Goal: Task Accomplishment & Management: Complete application form

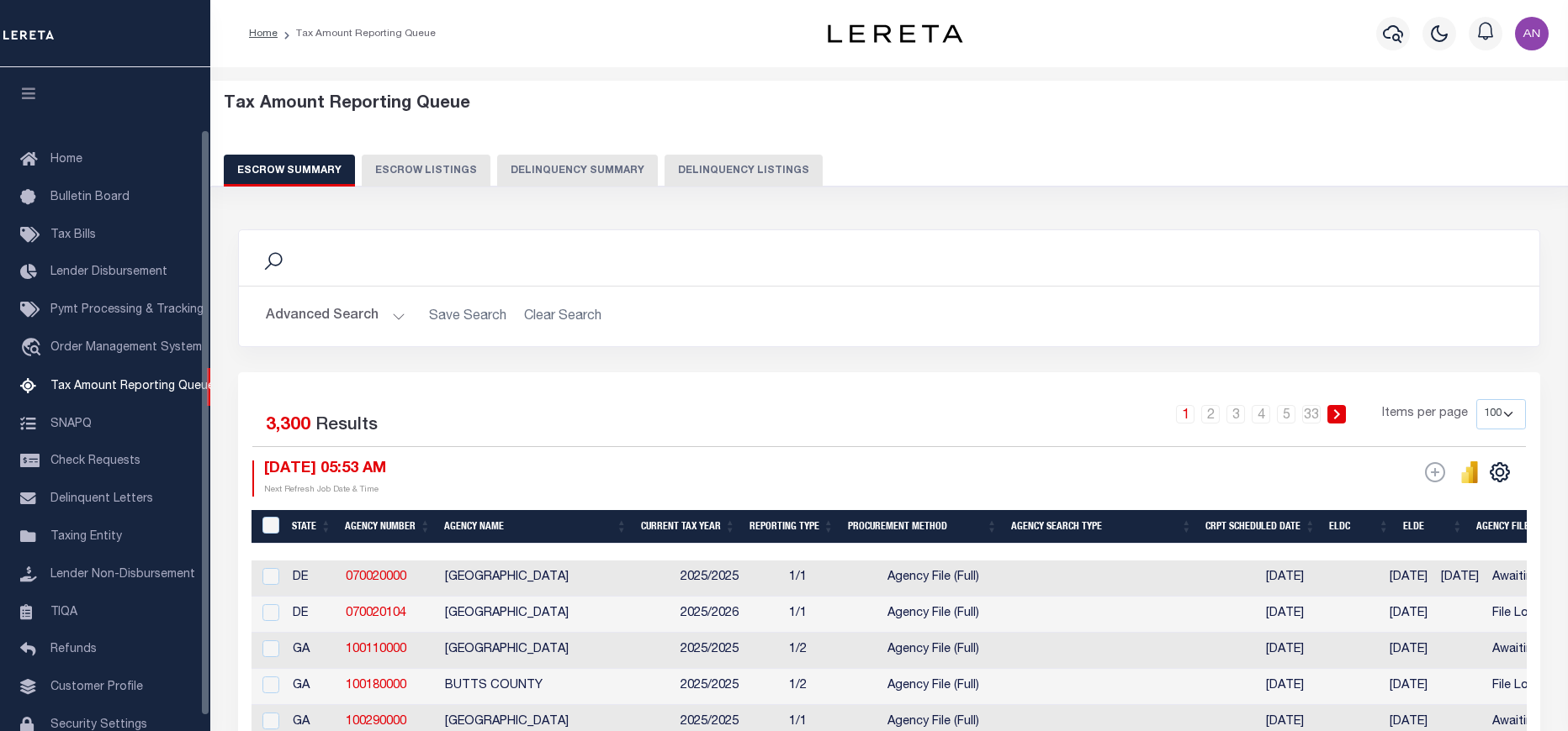
select select "100"
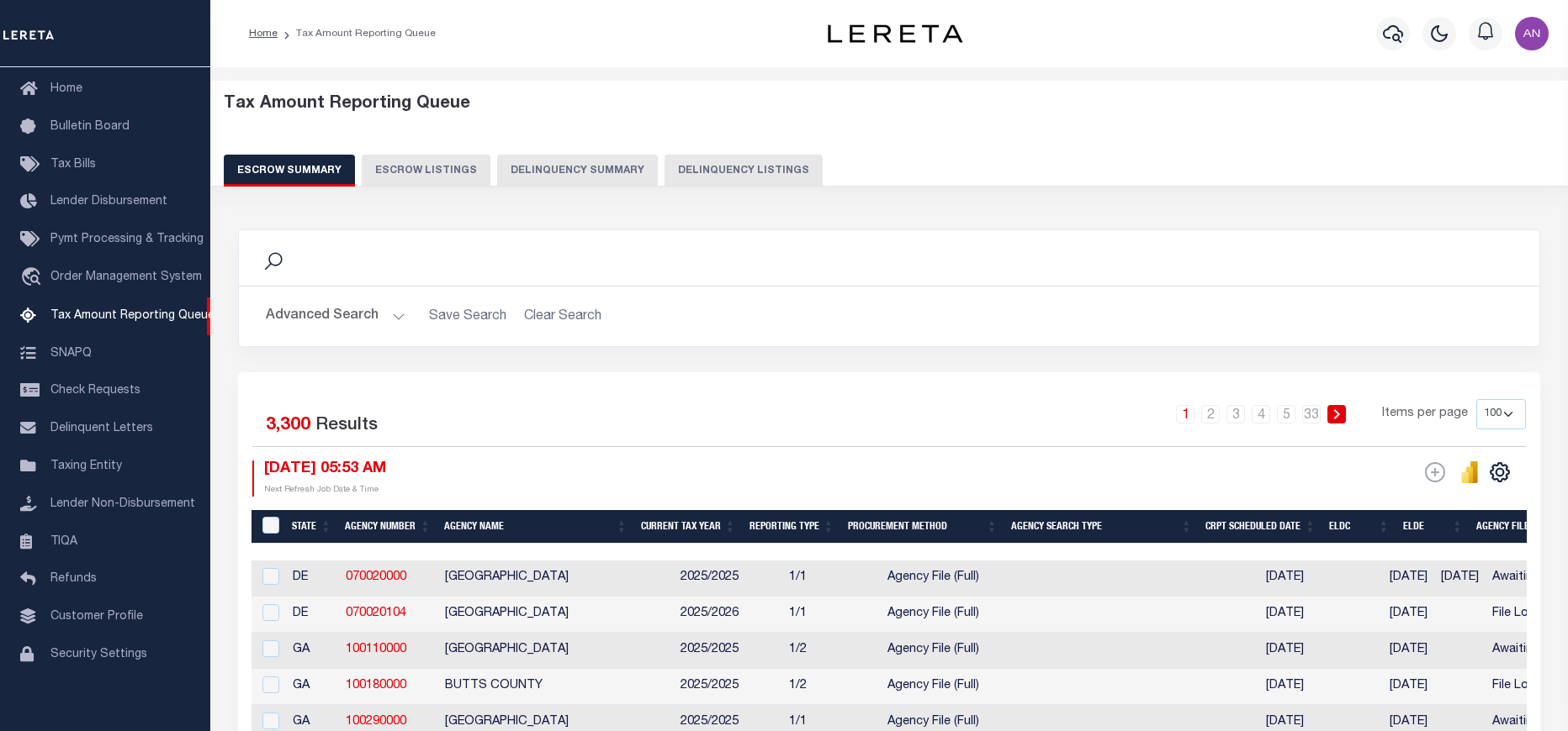
click at [692, 163] on button "Delinquency Listings" at bounding box center [743, 171] width 158 height 32
select select "100"
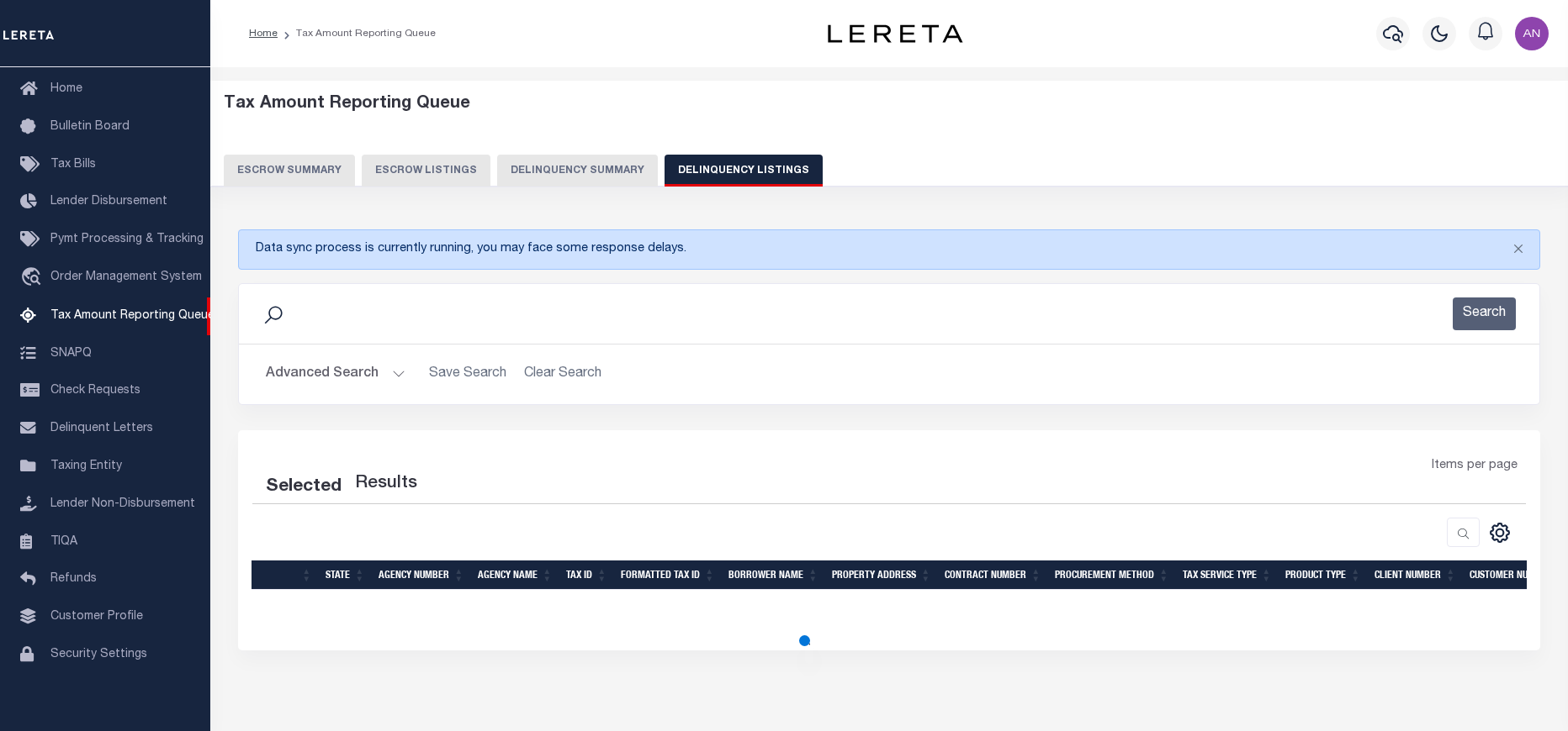
select select "100"
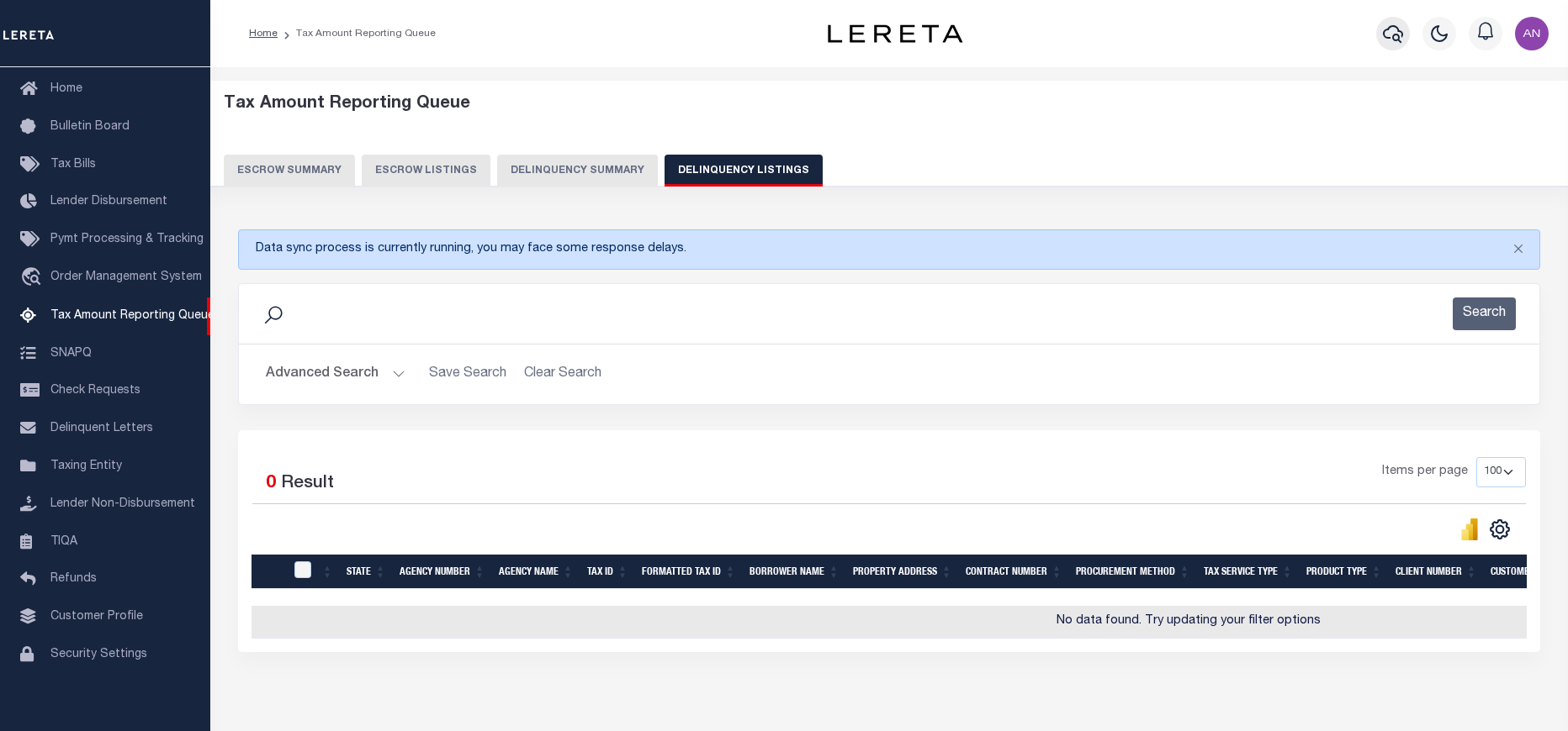
click at [1392, 38] on icon "button" at bounding box center [1393, 34] width 20 height 20
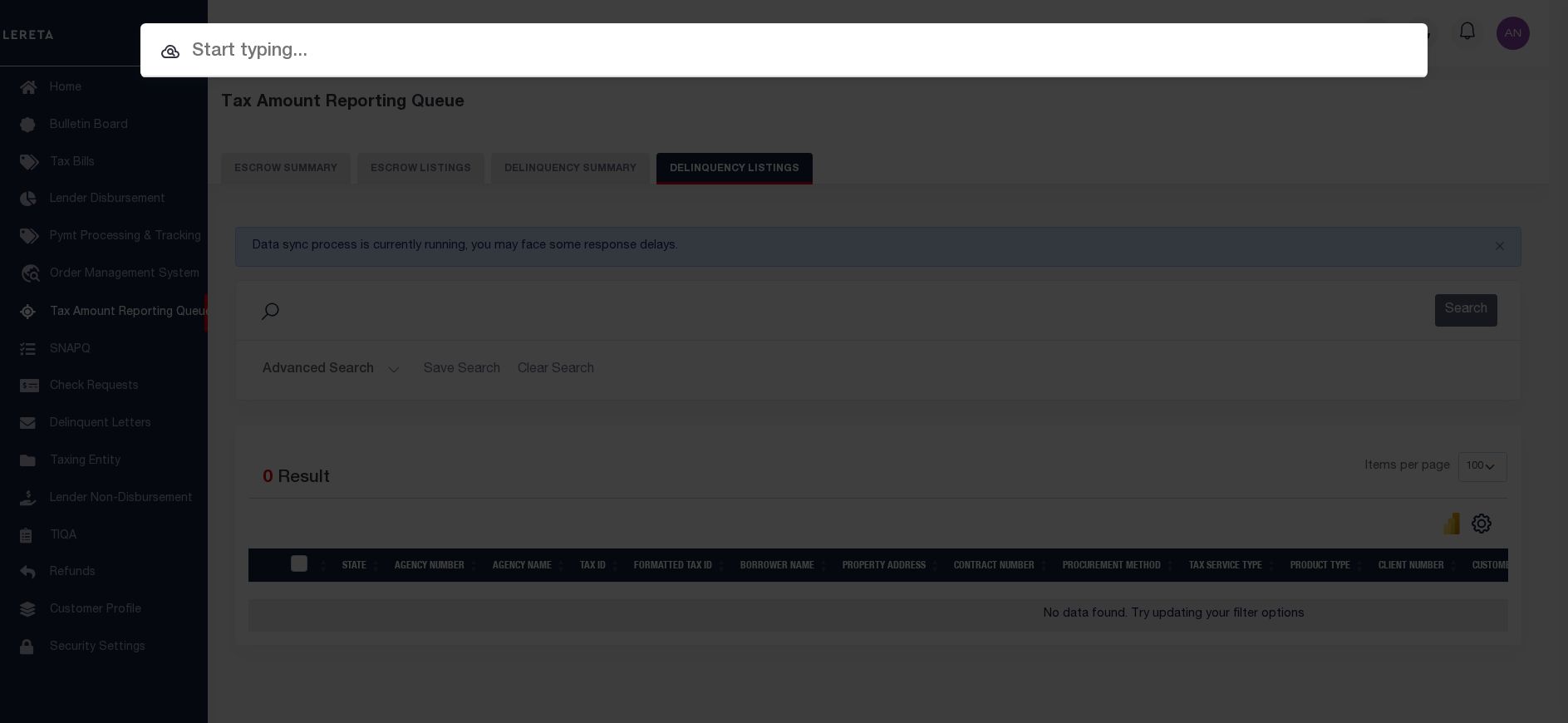
paste input "1747031660"
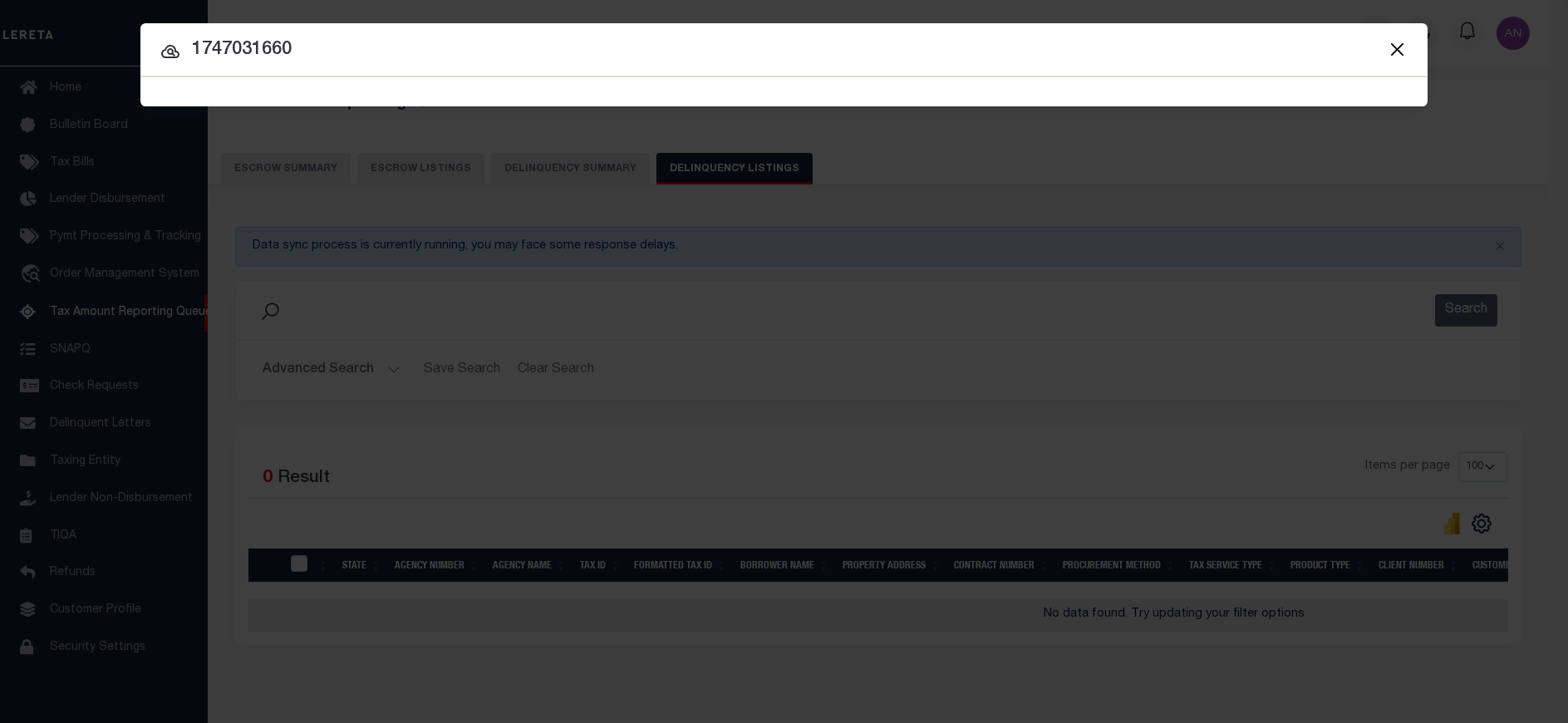
type input "1747031660"
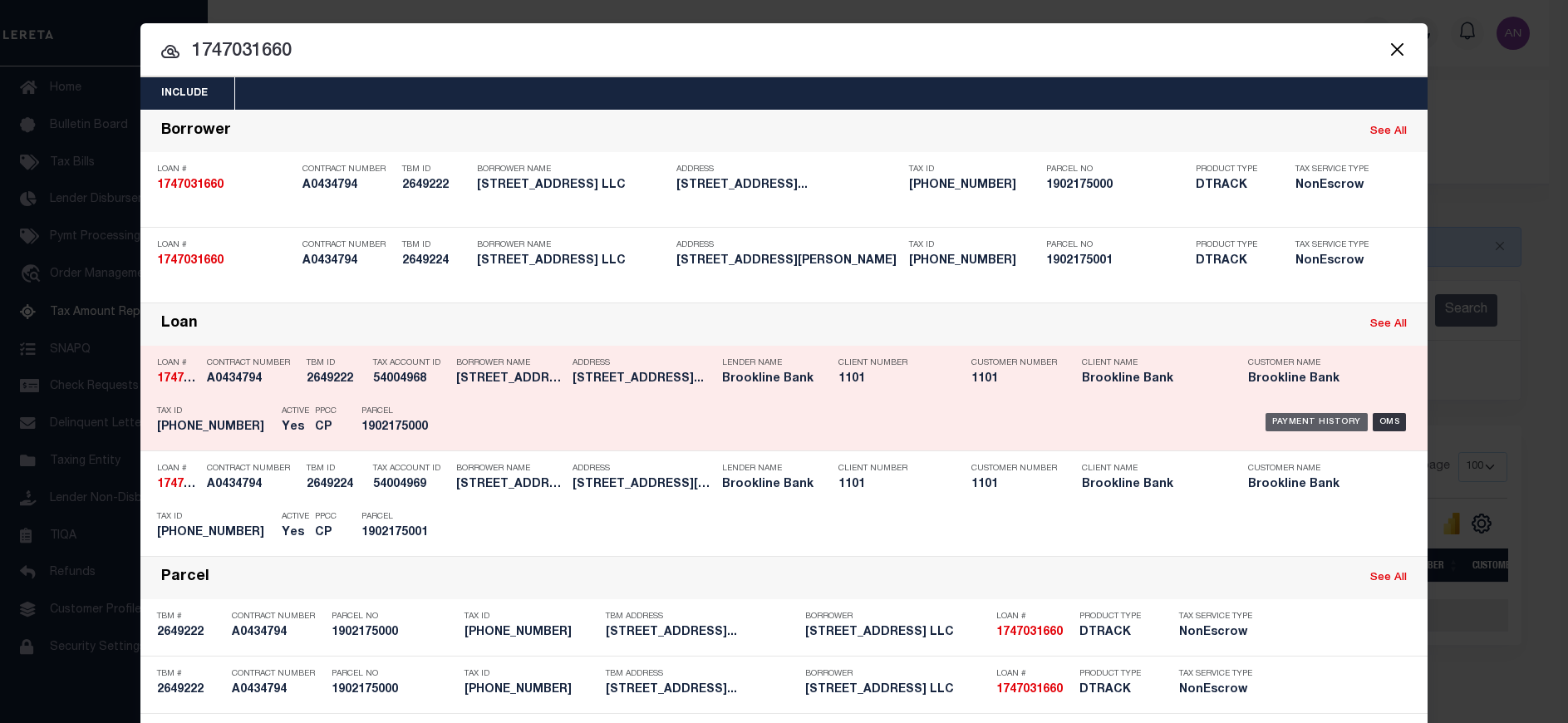
click at [1278, 422] on div "Payment History" at bounding box center [1317, 422] width 102 height 18
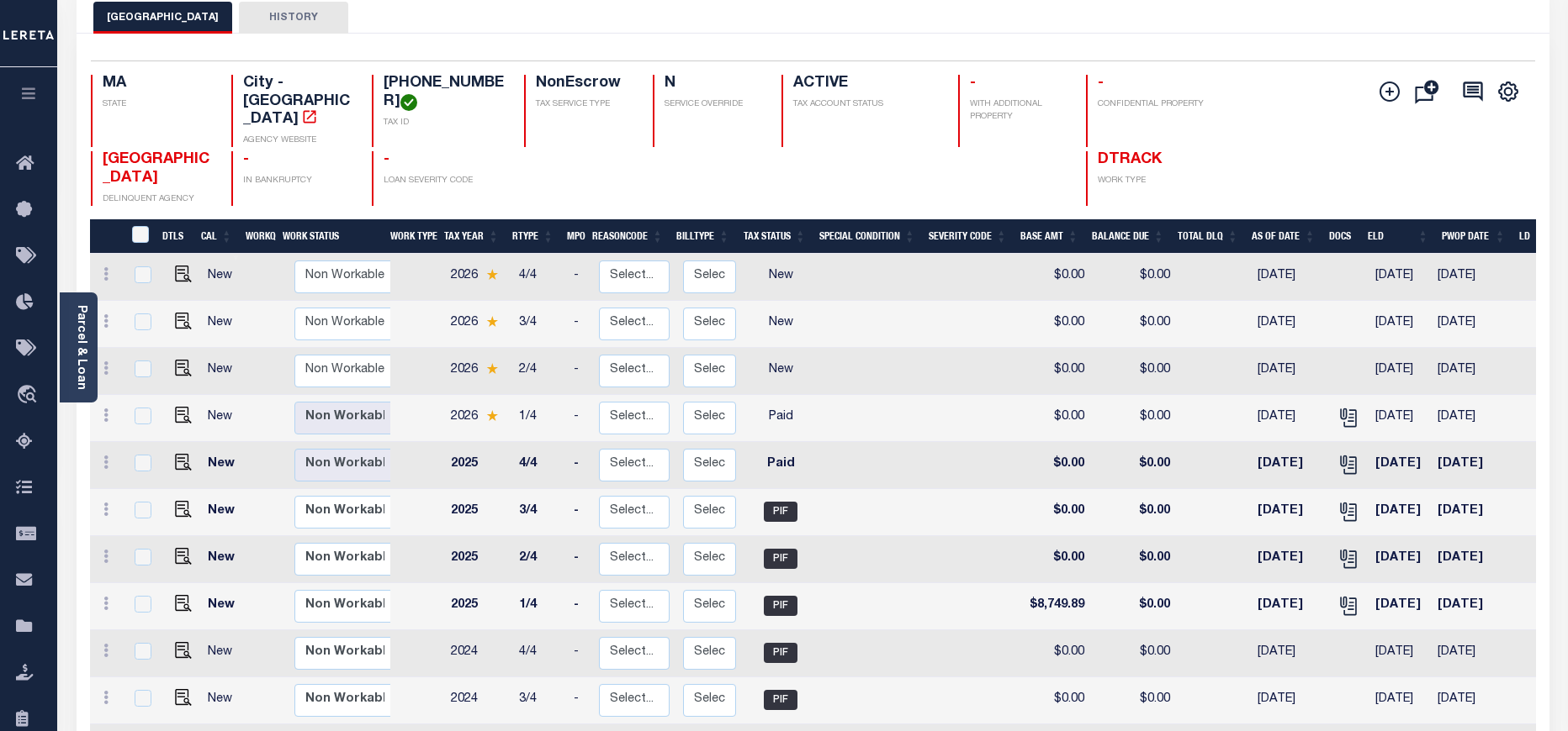
scroll to position [126, 0]
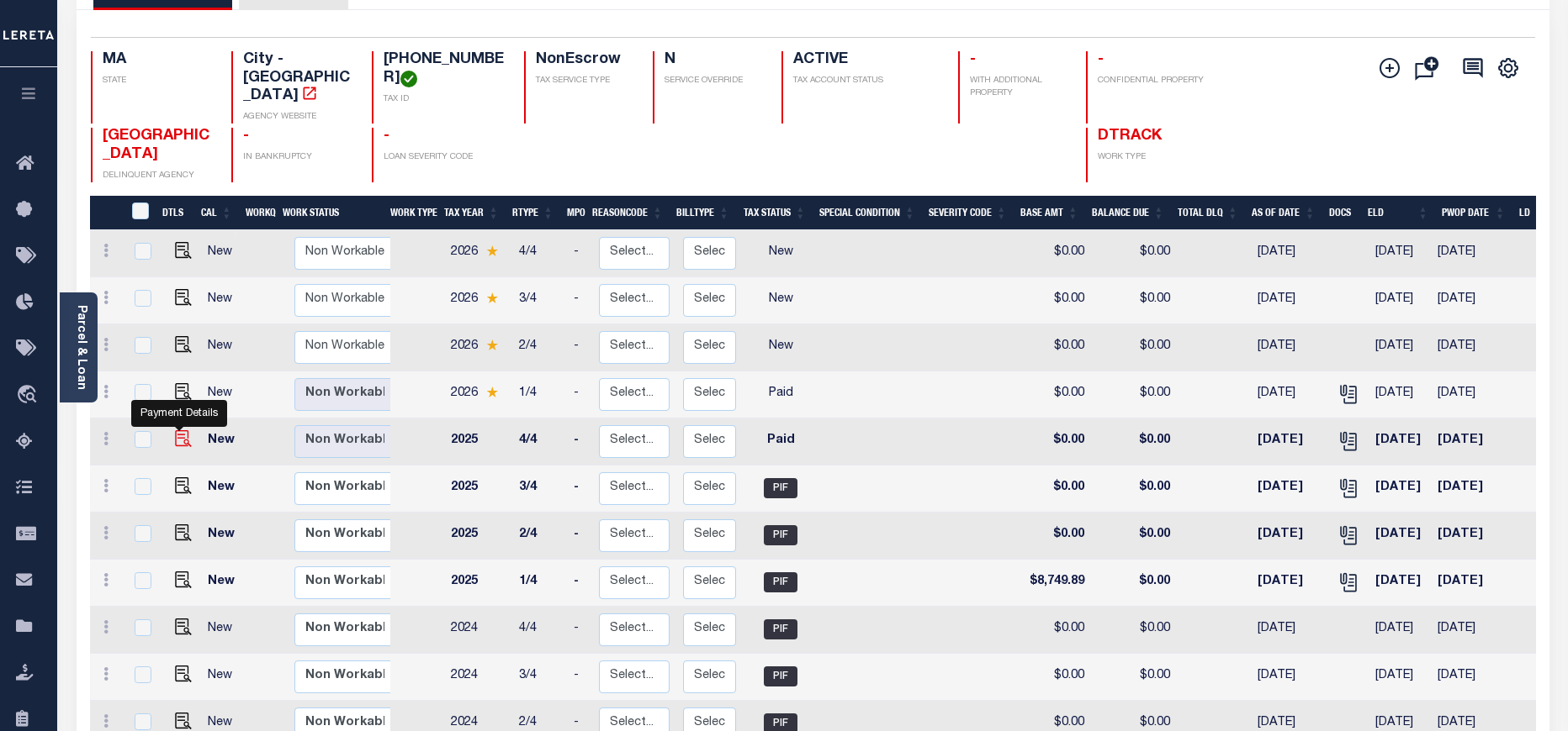
click at [176, 431] on img "" at bounding box center [183, 439] width 17 height 17
checkbox input "true"
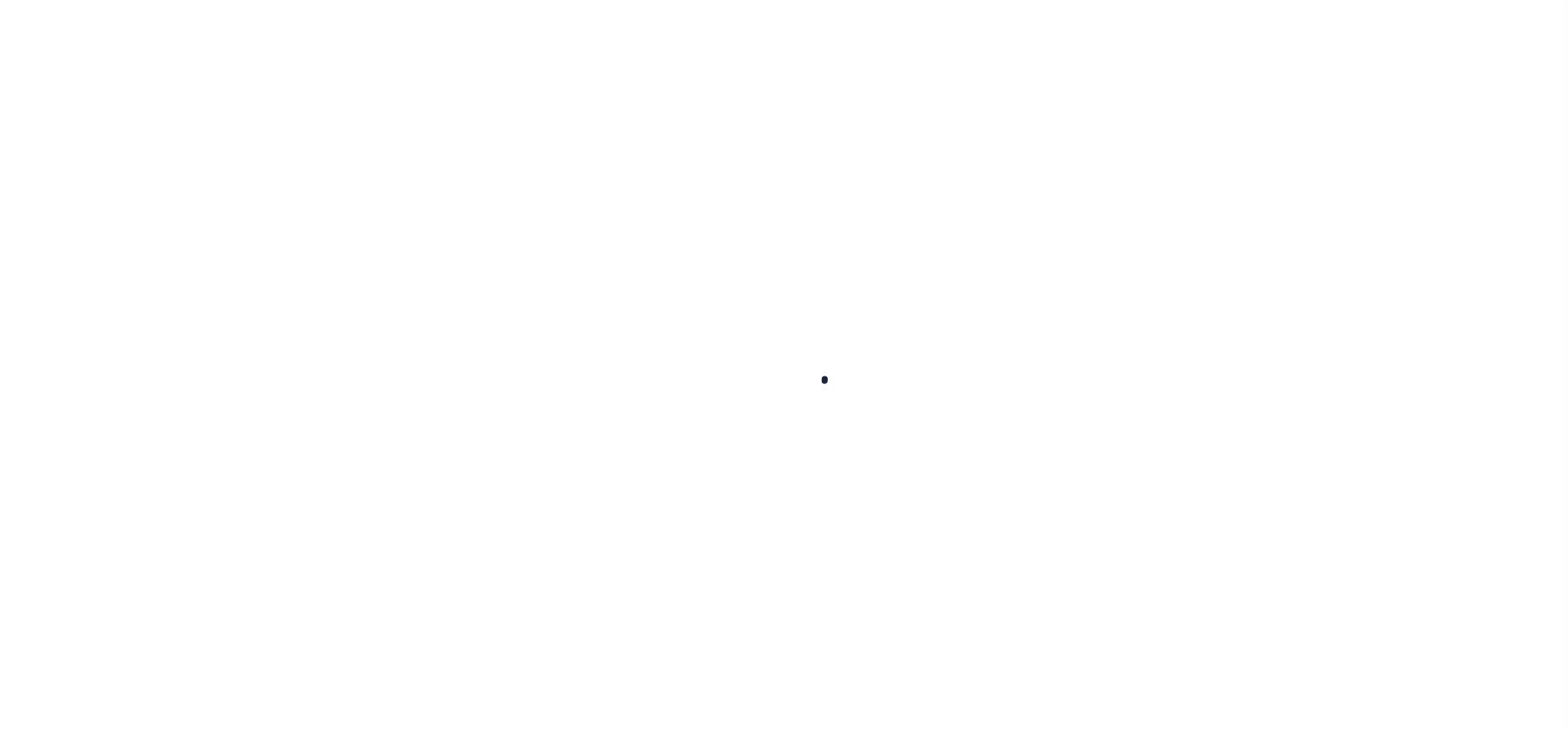
checkbox input "false"
type input "[DATE]"
select select "PYD"
type input "$0"
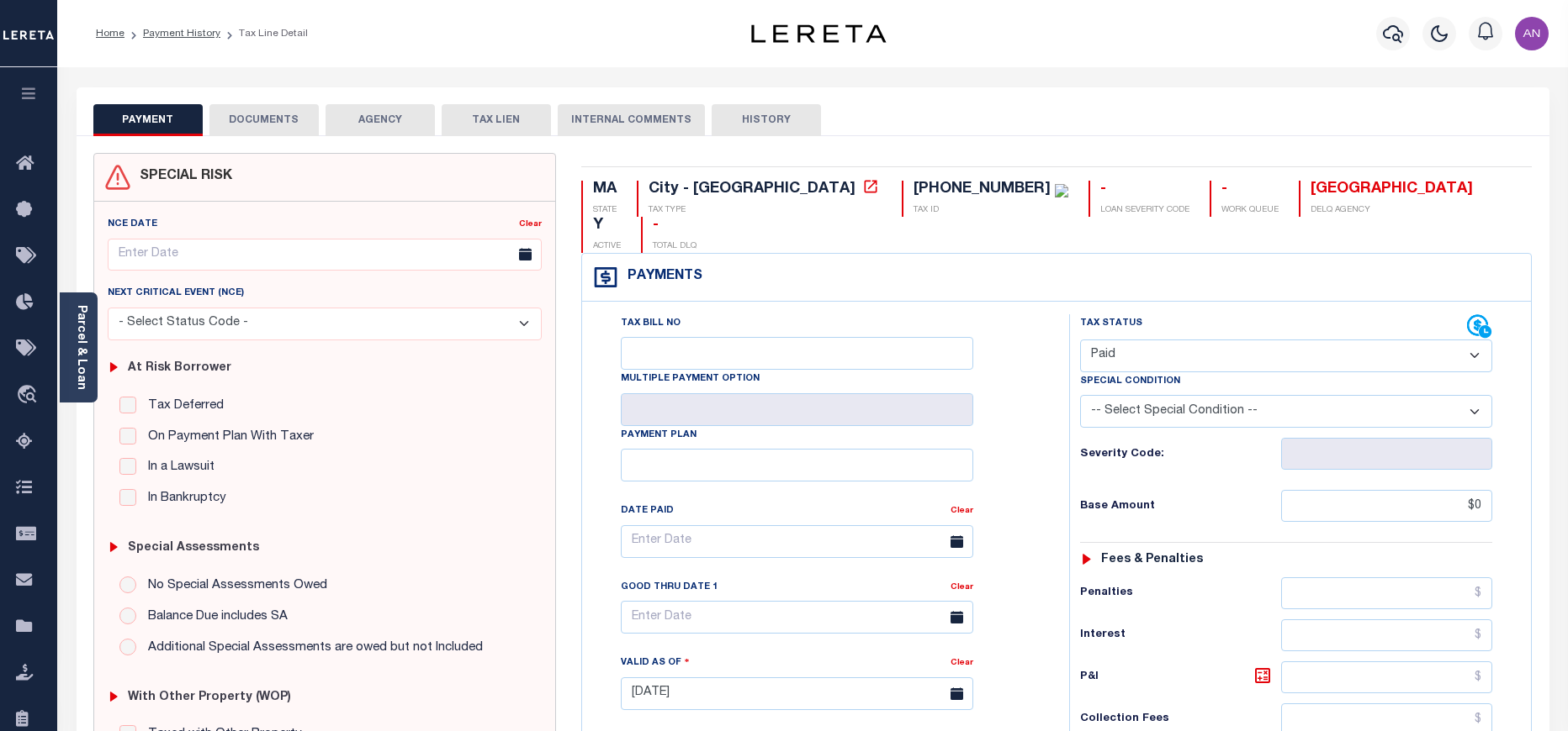
click at [286, 40] on li "Tax Line Detail" at bounding box center [264, 34] width 87 height 15
click at [296, 121] on button "DOCUMENTS" at bounding box center [264, 120] width 109 height 32
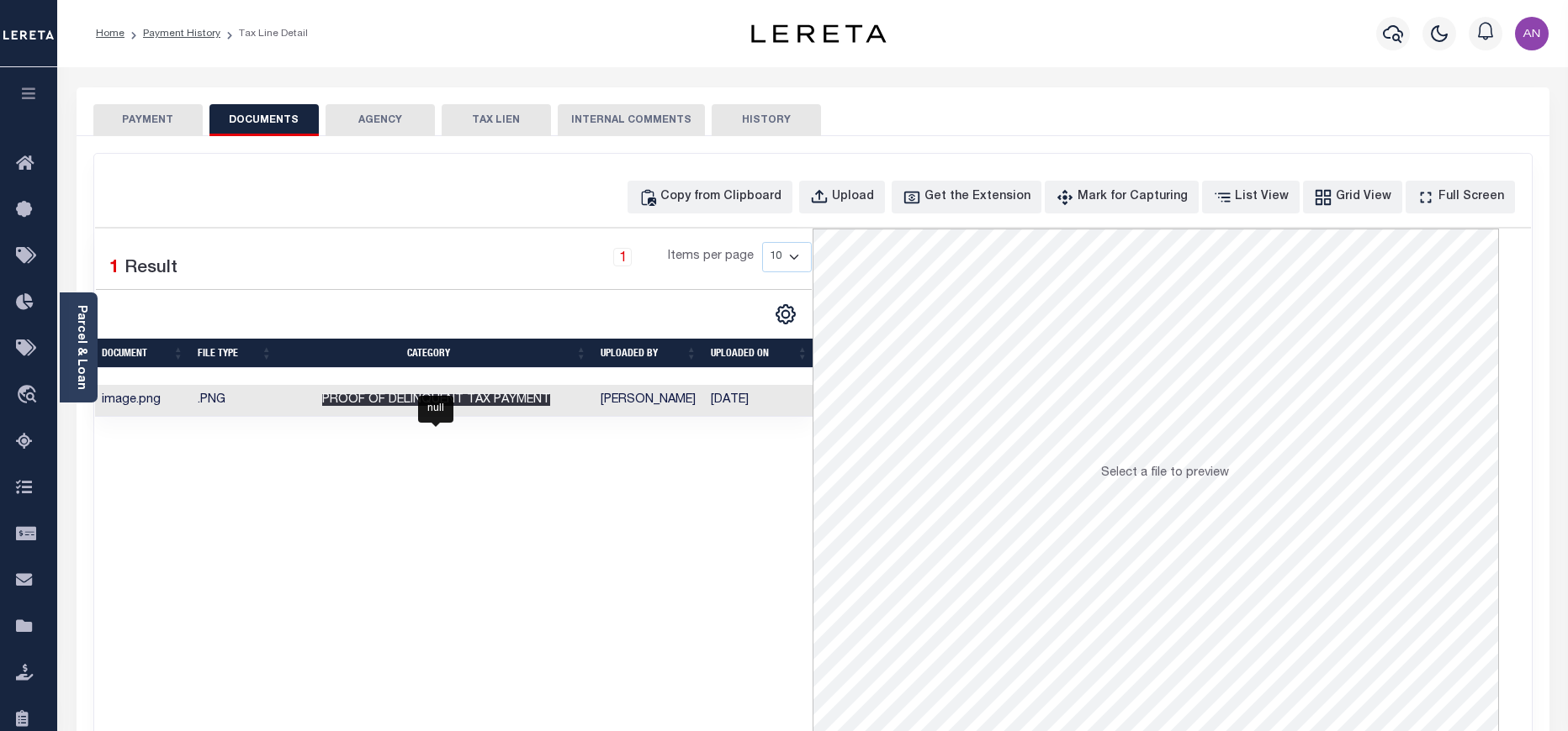
click at [466, 406] on span "Proof of Delinquent Tax Payment" at bounding box center [436, 400] width 228 height 12
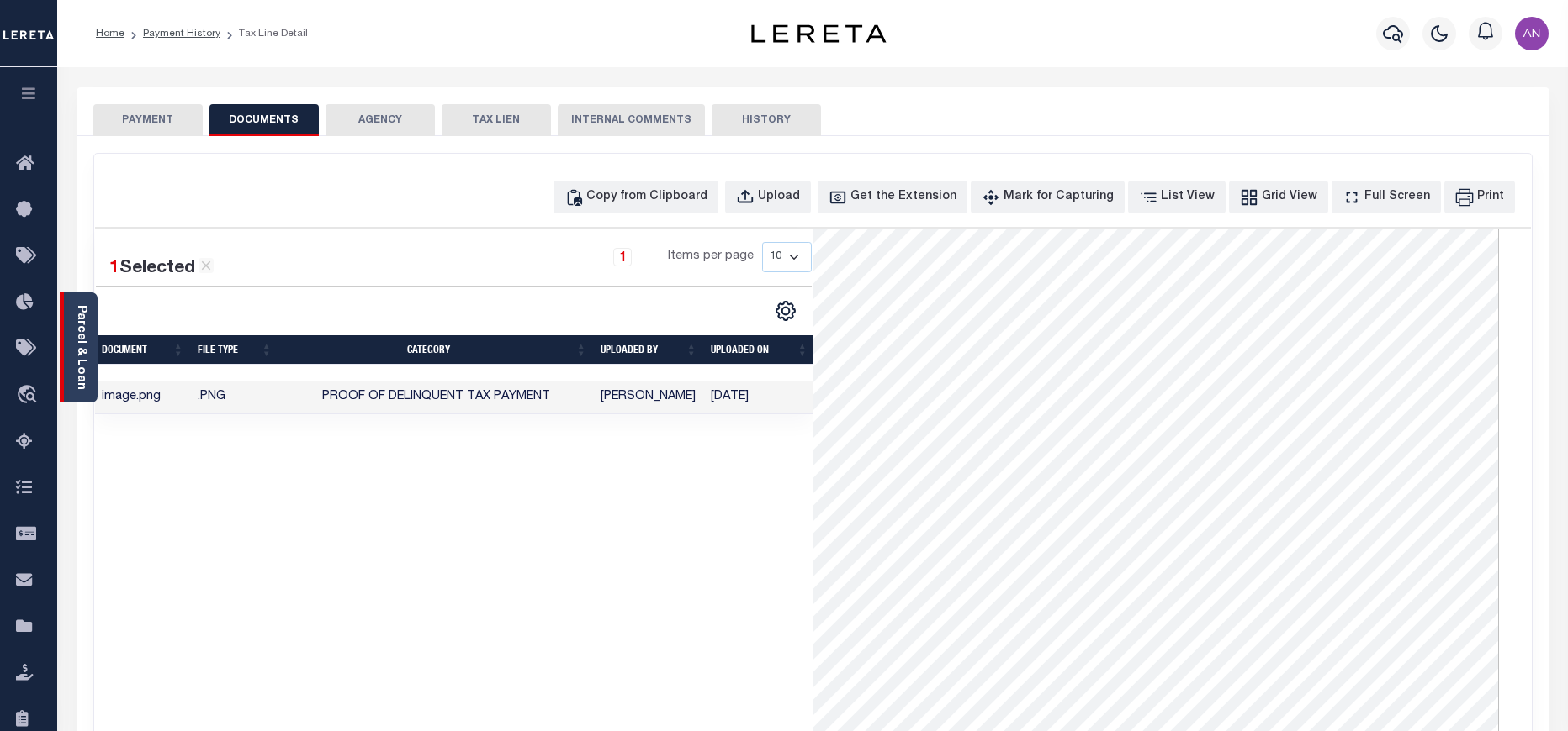
click at [79, 370] on link "Parcel & Loan" at bounding box center [80, 347] width 12 height 85
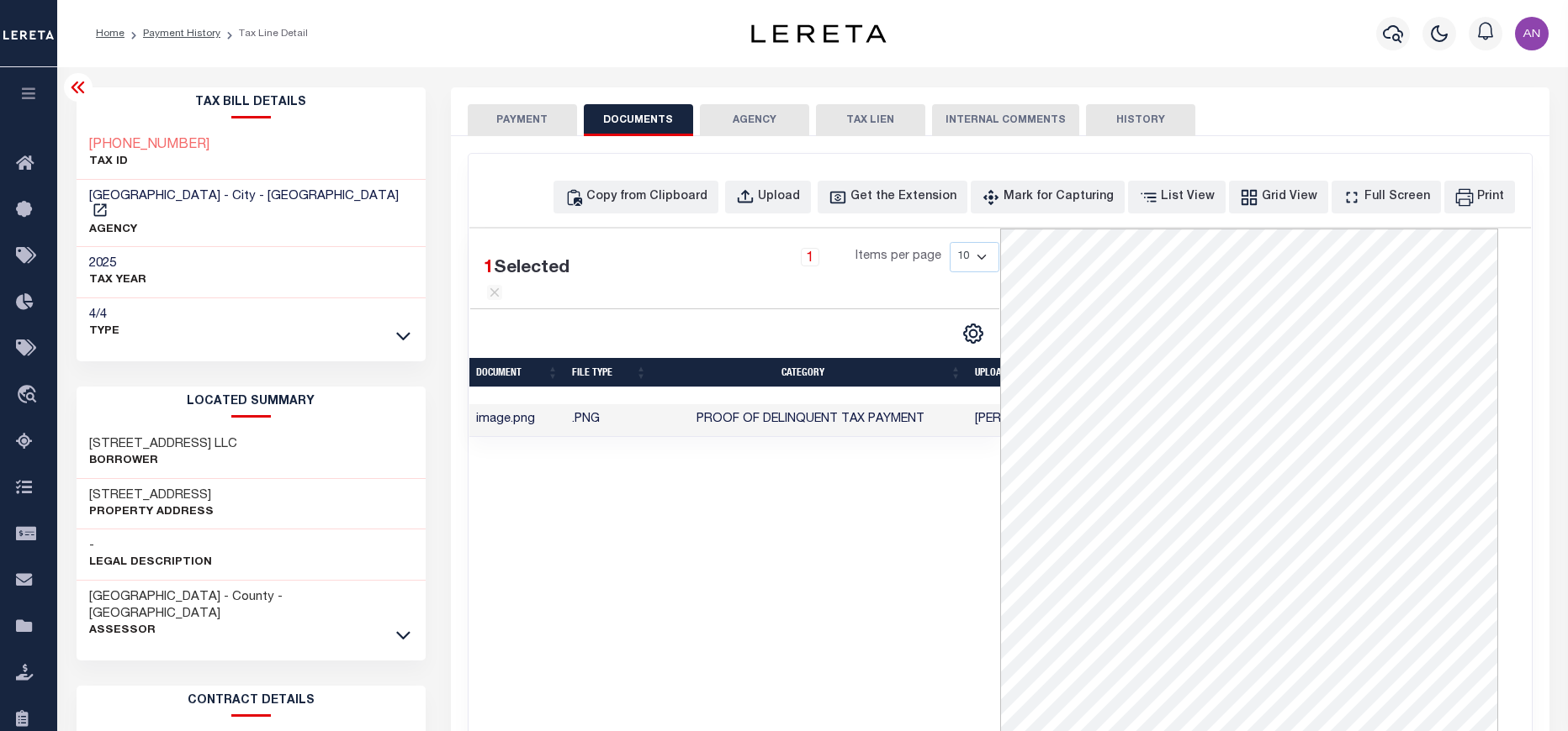
click at [526, 121] on button "PAYMENT" at bounding box center [522, 120] width 109 height 32
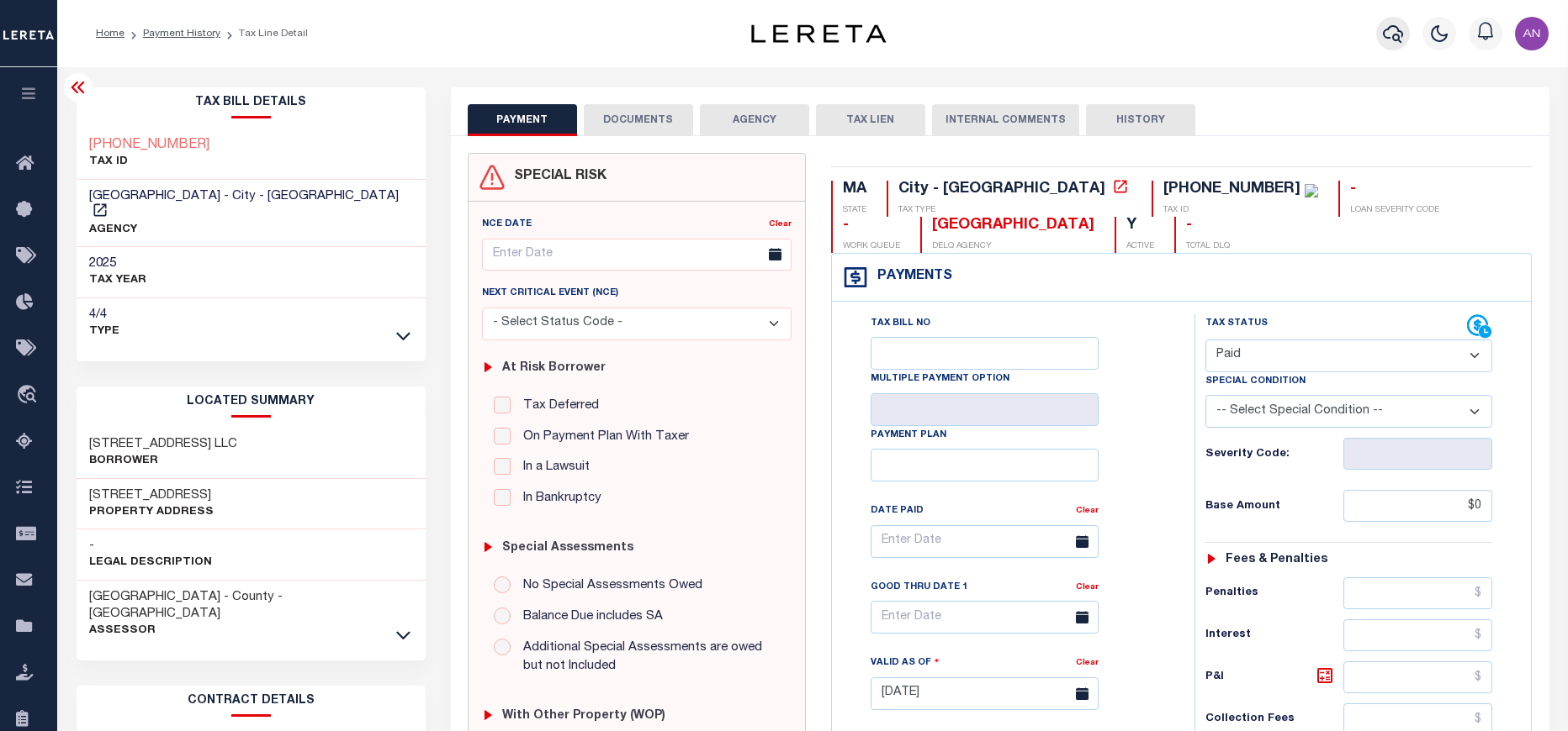
click at [1387, 39] on icon "button" at bounding box center [1393, 34] width 20 height 17
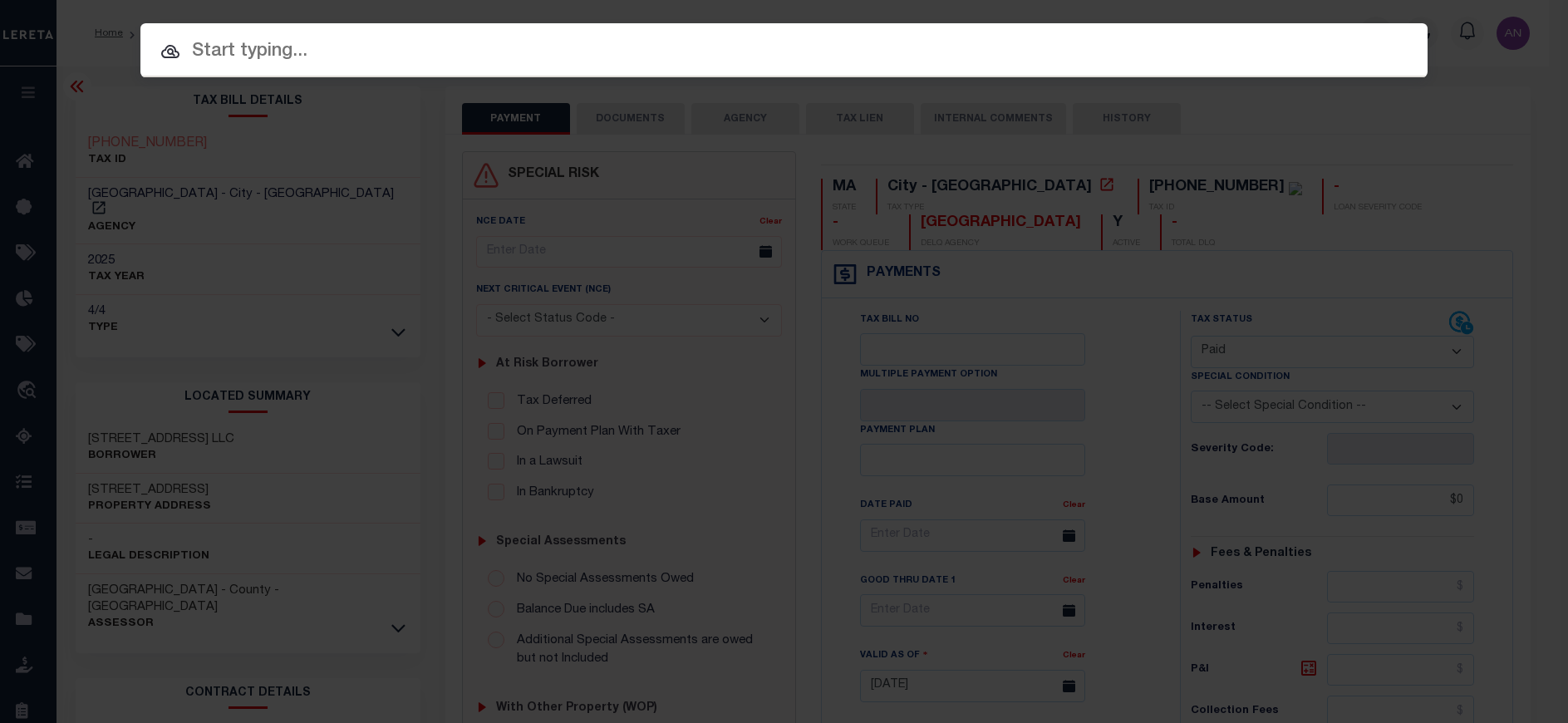
paste input "680165670"
type input "680165670"
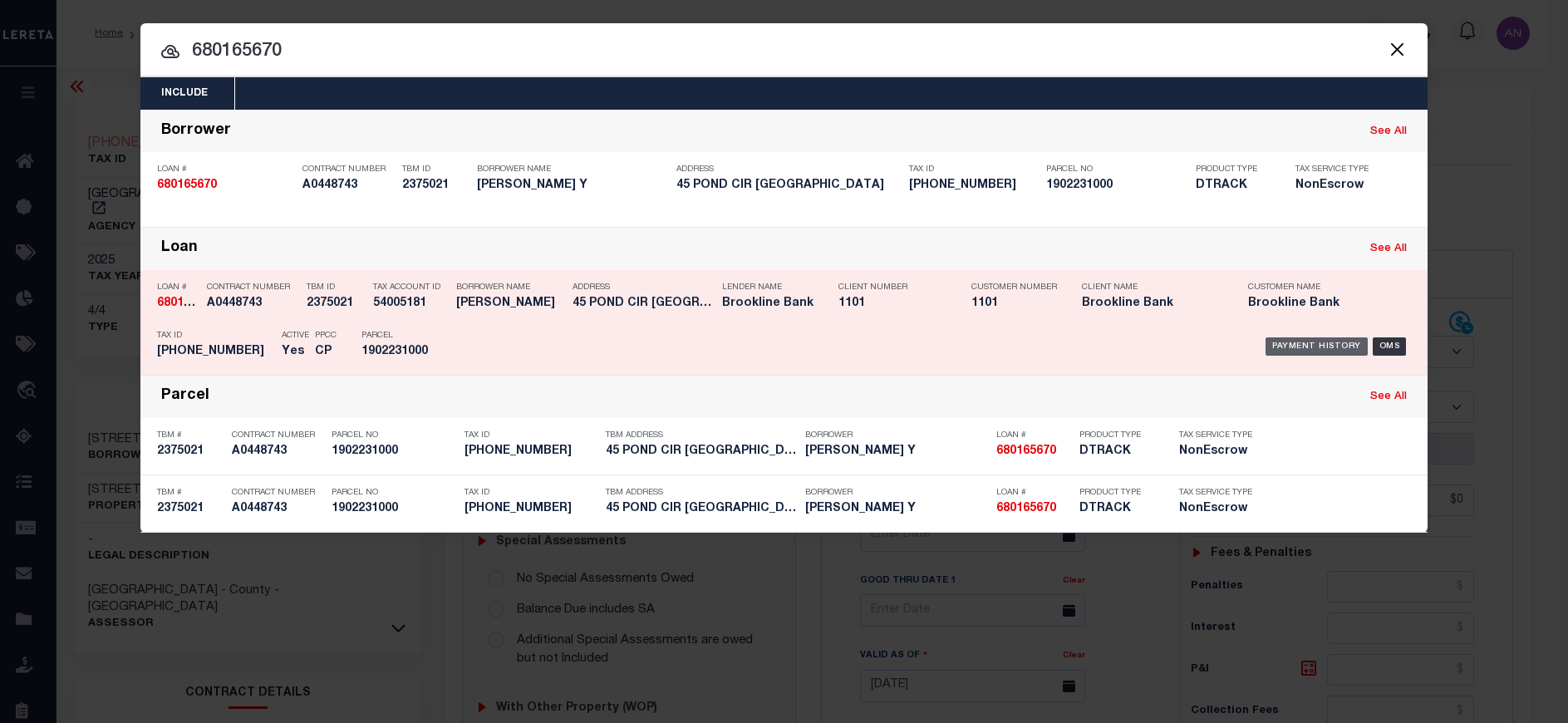
click at [1300, 344] on div "Payment History" at bounding box center [1317, 346] width 102 height 18
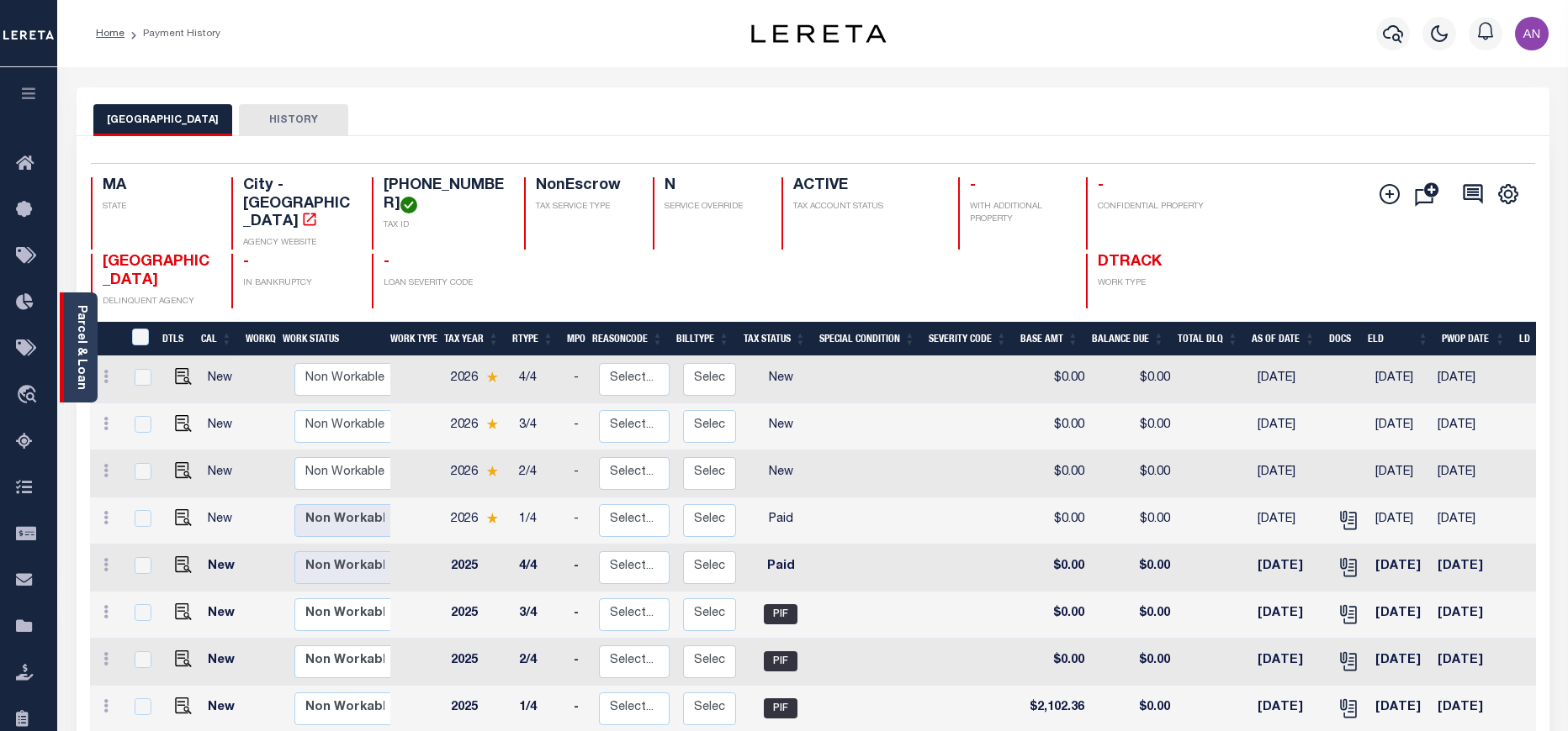
click at [93, 372] on div "Parcel & Loan" at bounding box center [79, 347] width 38 height 110
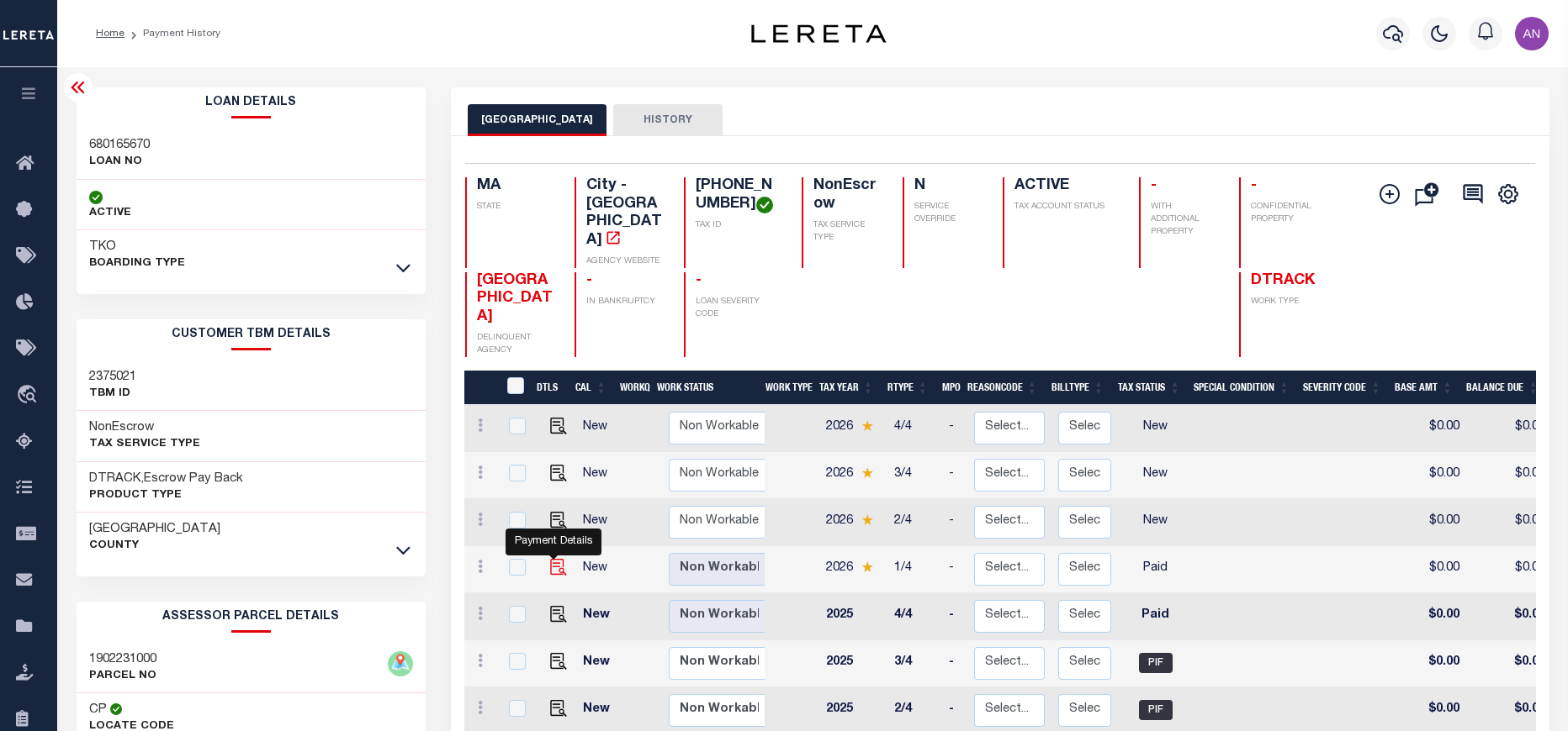
click at [551, 559] on img "" at bounding box center [558, 567] width 17 height 17
checkbox input "true"
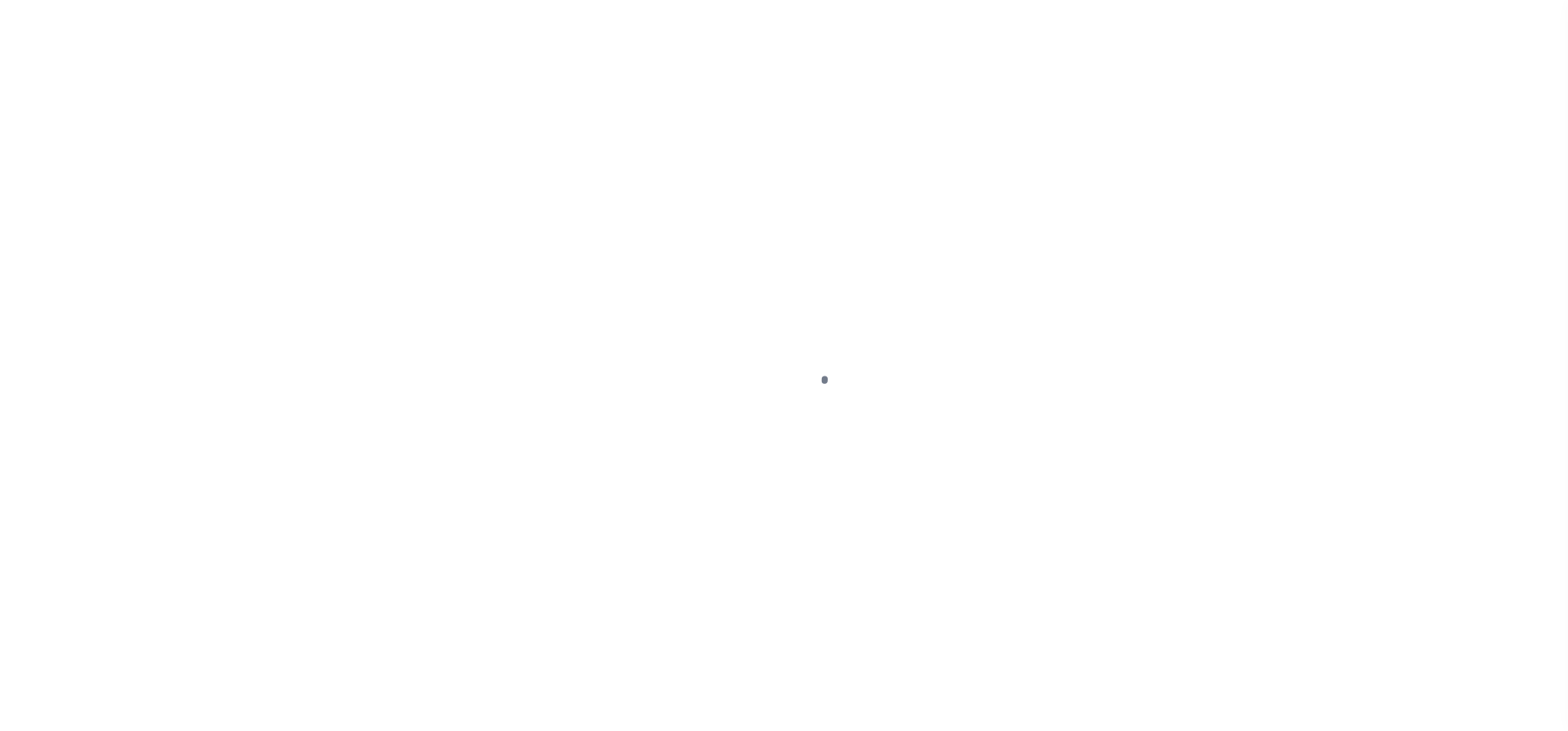
select select "PYD"
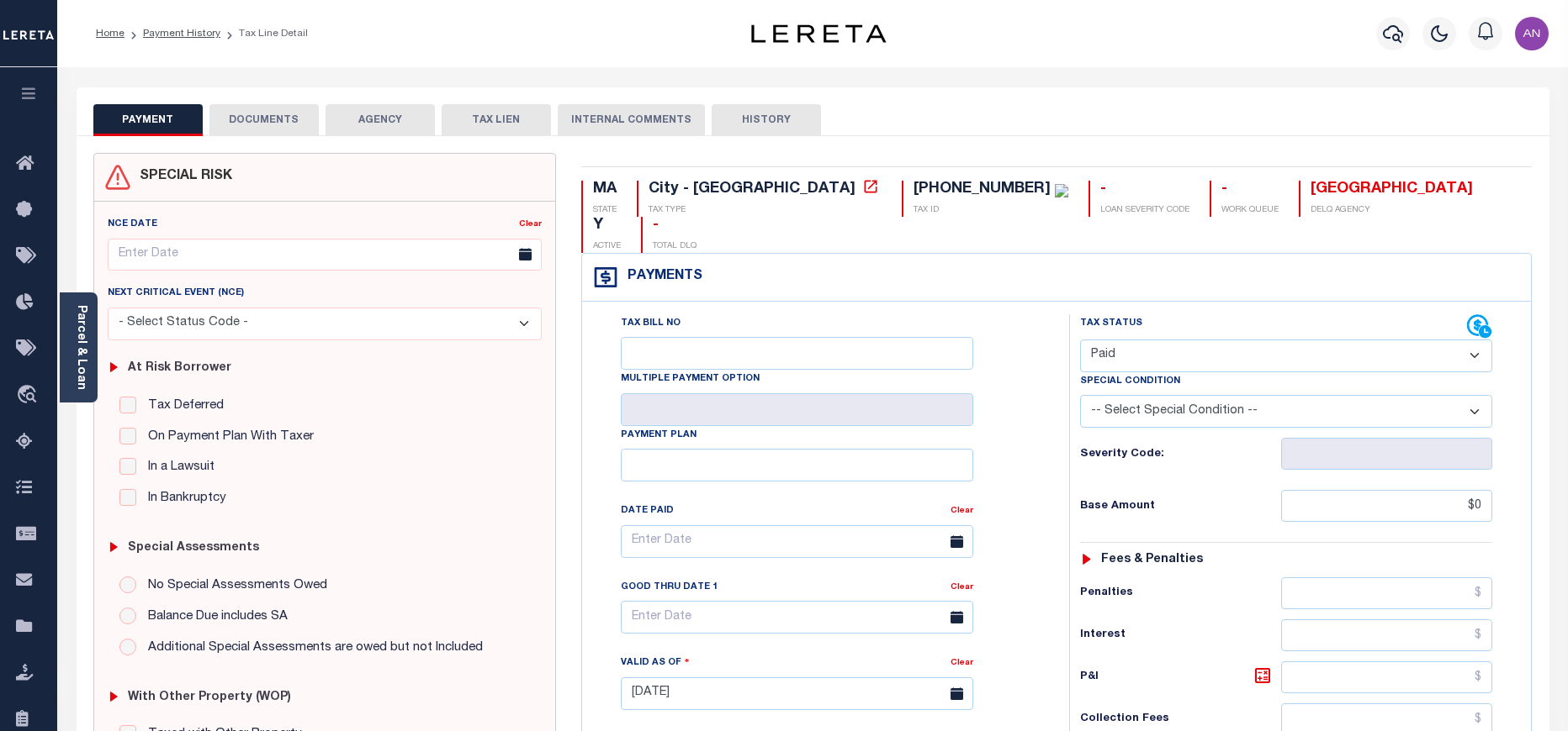
click at [266, 121] on button "DOCUMENTS" at bounding box center [264, 120] width 109 height 32
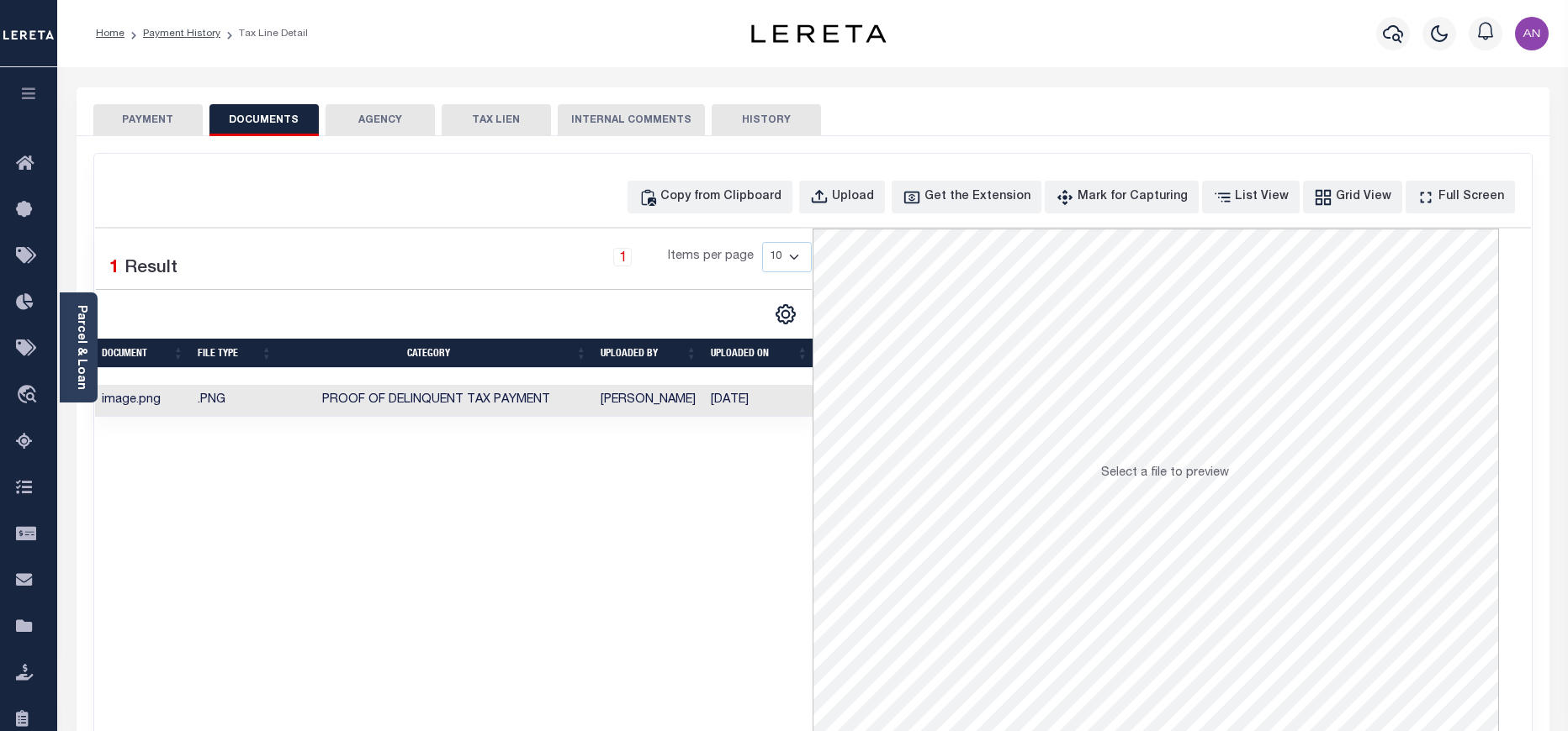
click at [159, 125] on button "PAYMENT" at bounding box center [148, 120] width 109 height 32
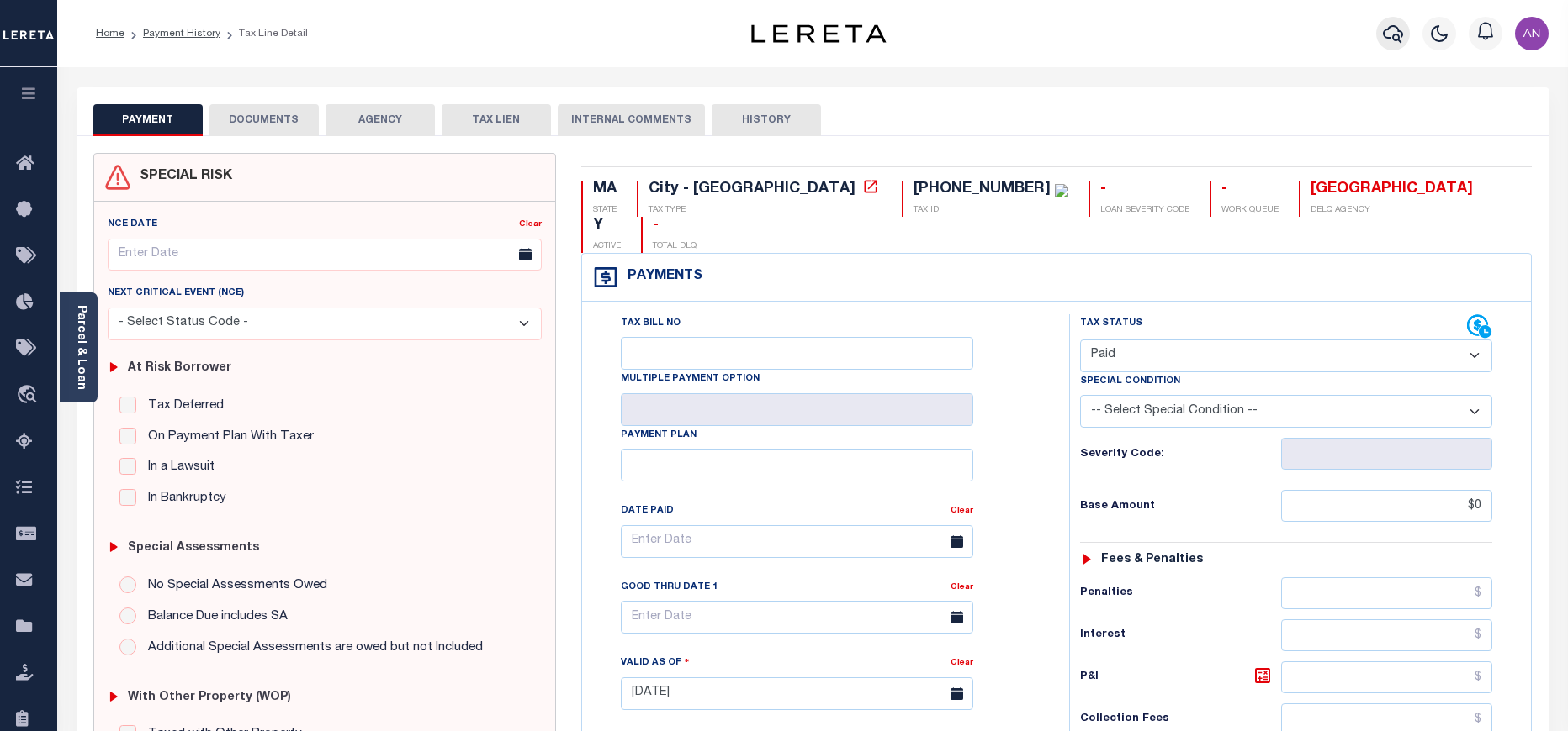
click at [1391, 31] on icon "button" at bounding box center [1393, 34] width 20 height 20
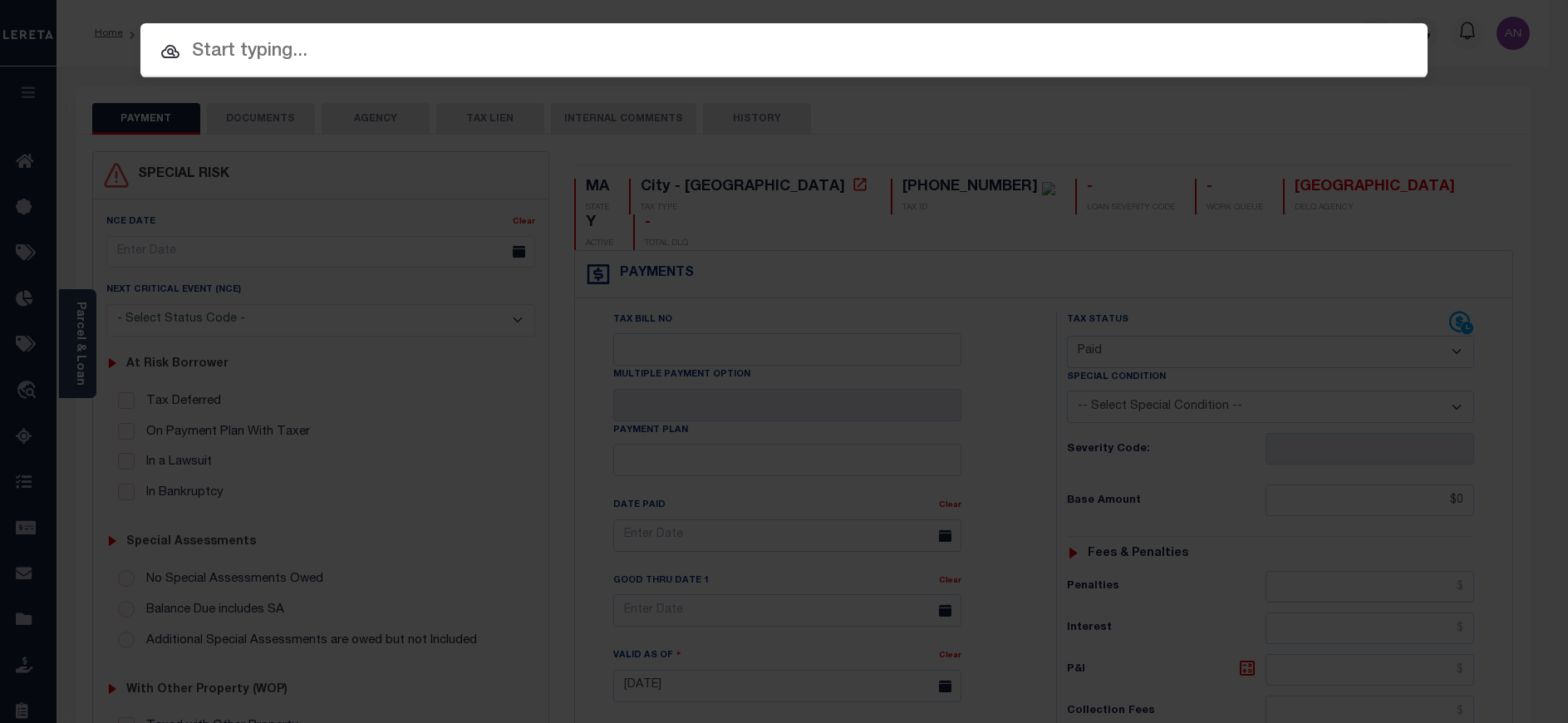
paste input "1747041140"
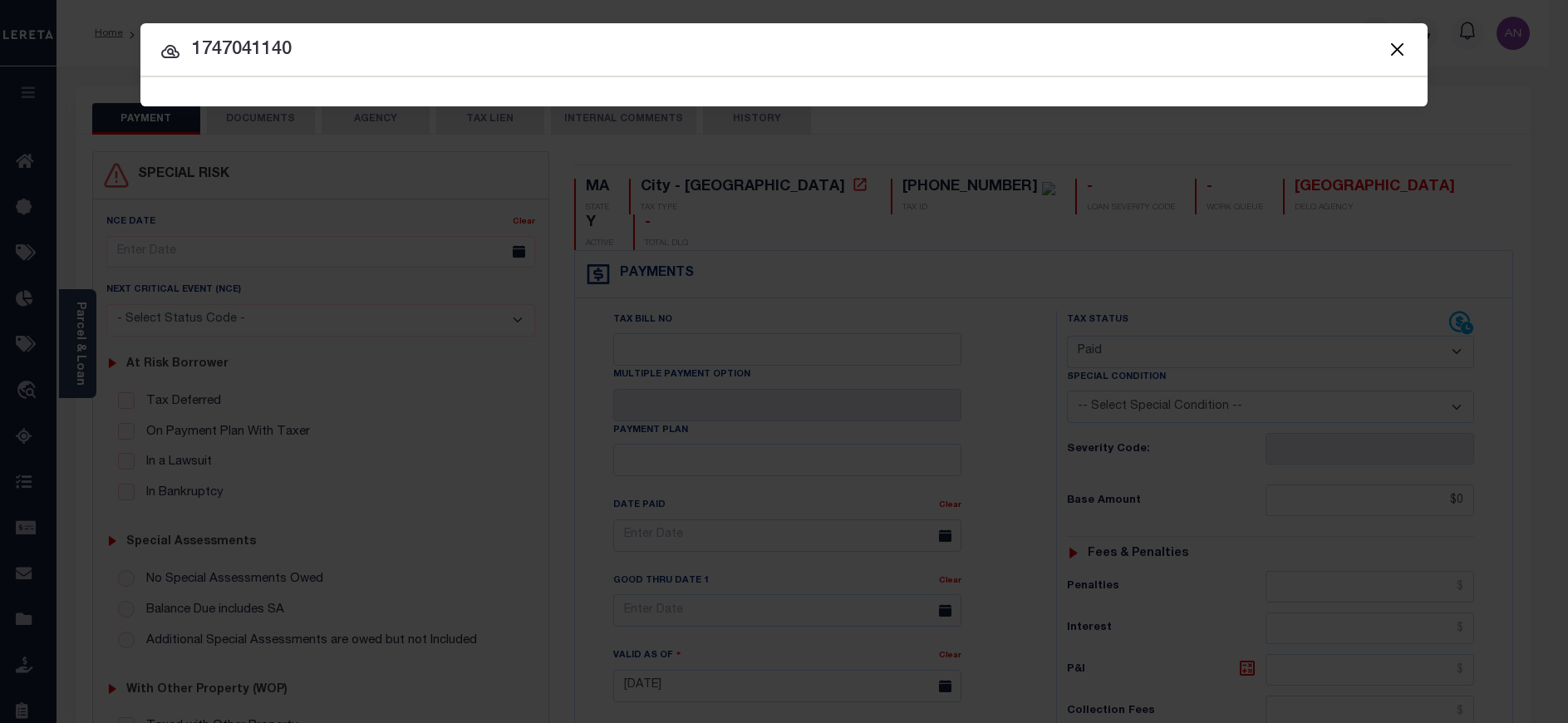
type input "1747041140"
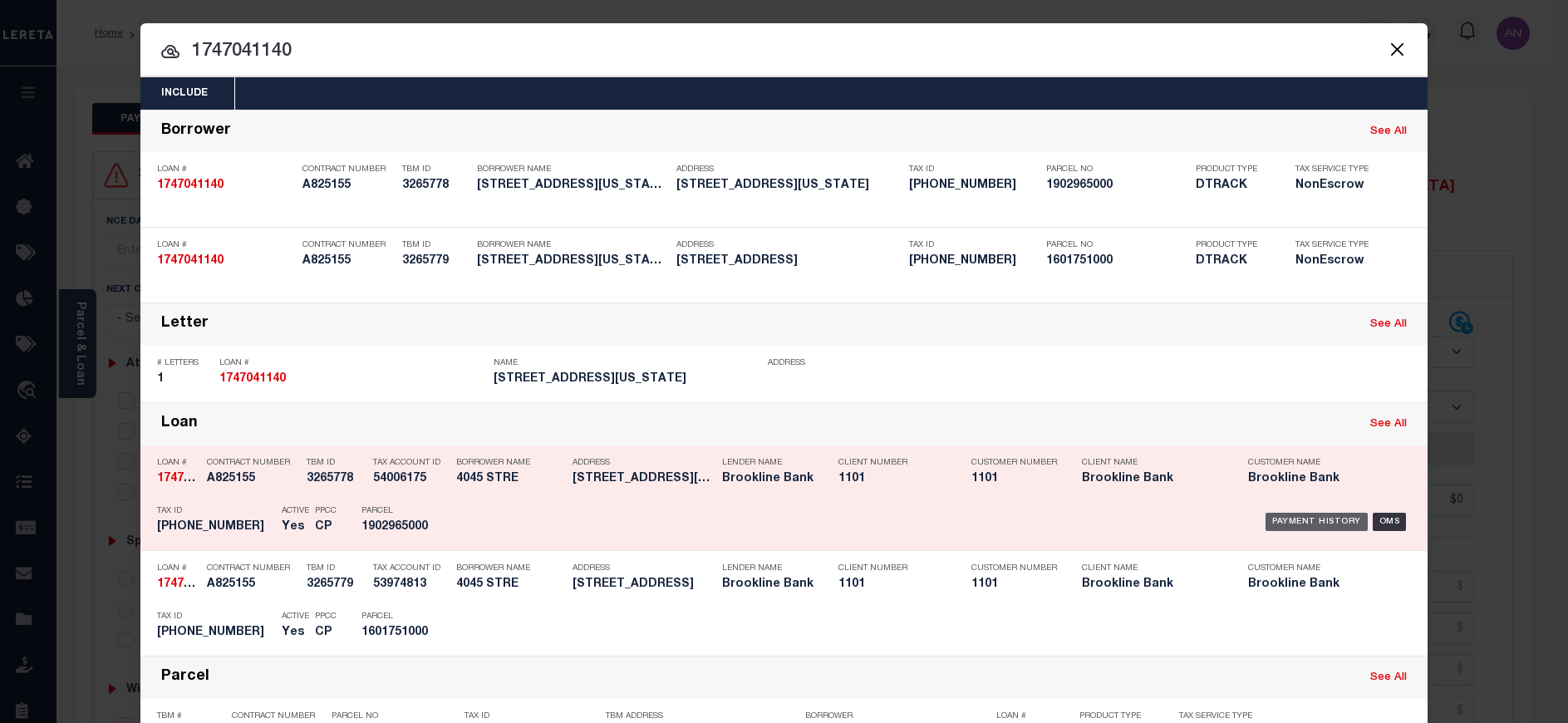
click at [1274, 527] on div "Payment History" at bounding box center [1317, 522] width 102 height 18
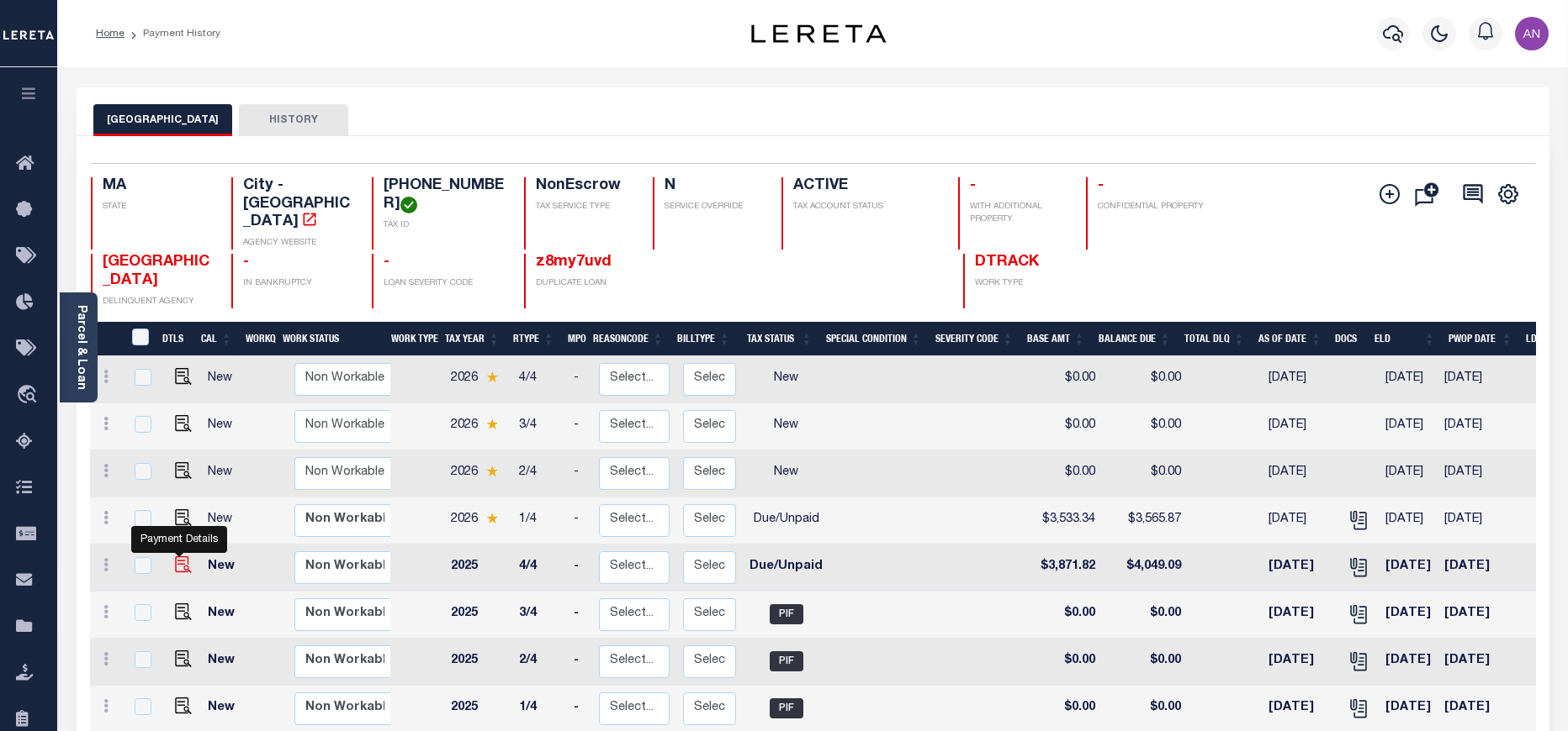
click at [180, 557] on img "" at bounding box center [183, 565] width 17 height 17
checkbox input "true"
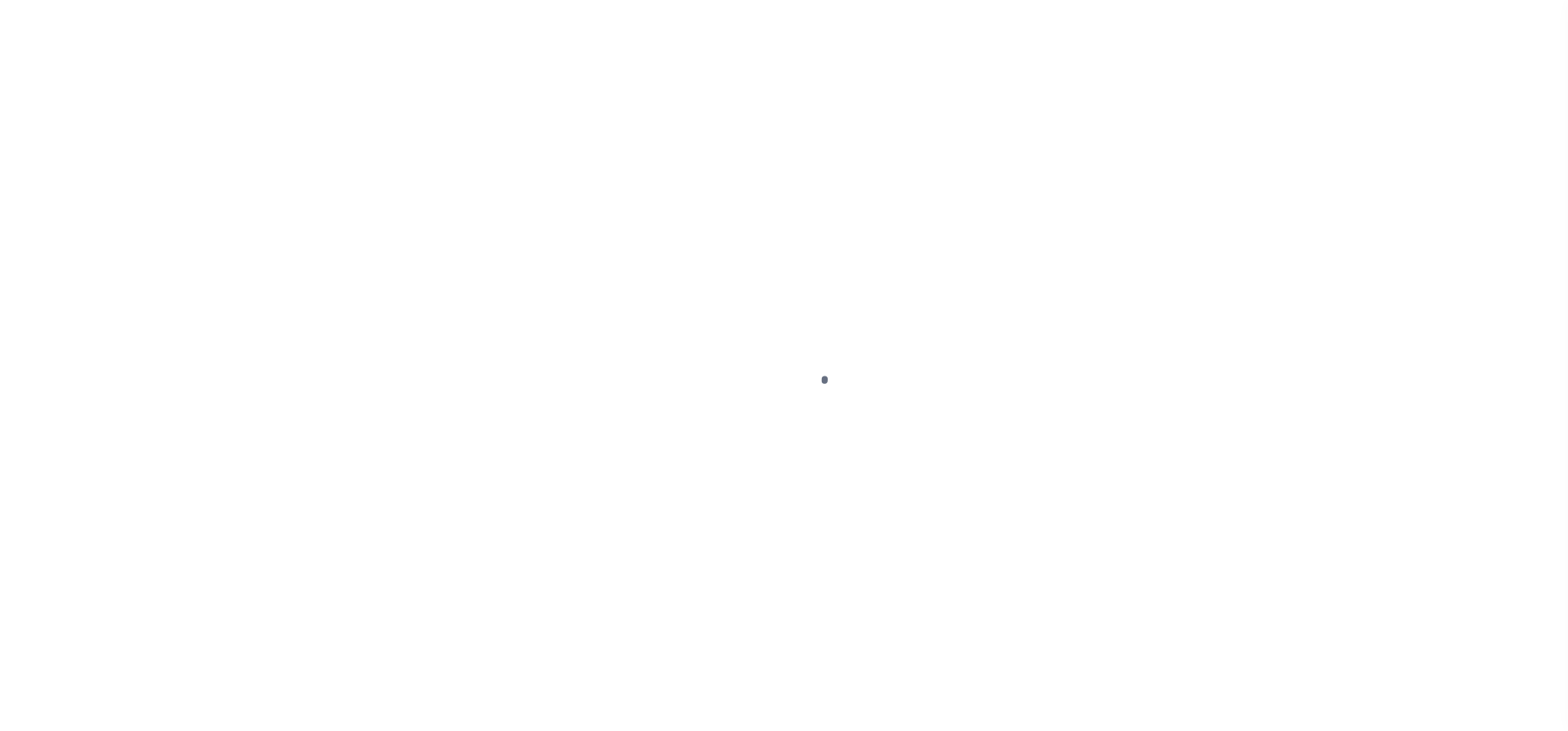
select select "DUE"
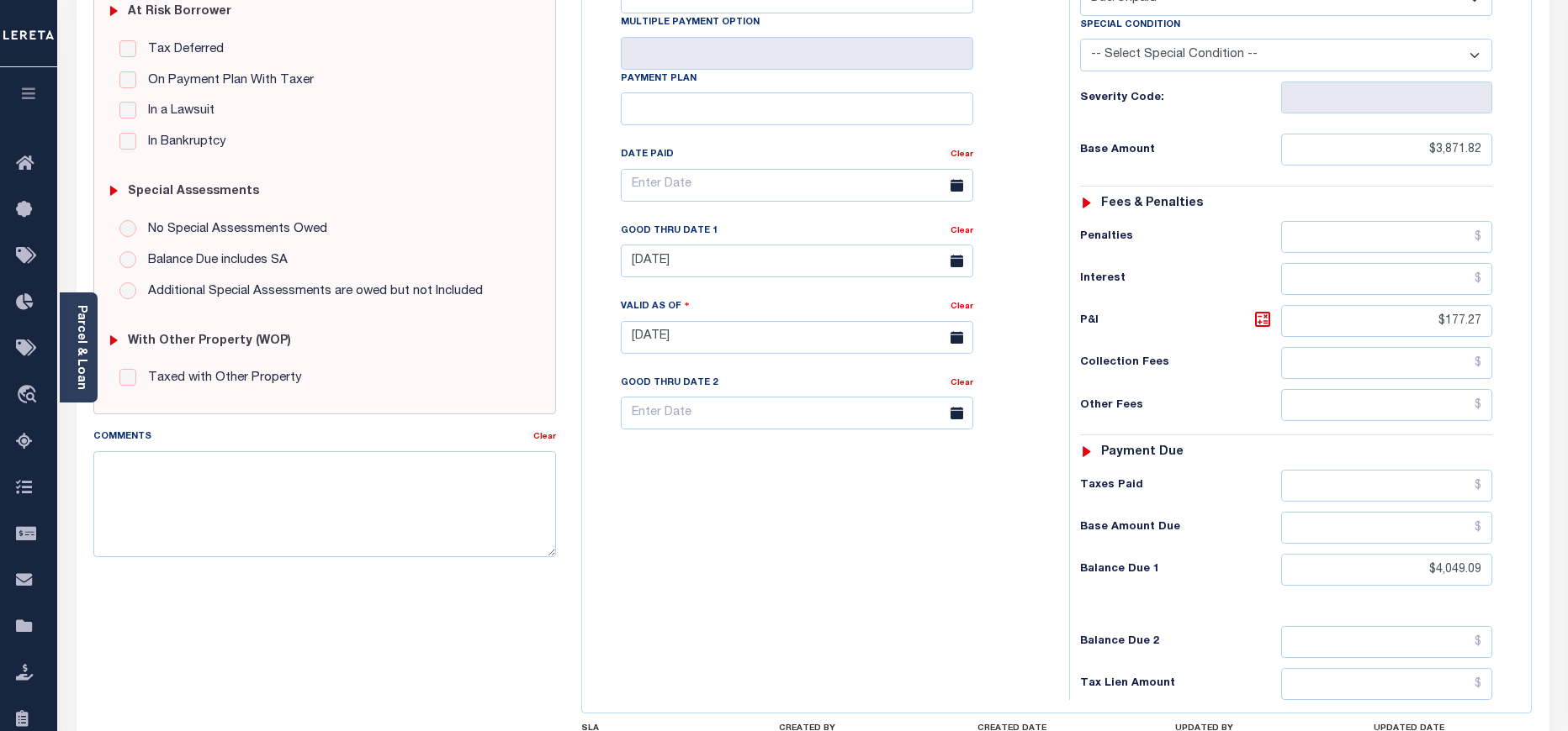
scroll to position [504, 0]
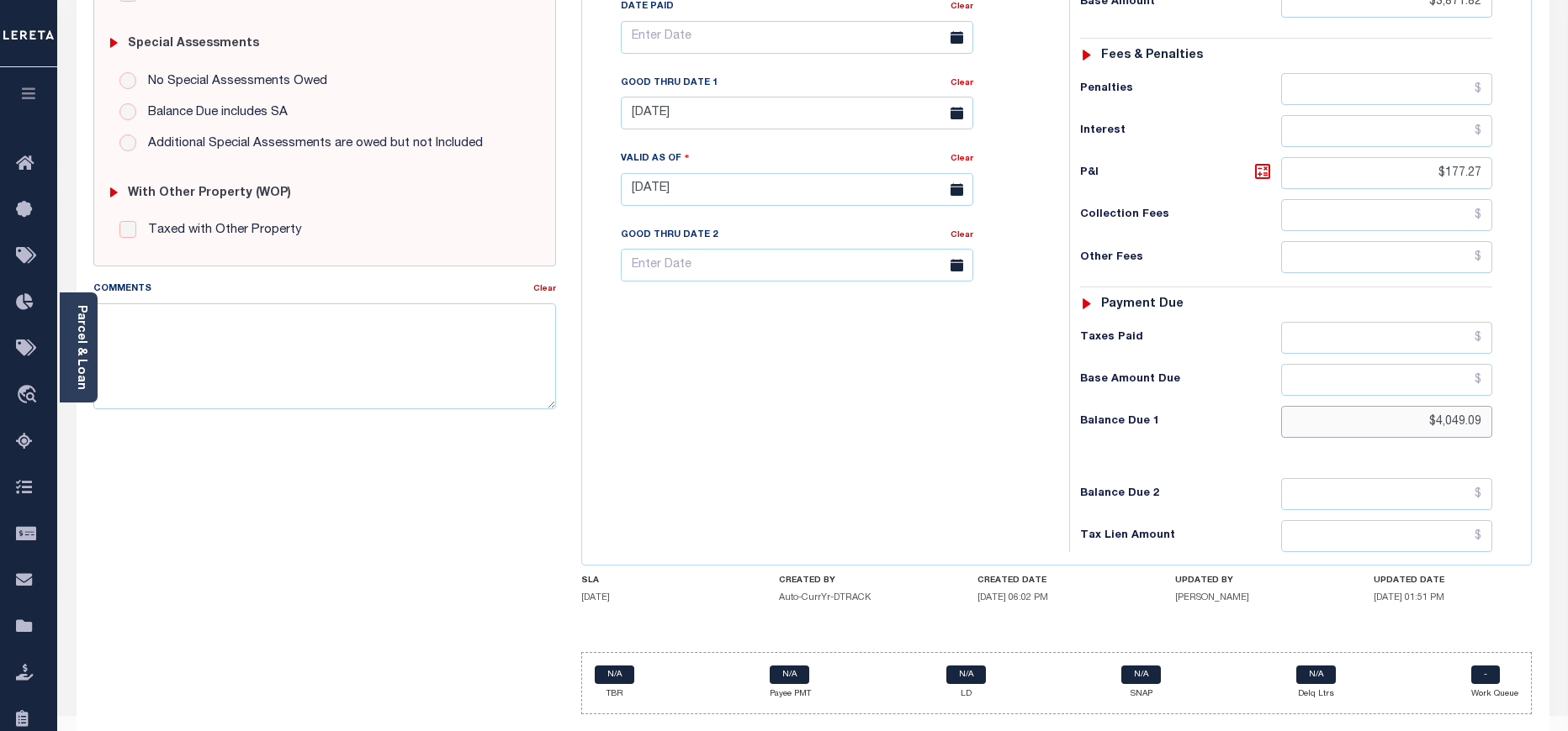
drag, startPoint x: 1436, startPoint y: 392, endPoint x: 1518, endPoint y: 391, distance: 82.0
click at [1518, 391] on div "Tax Status Status" at bounding box center [1291, 181] width 470 height 742
paste input "77.43"
type input "$4,077.43"
type input "[DATE]"
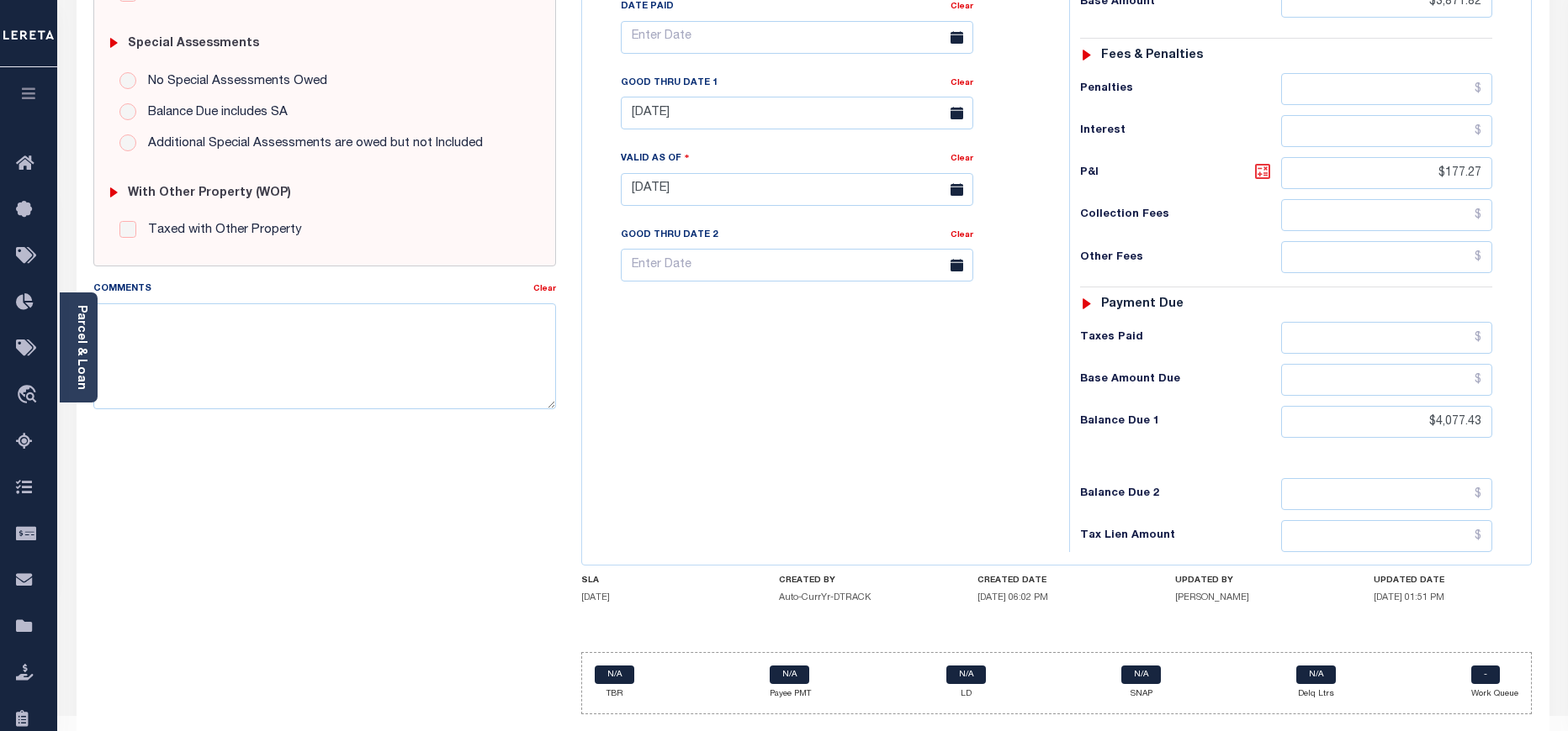
click at [1265, 161] on icon at bounding box center [1262, 171] width 20 height 20
type input "$205.61"
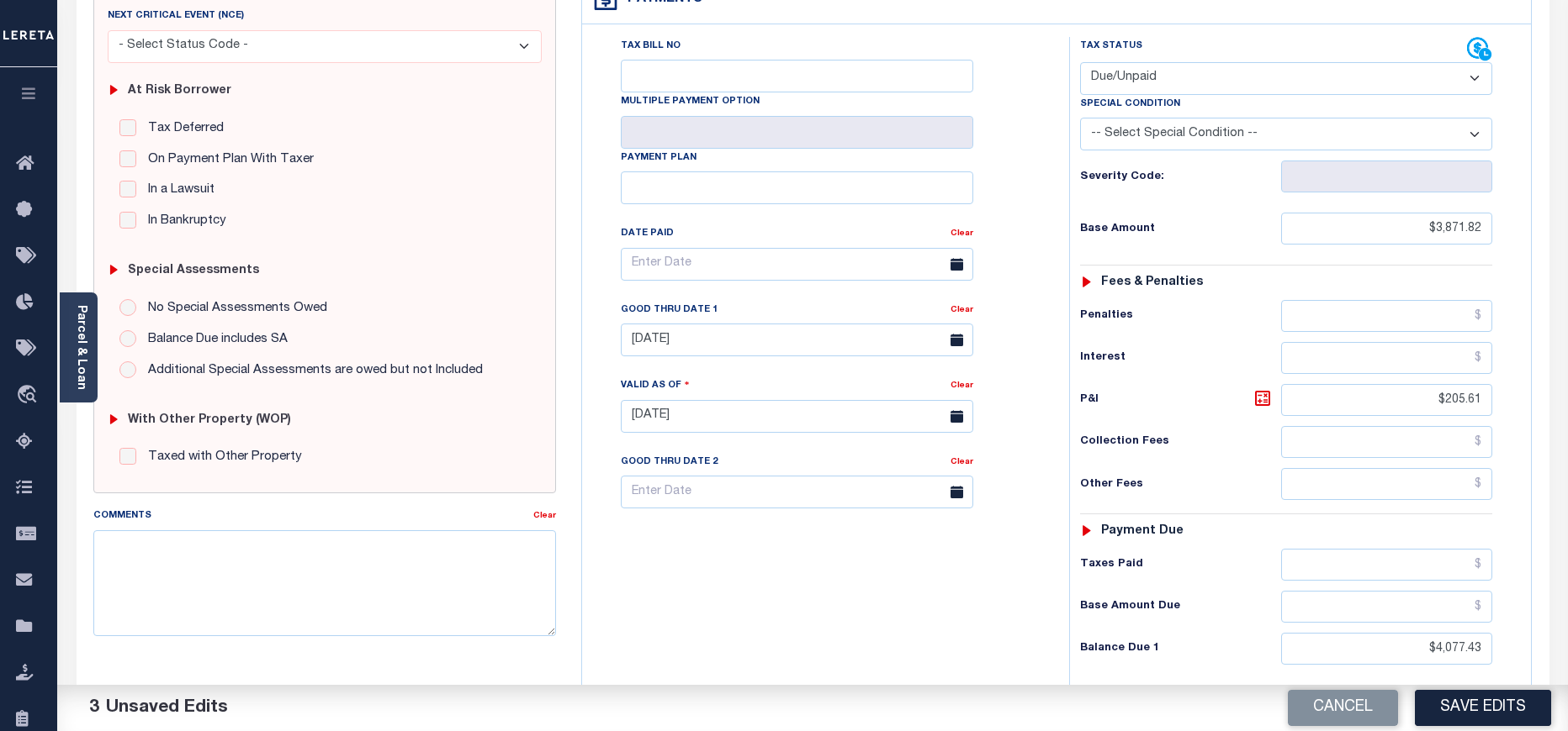
scroll to position [0, 0]
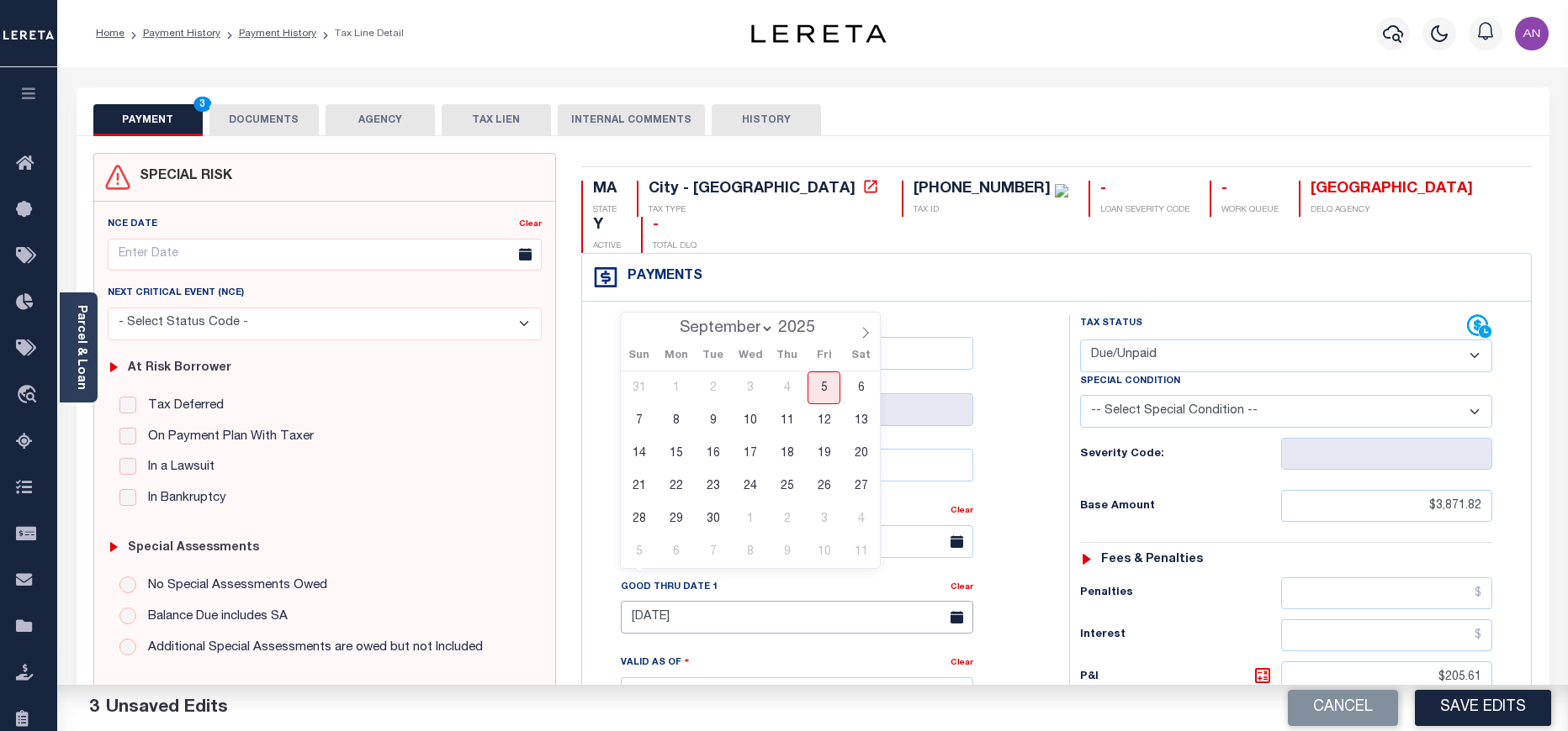
click at [806, 601] on input "[DATE]" at bounding box center [797, 618] width 352 height 33
click at [825, 385] on span "5" at bounding box center [824, 388] width 33 height 33
type input "[DATE]"
click at [822, 387] on span "5" at bounding box center [824, 388] width 33 height 33
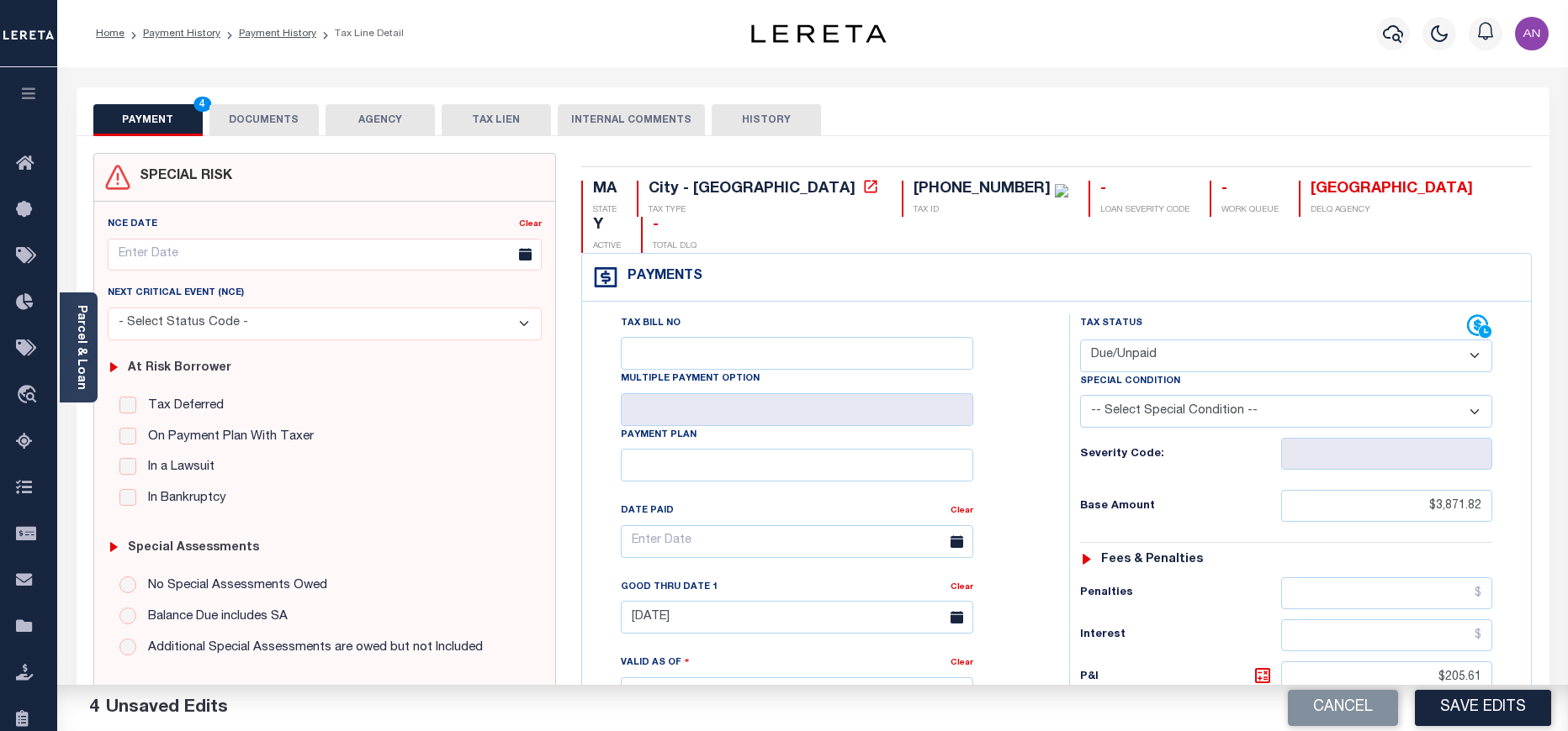
click at [279, 119] on button "DOCUMENTS" at bounding box center [264, 120] width 109 height 32
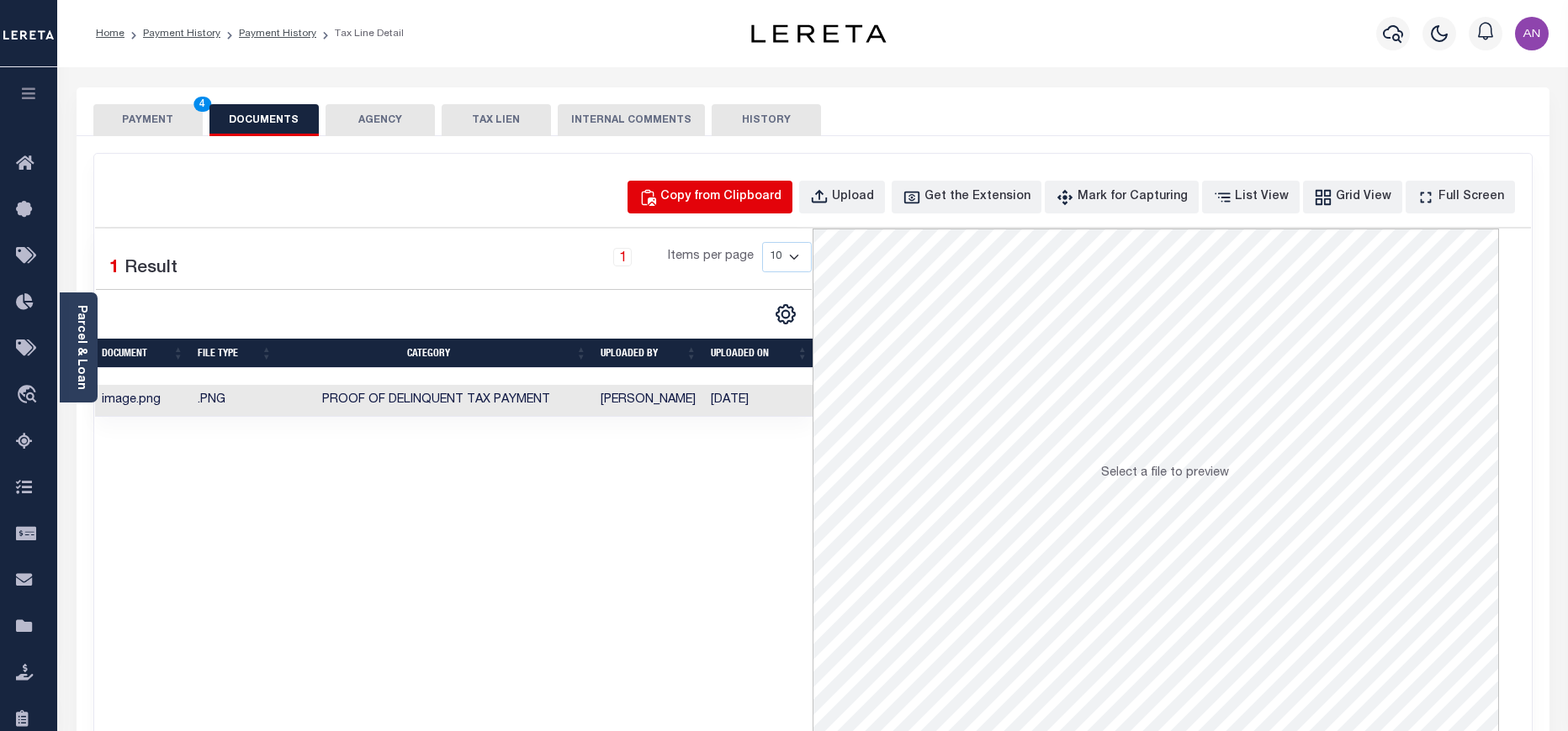
click at [722, 195] on div "Copy from Clipboard" at bounding box center [720, 198] width 121 height 18
select select "POP"
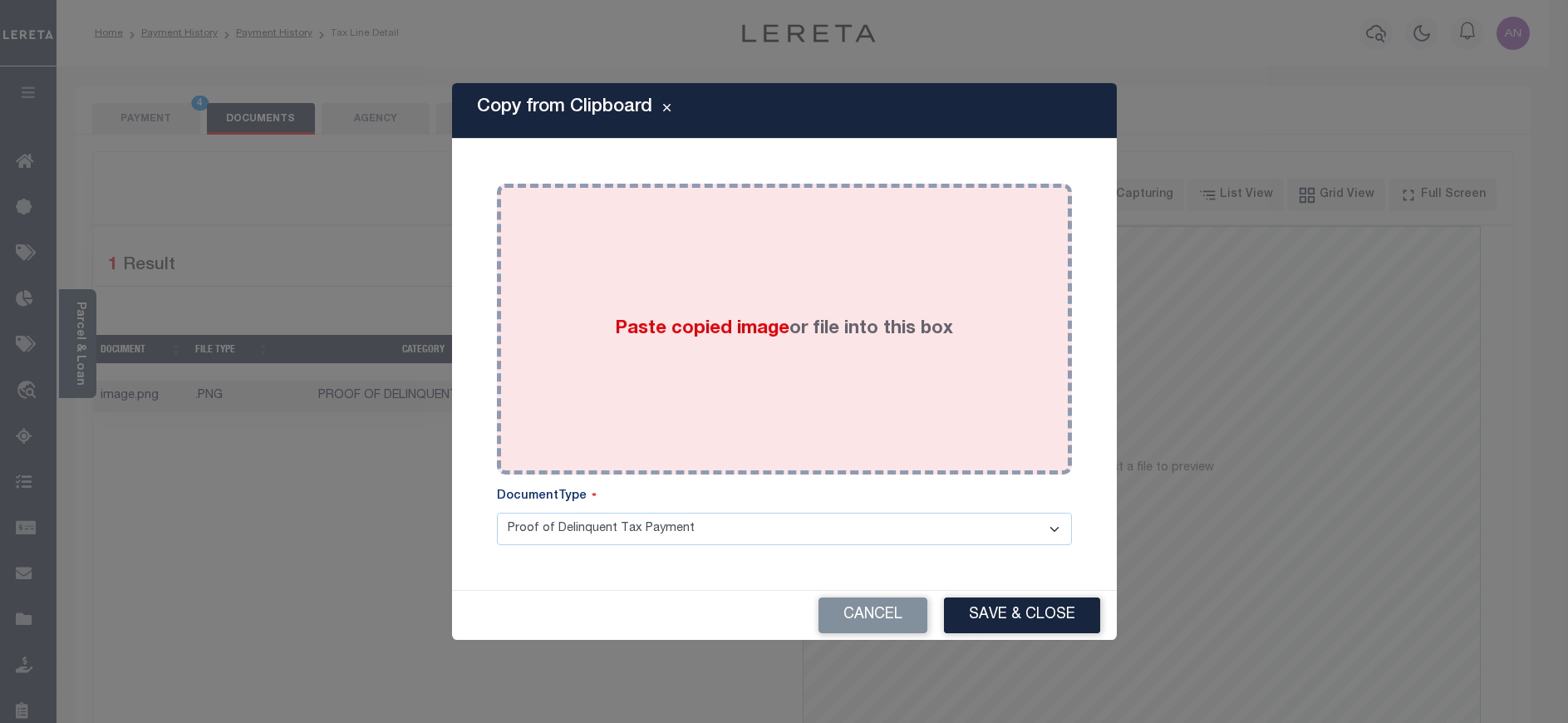
click at [748, 252] on div "Paste copied image or file into this box" at bounding box center [784, 329] width 550 height 266
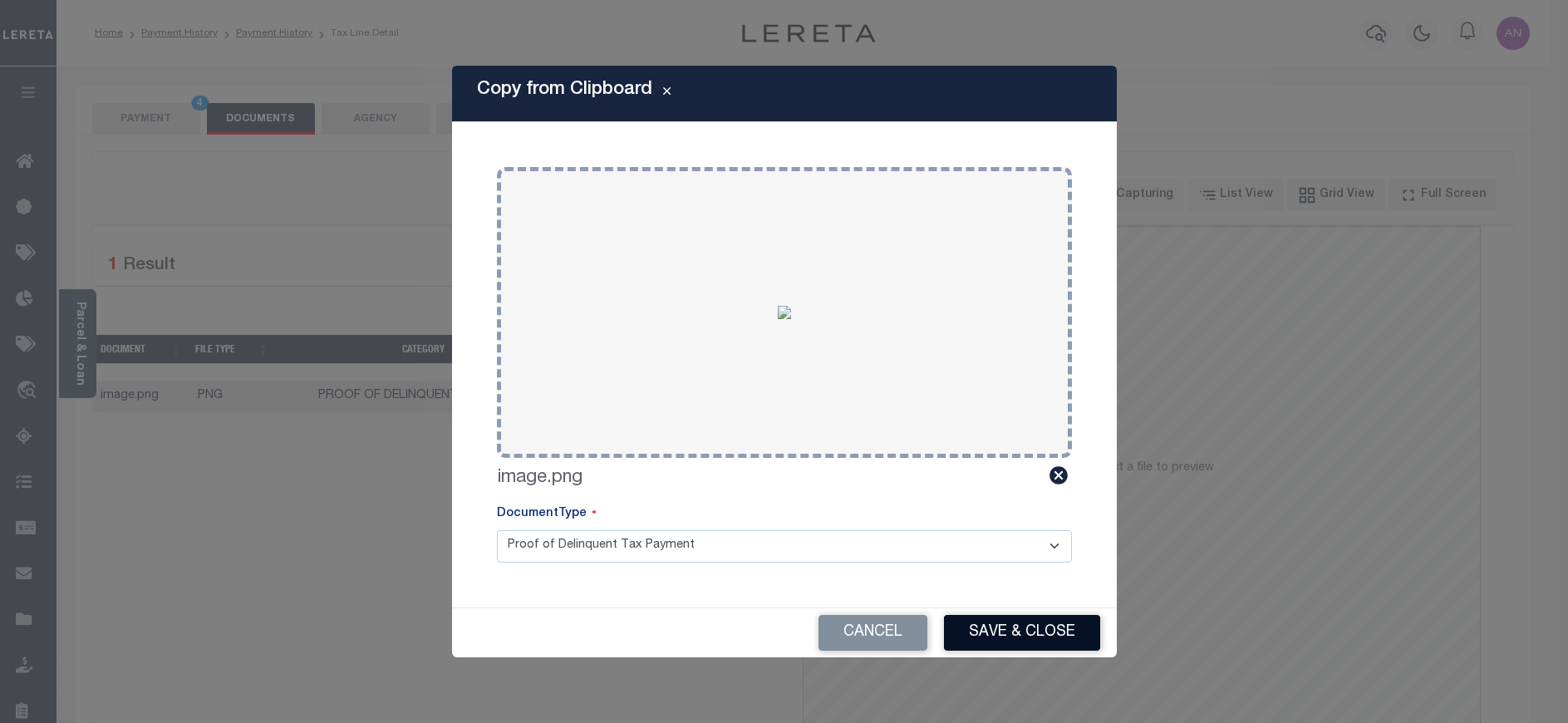
click at [1028, 641] on button "Save & Close" at bounding box center [1022, 633] width 156 height 36
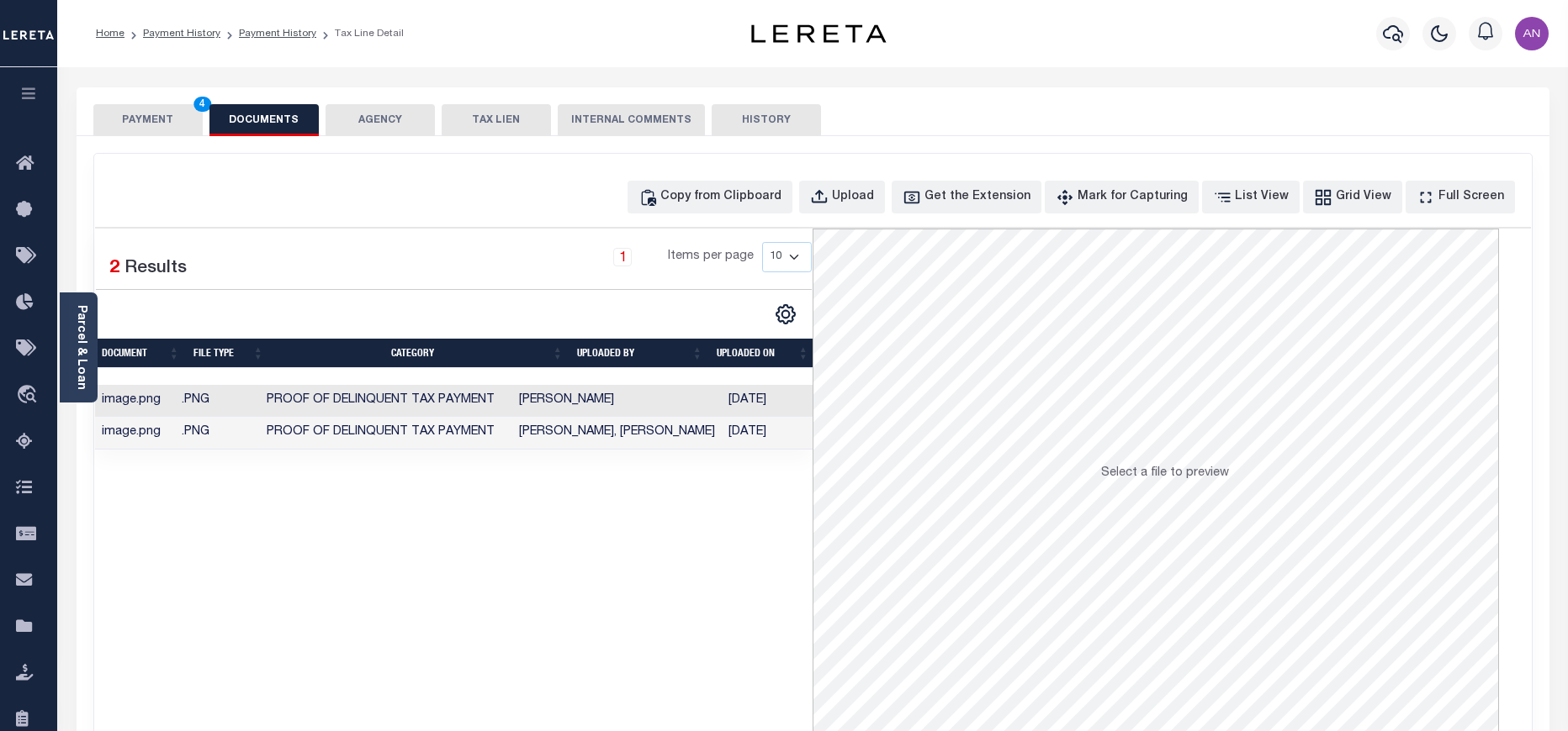
click at [165, 128] on button "PAYMENT 4" at bounding box center [148, 120] width 109 height 32
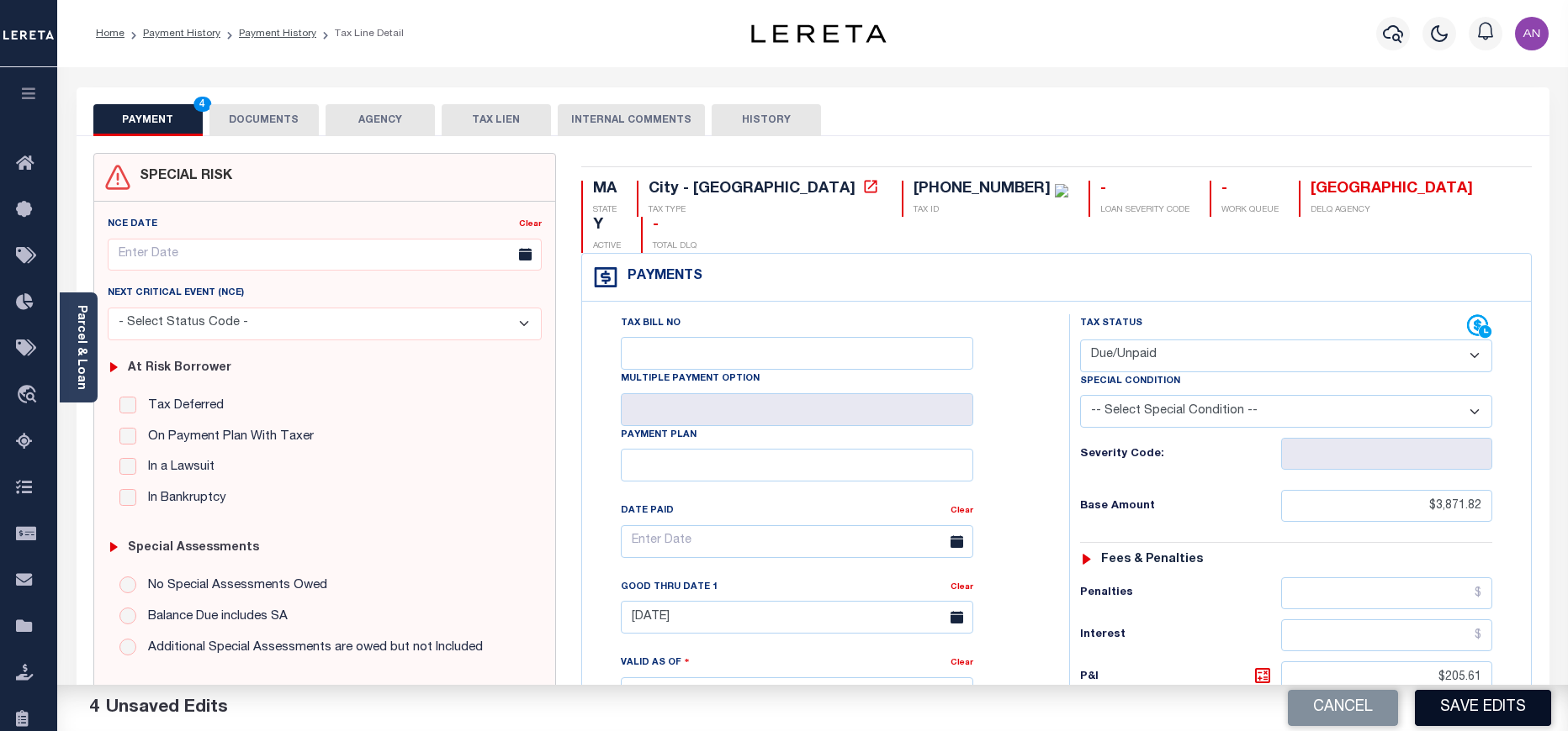
click at [1461, 711] on button "Save Edits" at bounding box center [1483, 708] width 136 height 36
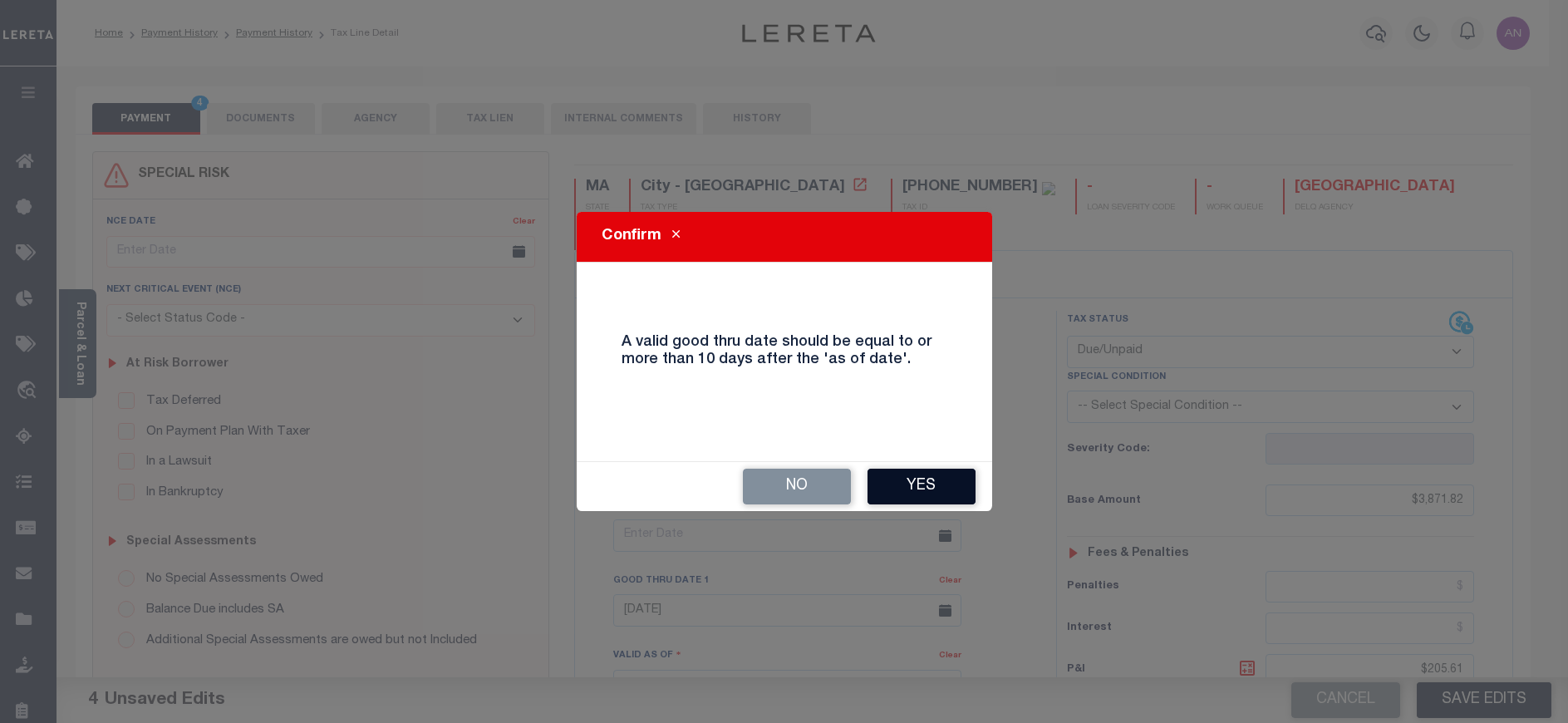
click at [954, 486] on button "Yes" at bounding box center [922, 487] width 108 height 36
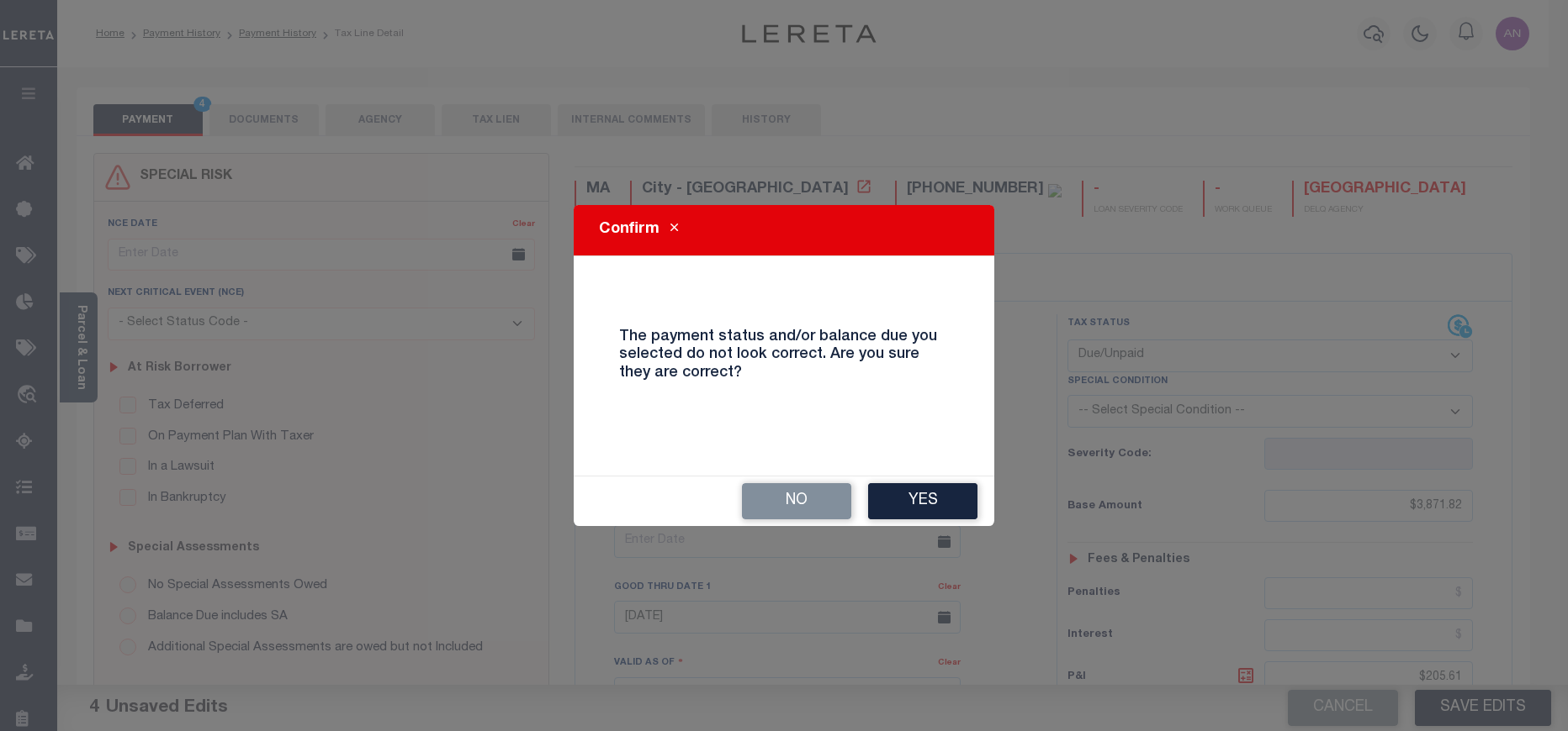
click at [965, 492] on button "Yes" at bounding box center [923, 502] width 109 height 36
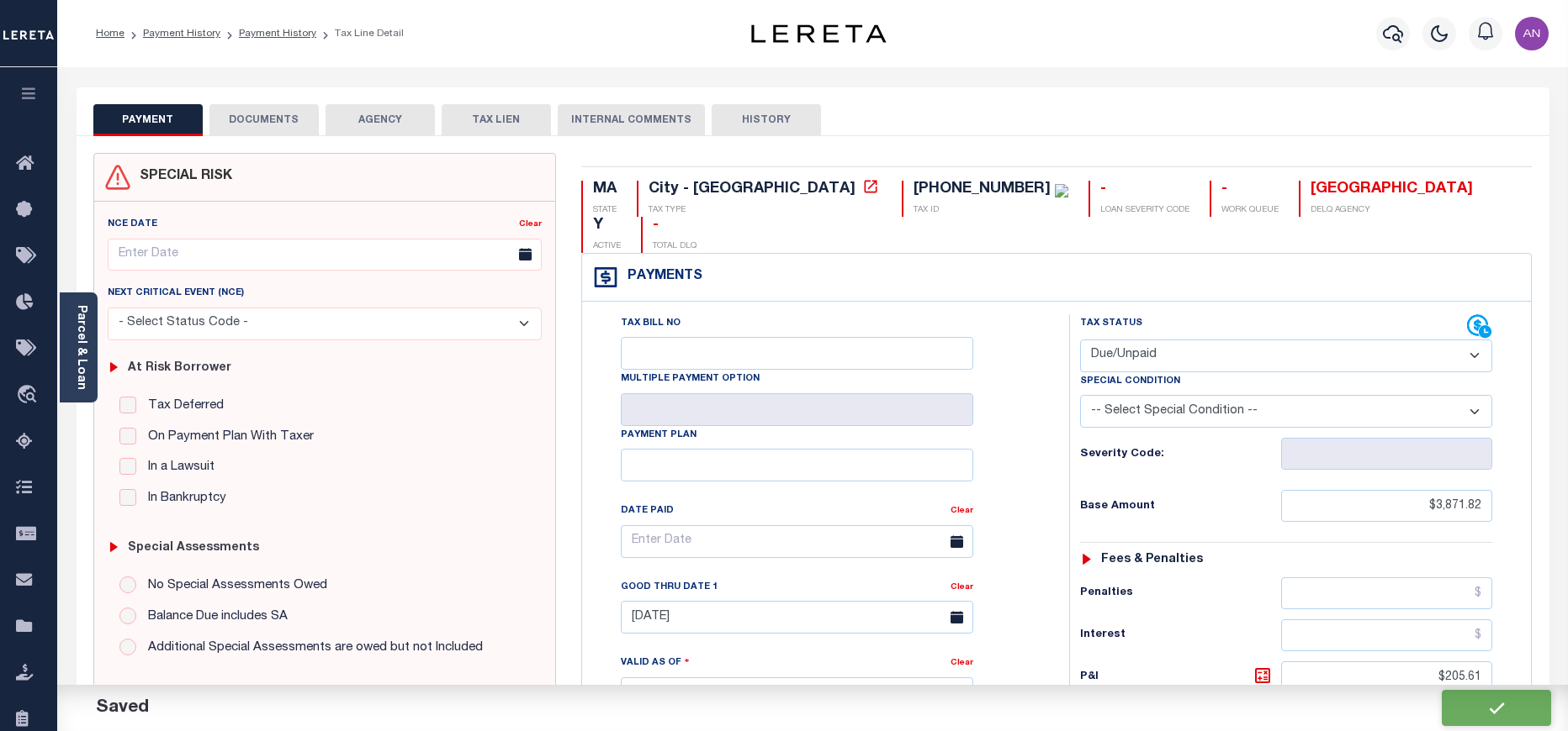
checkbox input "false"
type input "$3,871.82"
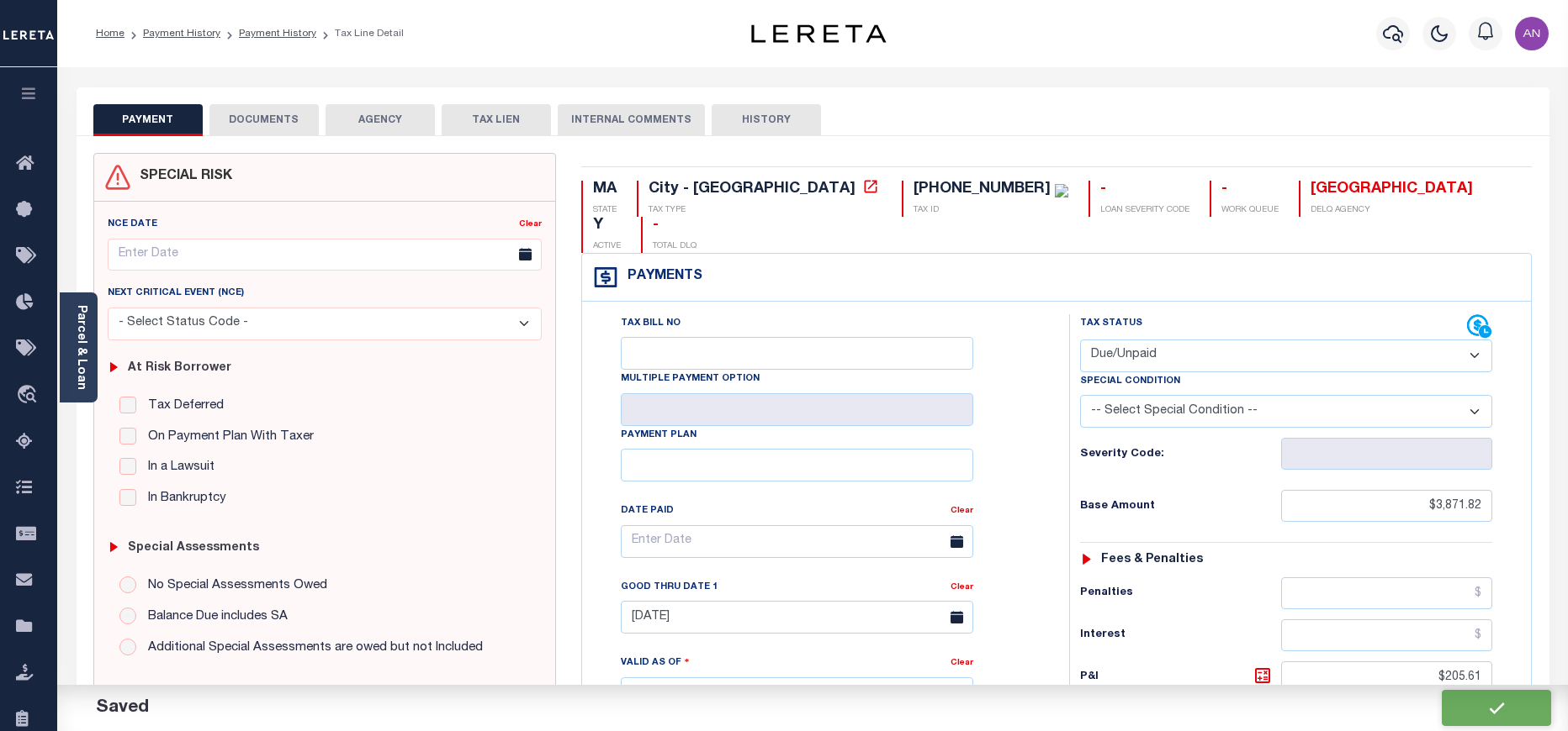
type input "$205.61"
type input "$4,077.43"
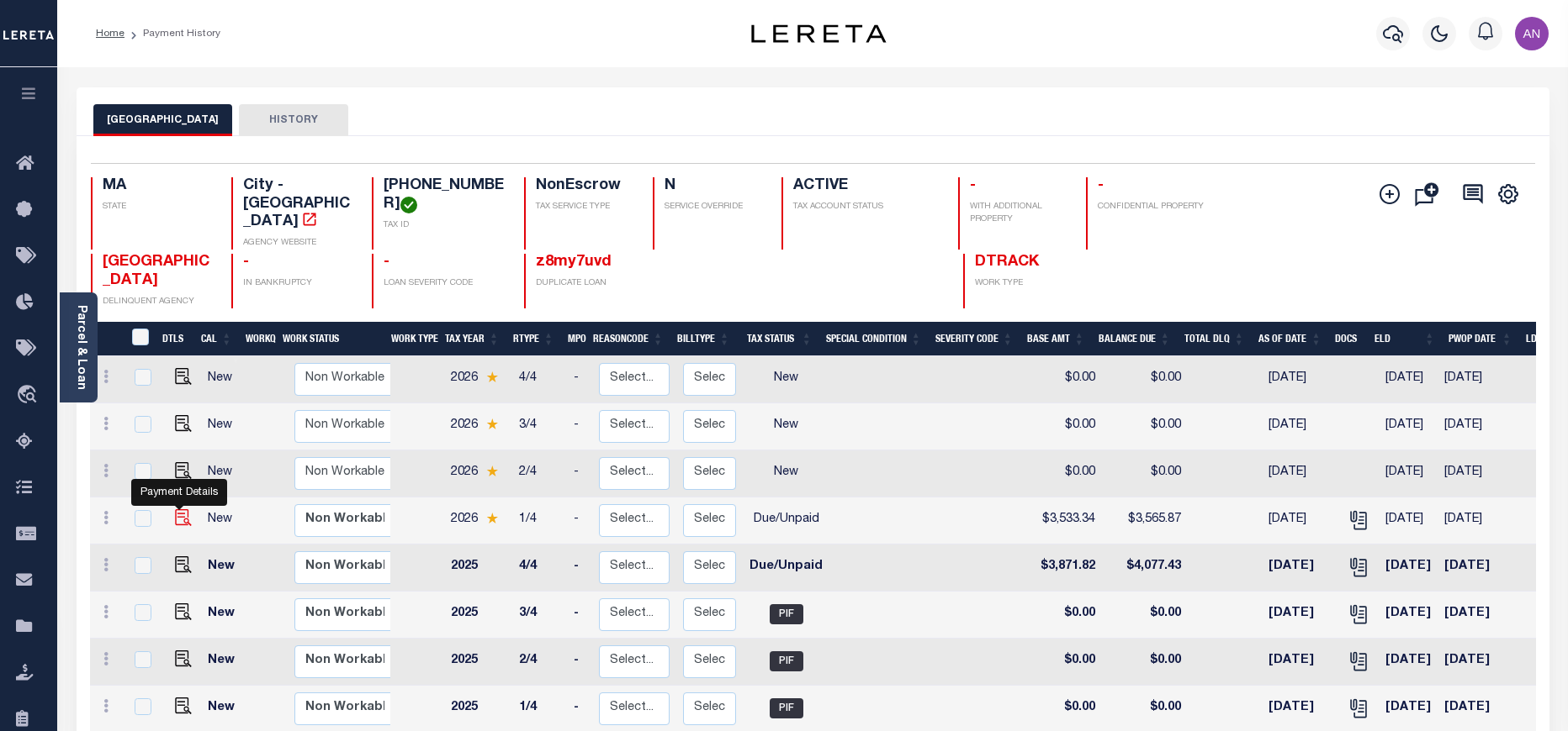
click at [175, 510] on img "" at bounding box center [183, 518] width 17 height 17
checkbox input "true"
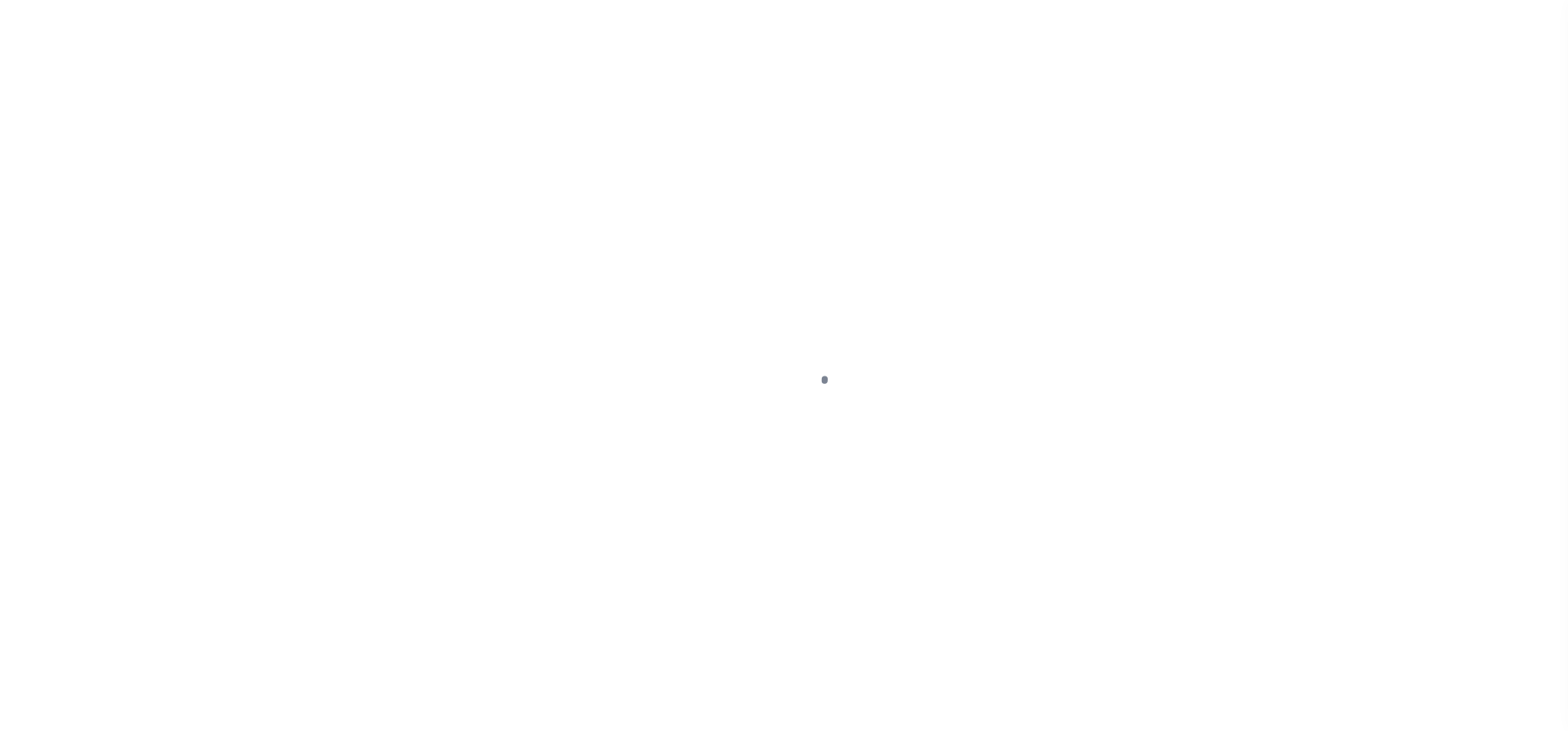
select select "DUE"
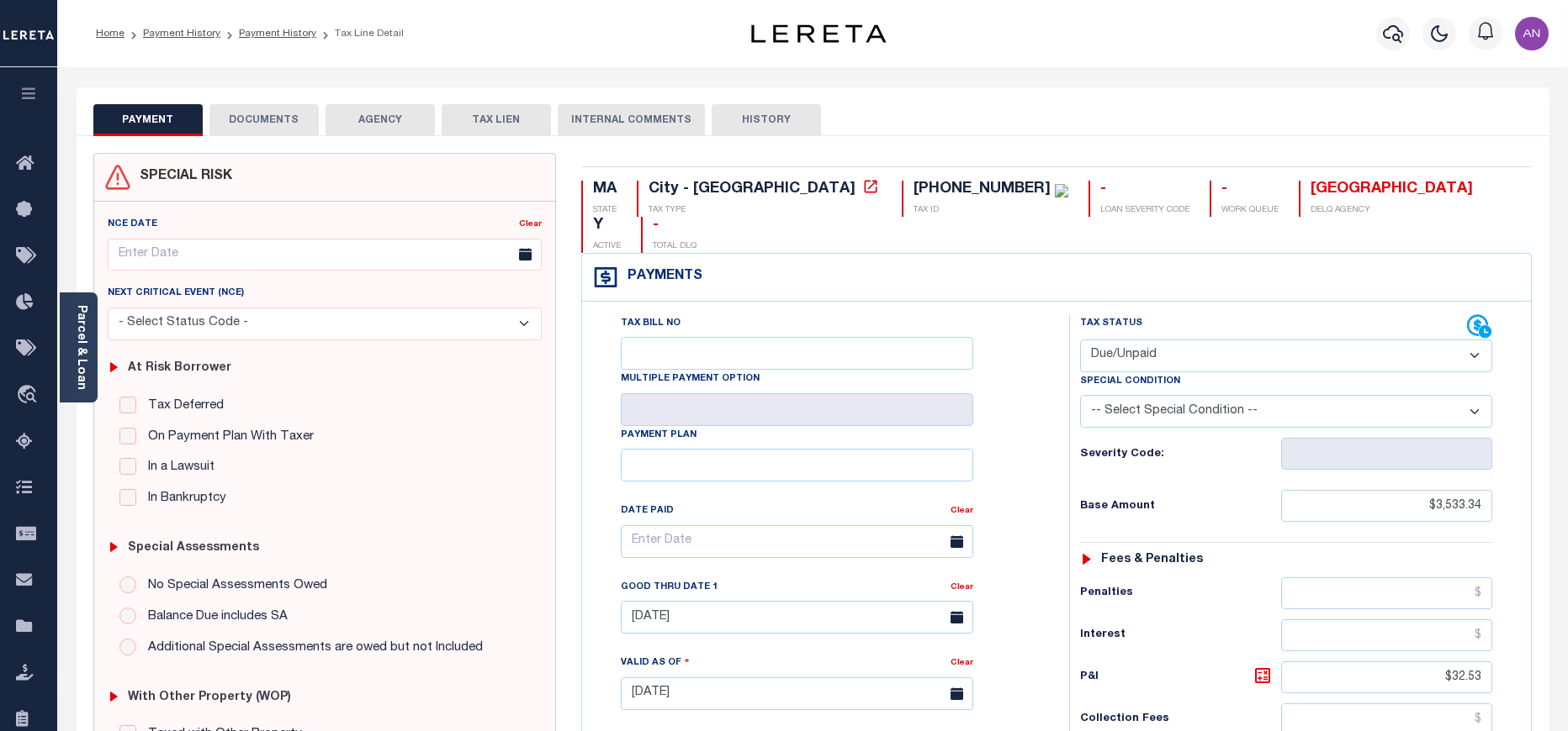
click at [289, 121] on button "DOCUMENTS" at bounding box center [264, 120] width 109 height 32
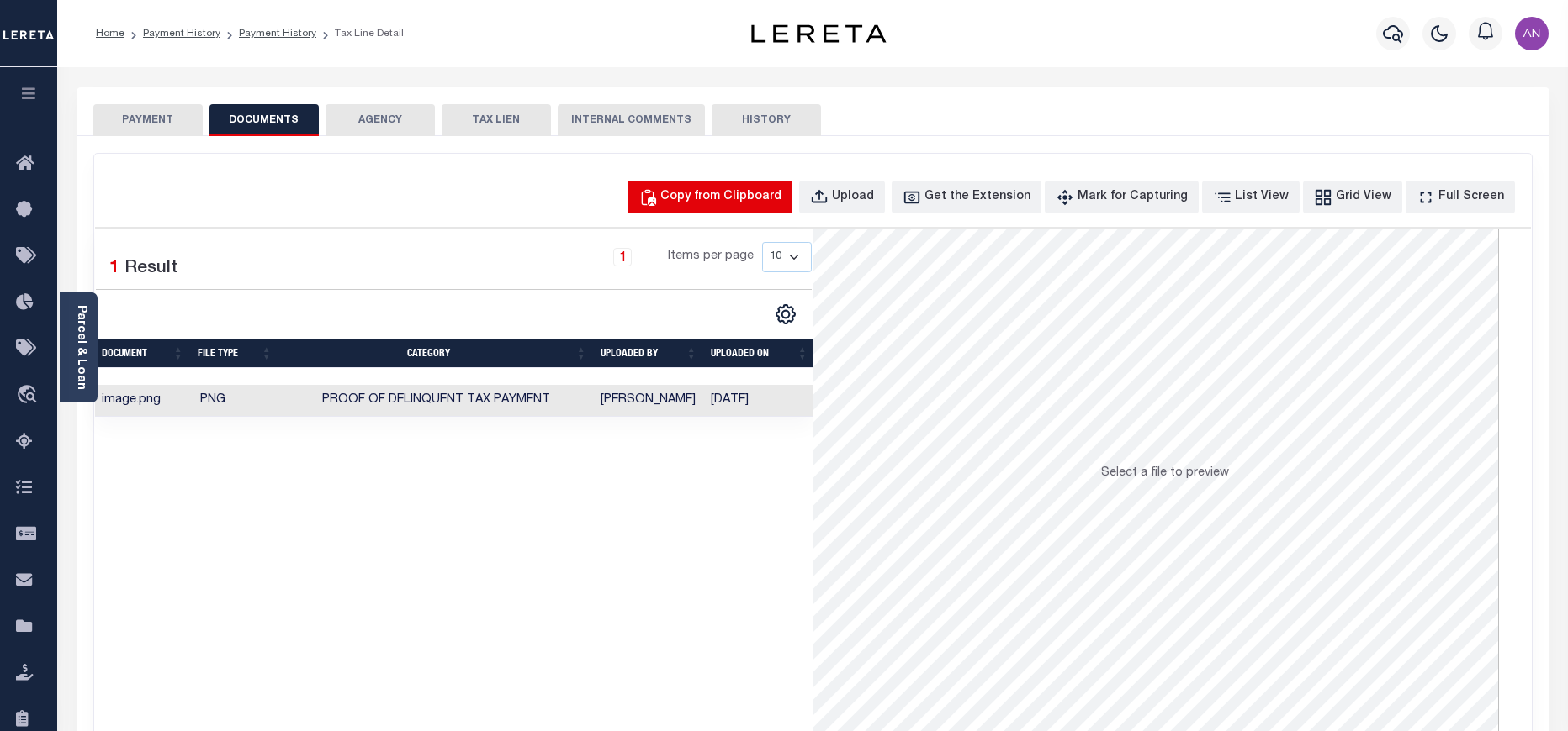
click at [726, 187] on button "Copy from Clipboard" at bounding box center [710, 197] width 165 height 33
select select "POP"
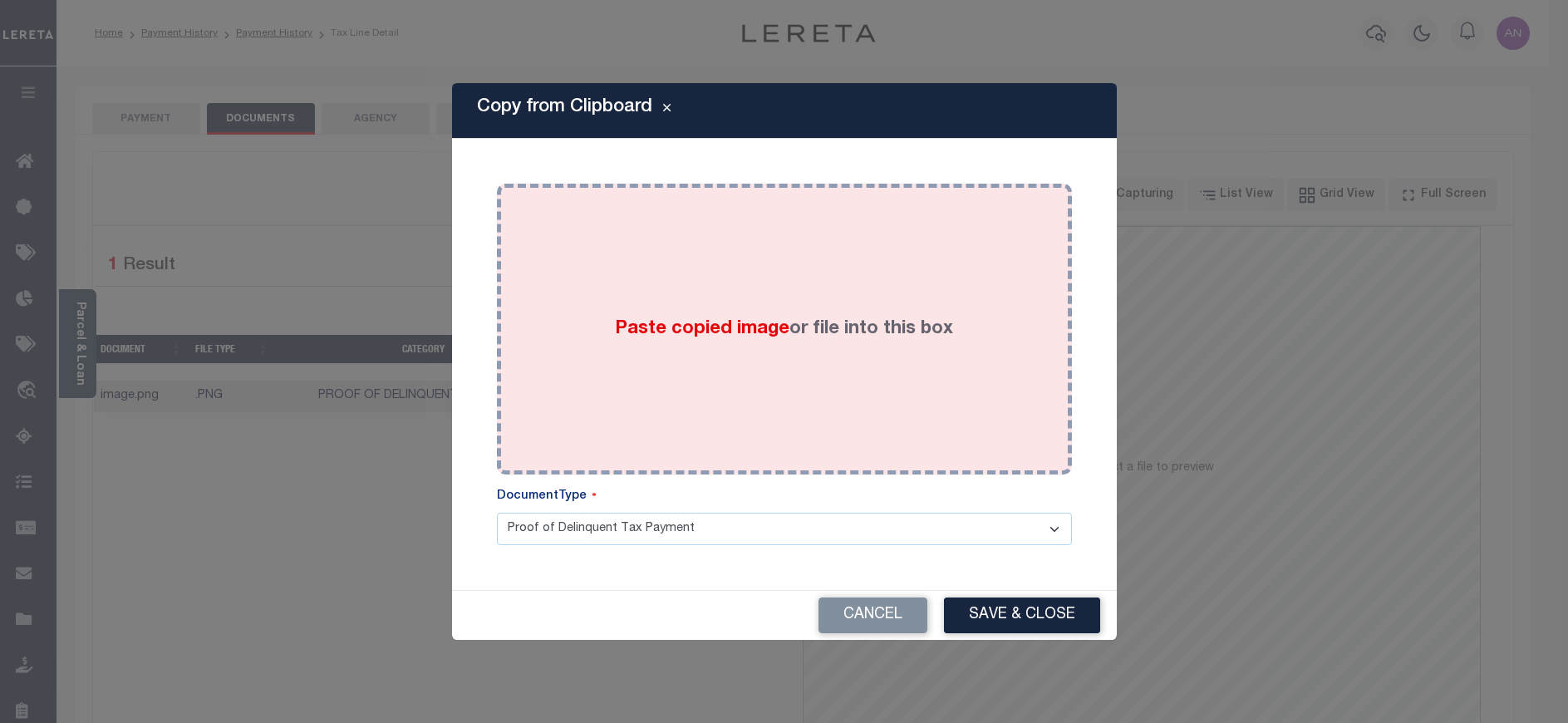
click at [682, 255] on div "Paste copied image or file into this box" at bounding box center [784, 329] width 550 height 266
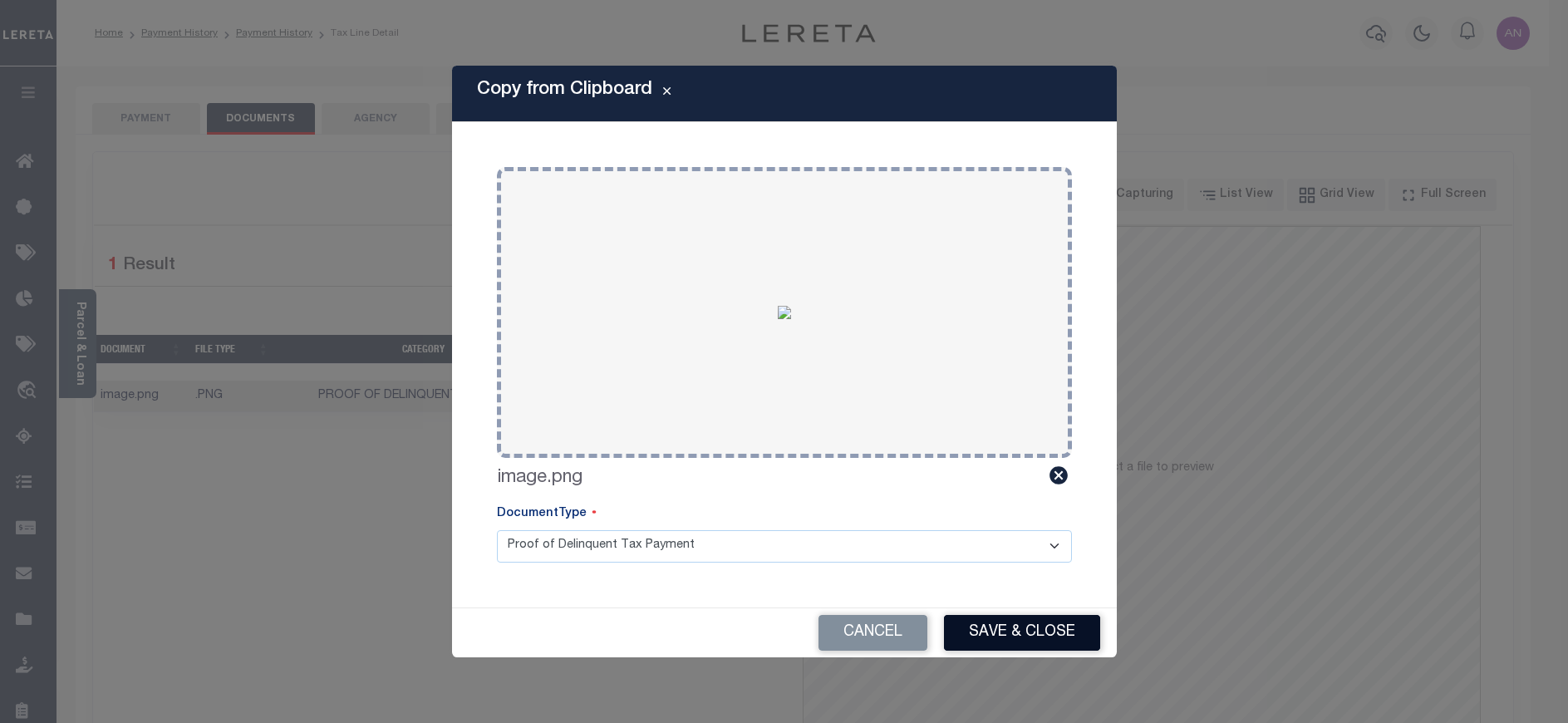
click at [1026, 642] on button "Save & Close" at bounding box center [1022, 633] width 156 height 36
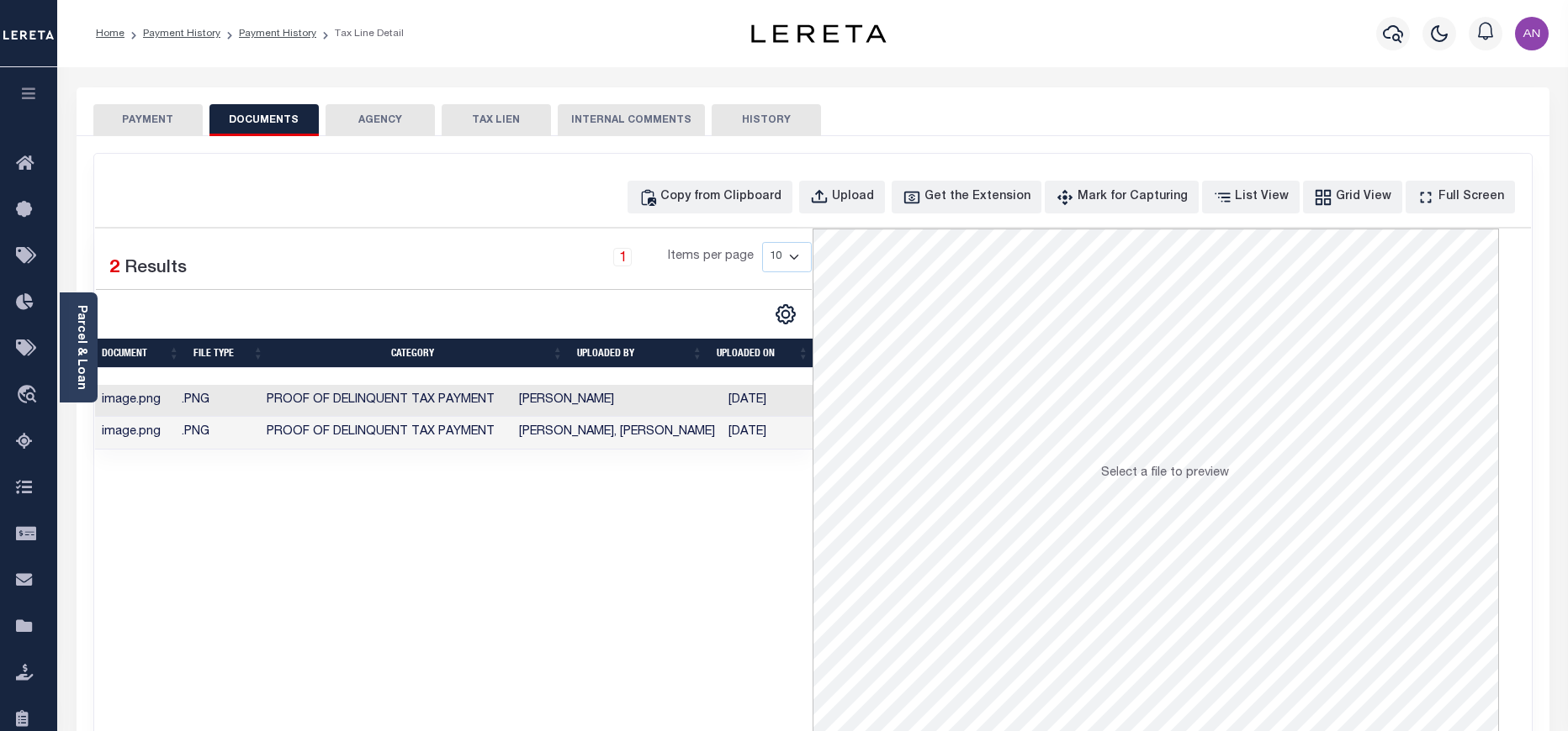
click at [183, 122] on button "PAYMENT" at bounding box center [148, 120] width 109 height 32
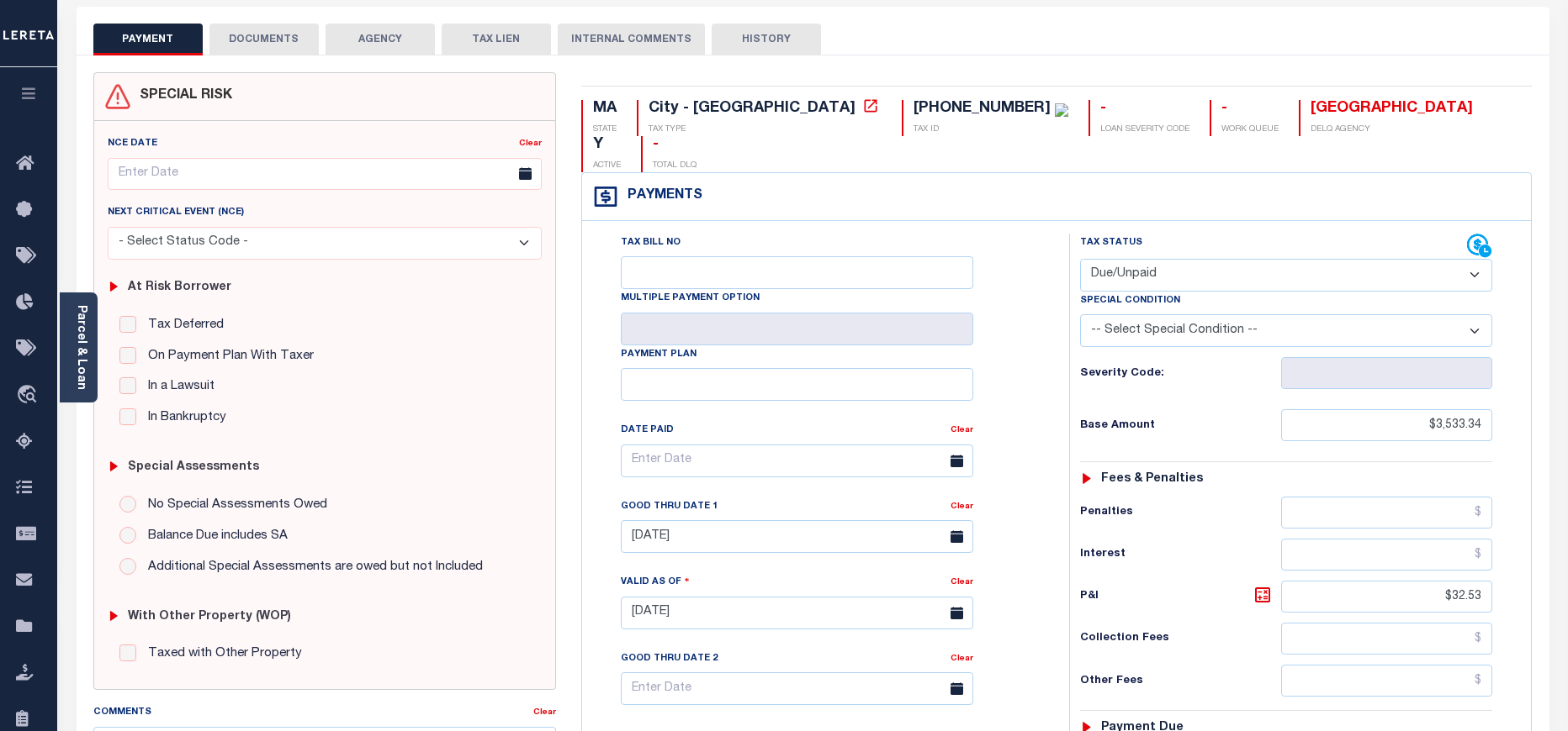
scroll to position [252, 0]
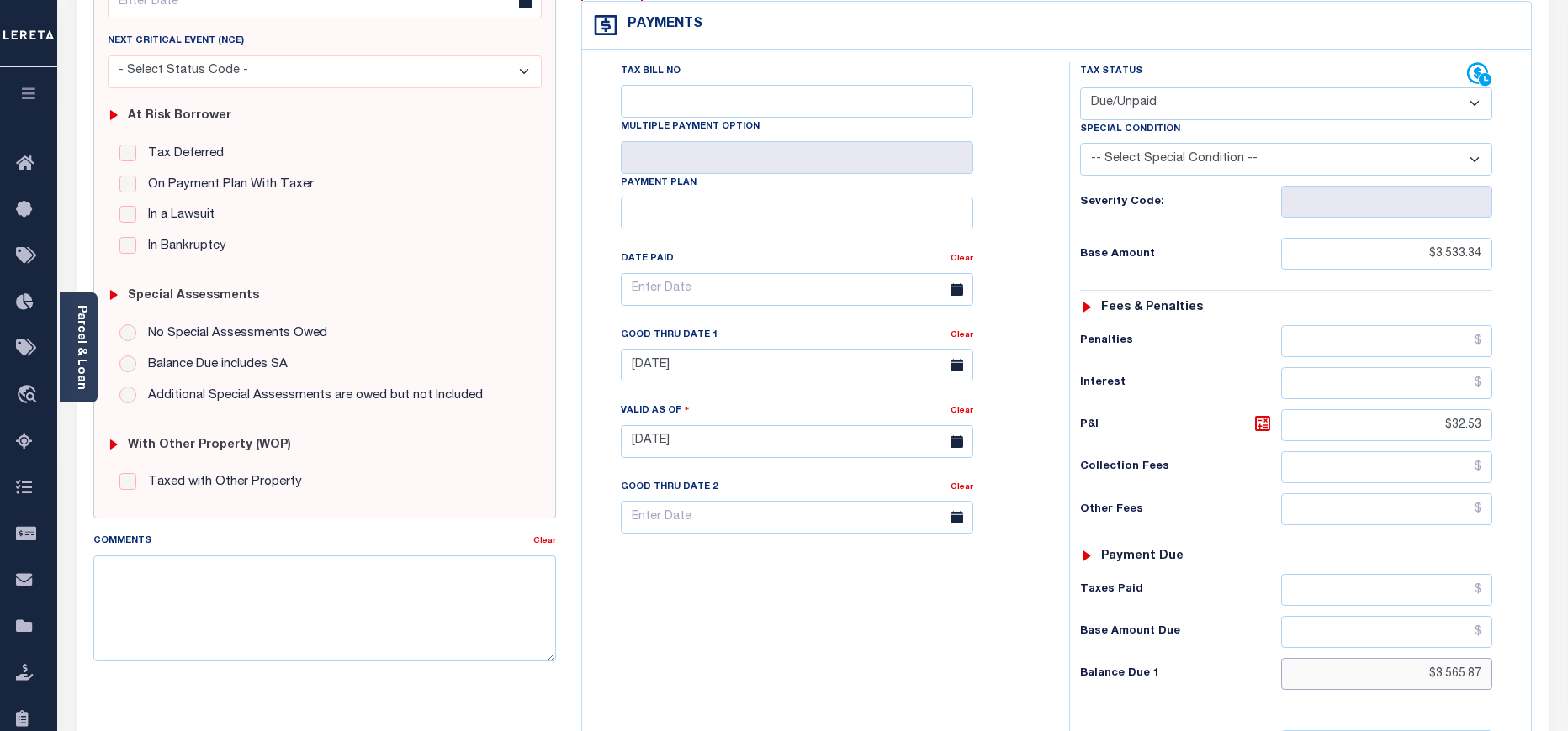
drag, startPoint x: 1437, startPoint y: 640, endPoint x: 1490, endPoint y: 641, distance: 53.0
click at [1490, 658] on input "$3,565.87" at bounding box center [1387, 674] width 212 height 32
paste input "80.7"
type input "$3,580.77"
type input "[DATE]"
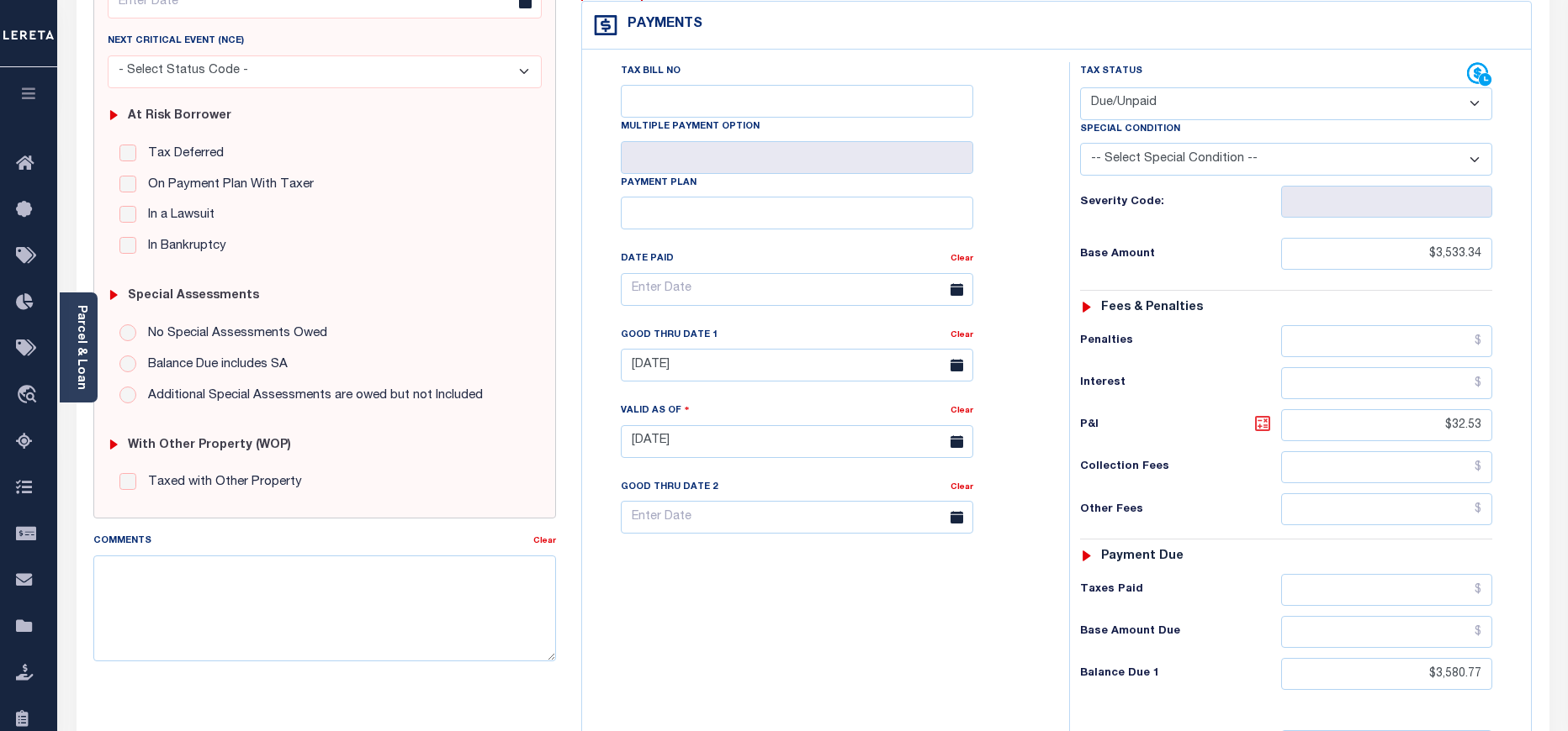
click at [1261, 414] on icon at bounding box center [1262, 424] width 20 height 20
type input "$47.43"
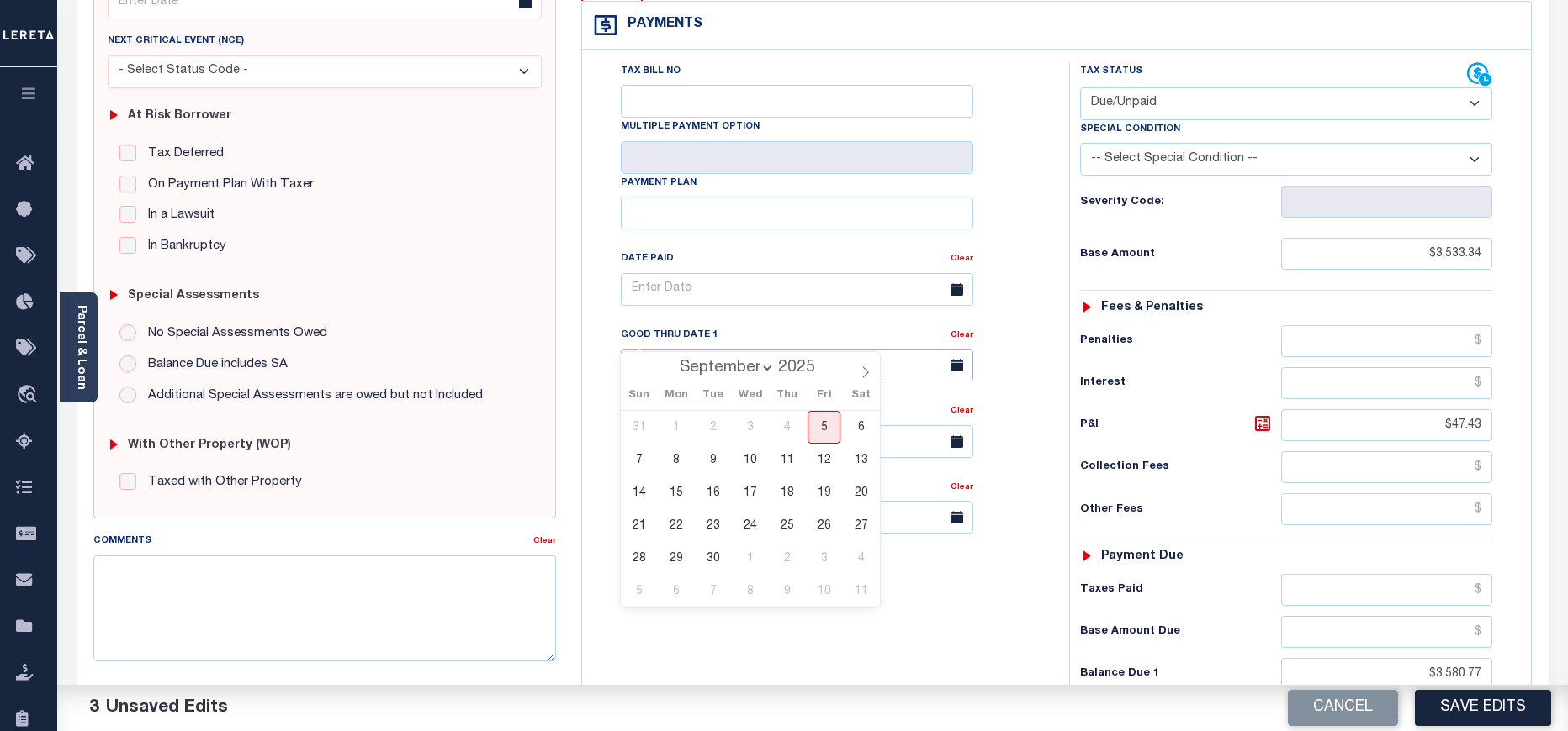
click at [653, 349] on input "[DATE]" at bounding box center [797, 366] width 352 height 33
click at [830, 420] on span "5" at bounding box center [824, 427] width 33 height 33
type input "[DATE]"
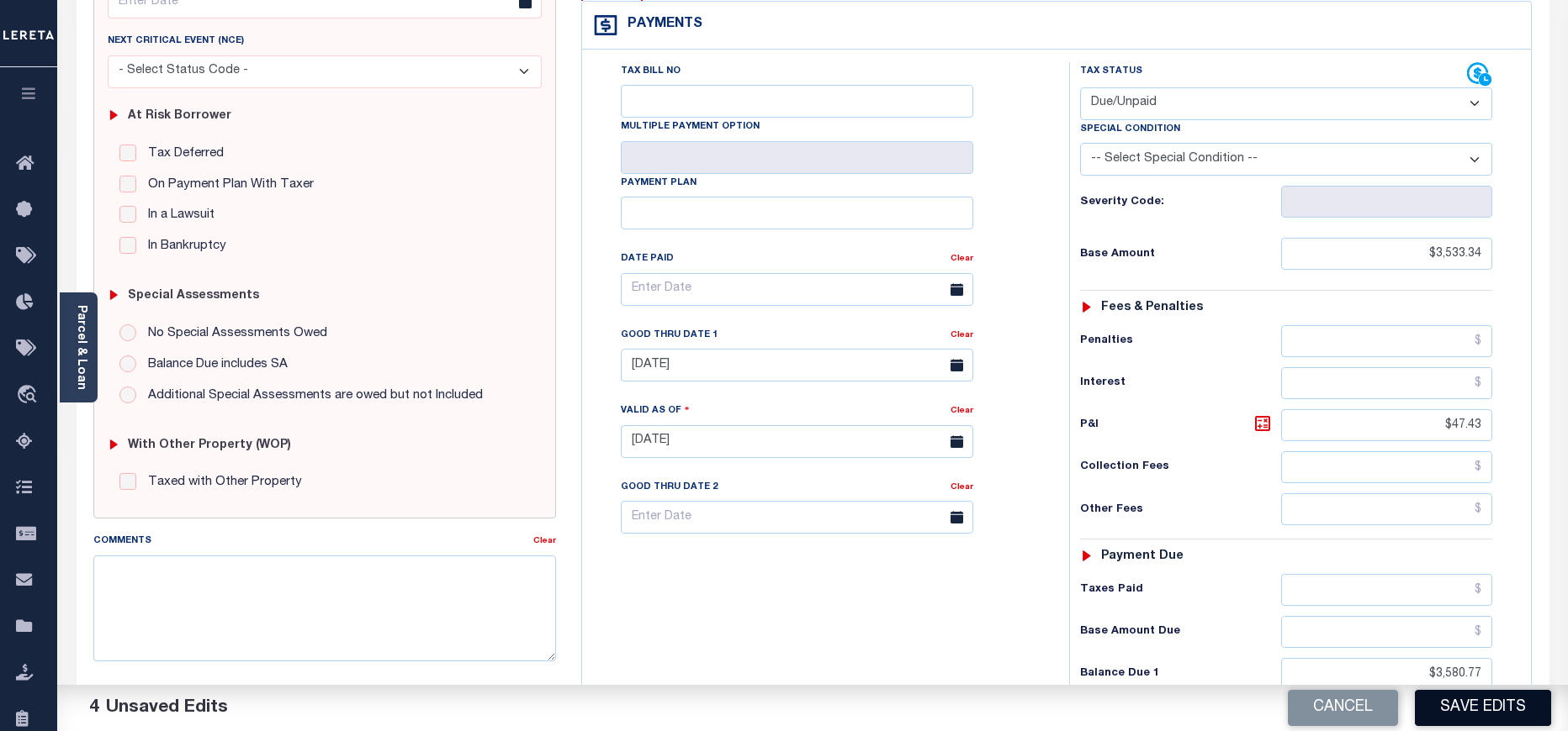
click at [1485, 713] on button "Save Edits" at bounding box center [1483, 708] width 136 height 36
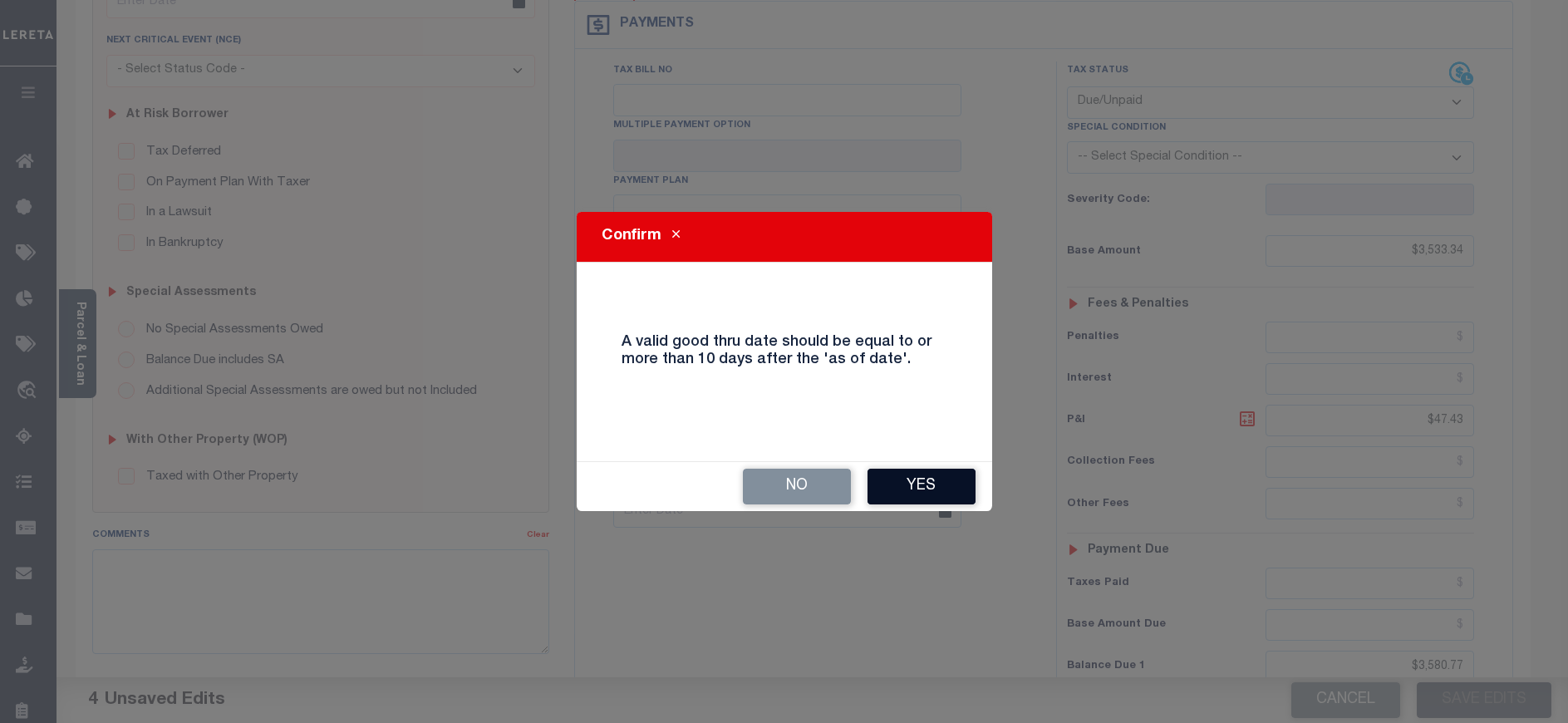
click at [927, 501] on button "Yes" at bounding box center [922, 487] width 108 height 36
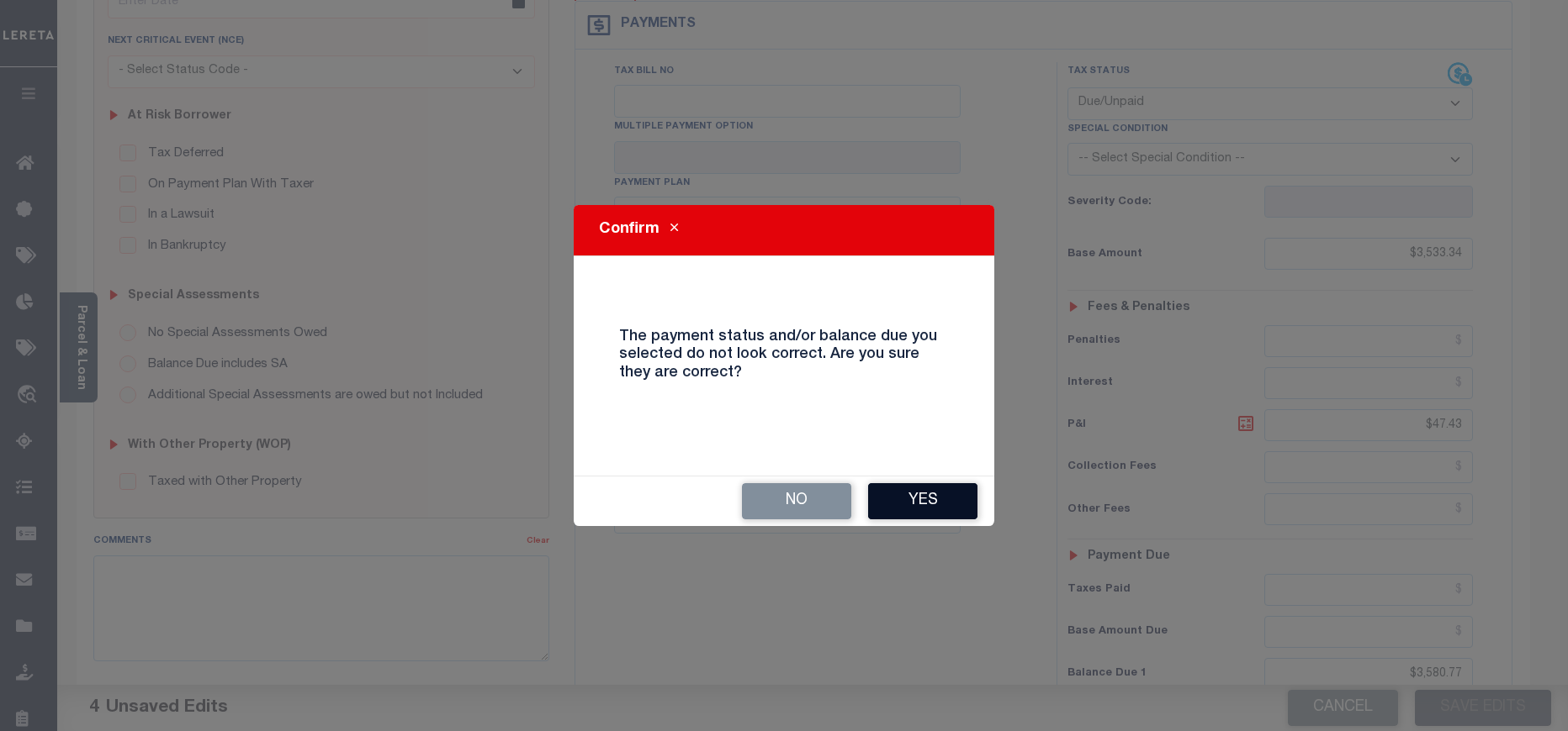
click at [933, 500] on button "Yes" at bounding box center [923, 502] width 109 height 36
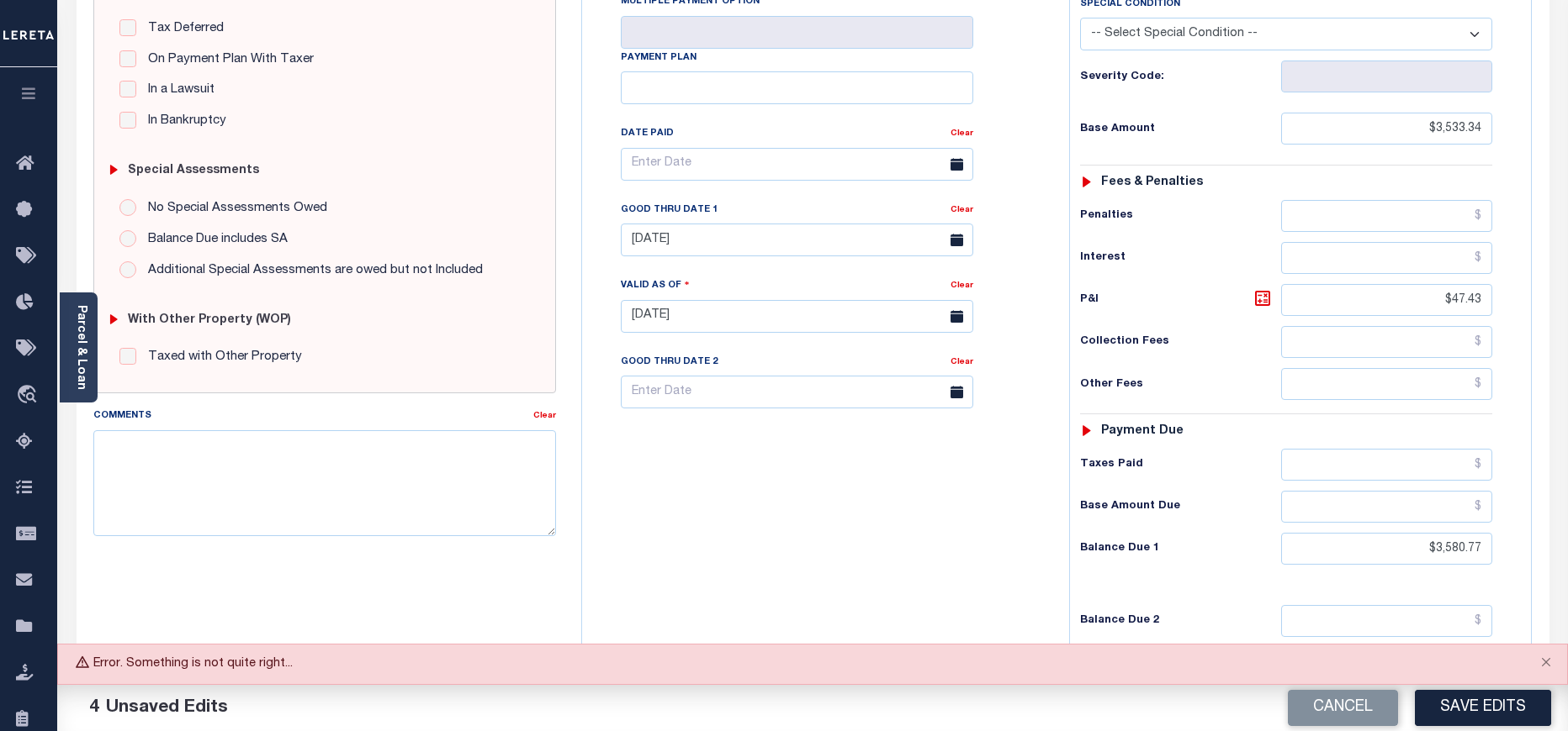
scroll to position [378, 0]
click at [1482, 717] on button "Save Edits" at bounding box center [1483, 708] width 136 height 36
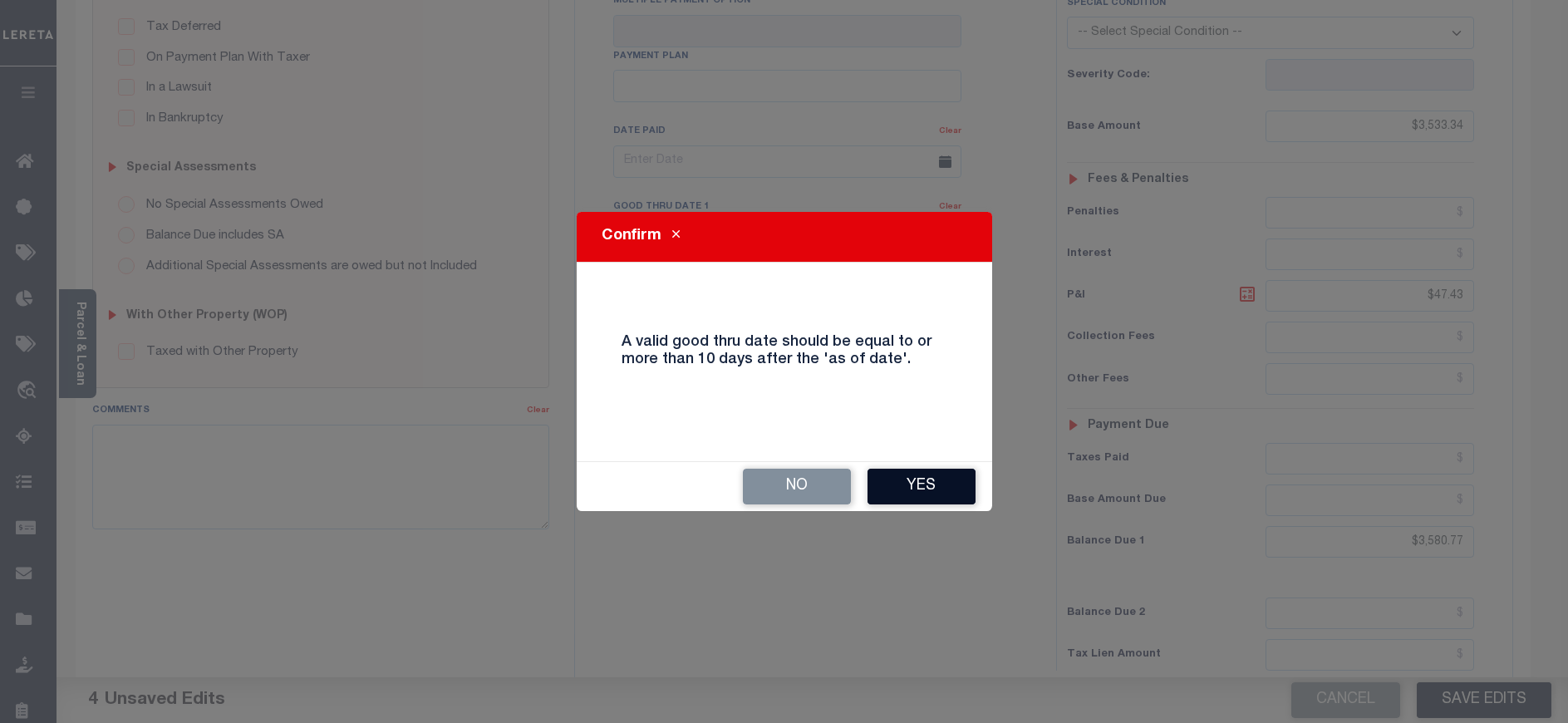
click at [923, 489] on button "Yes" at bounding box center [922, 487] width 108 height 36
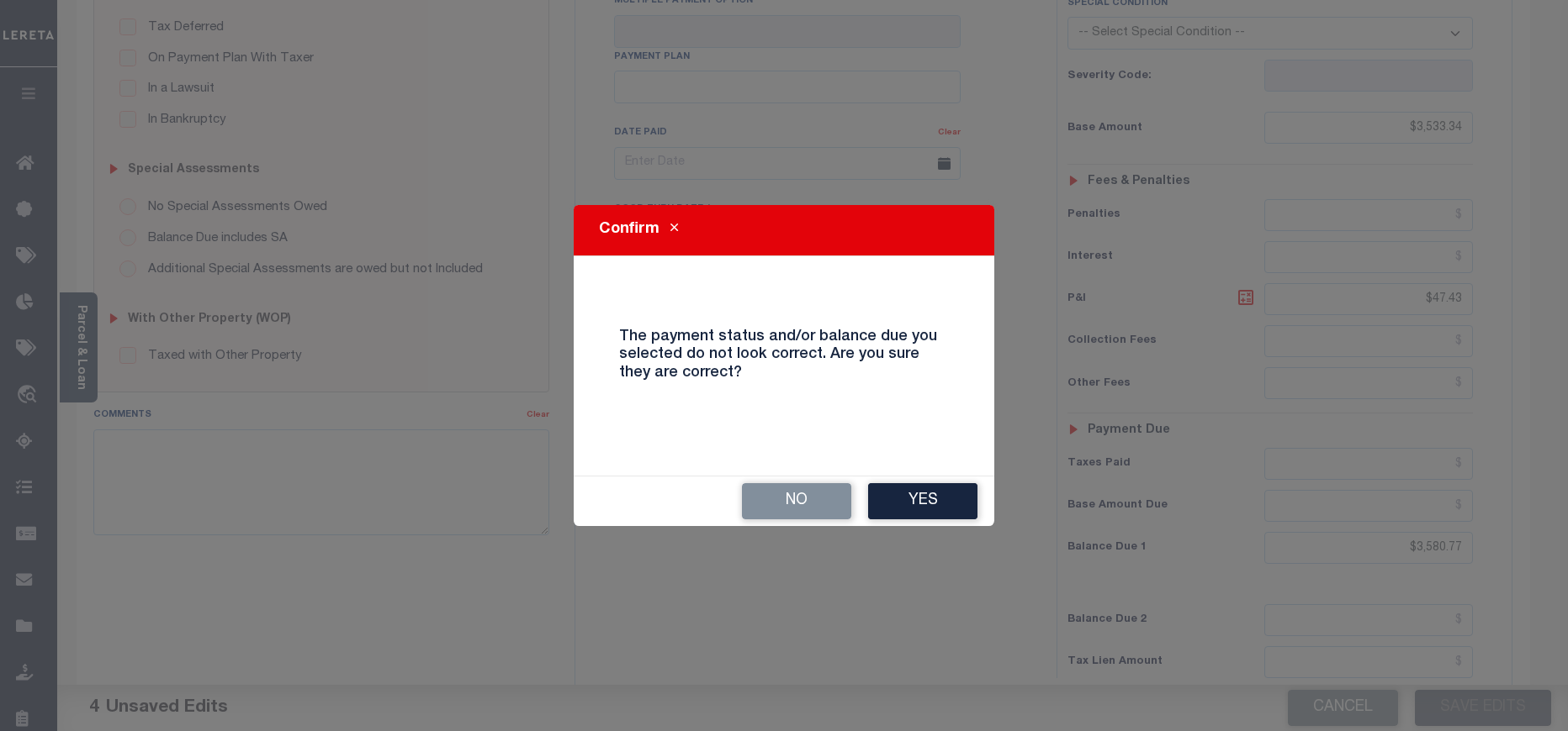
click at [934, 494] on button "Yes" at bounding box center [923, 502] width 109 height 36
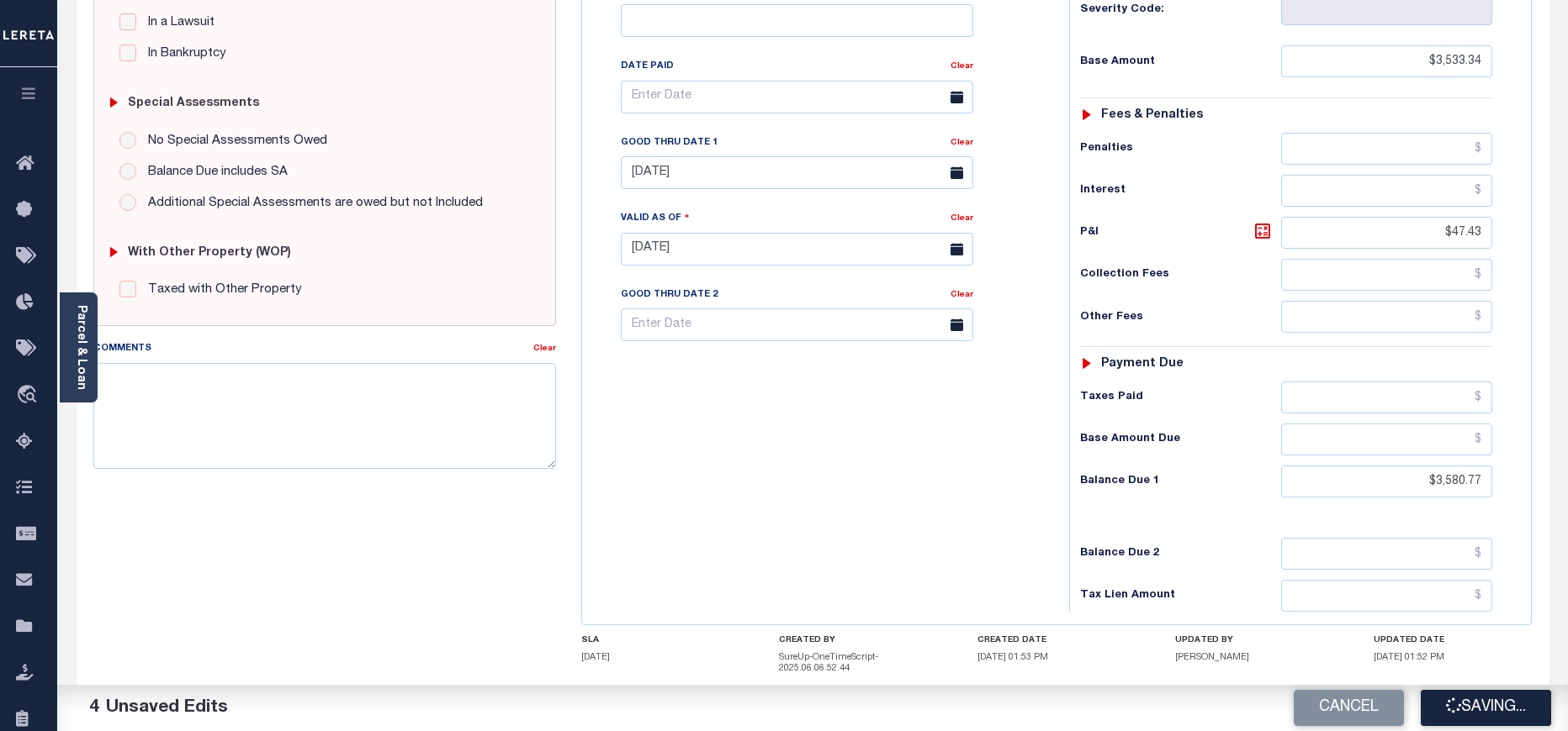
scroll to position [512, 0]
